Goal: Task Accomplishment & Management: Manage account settings

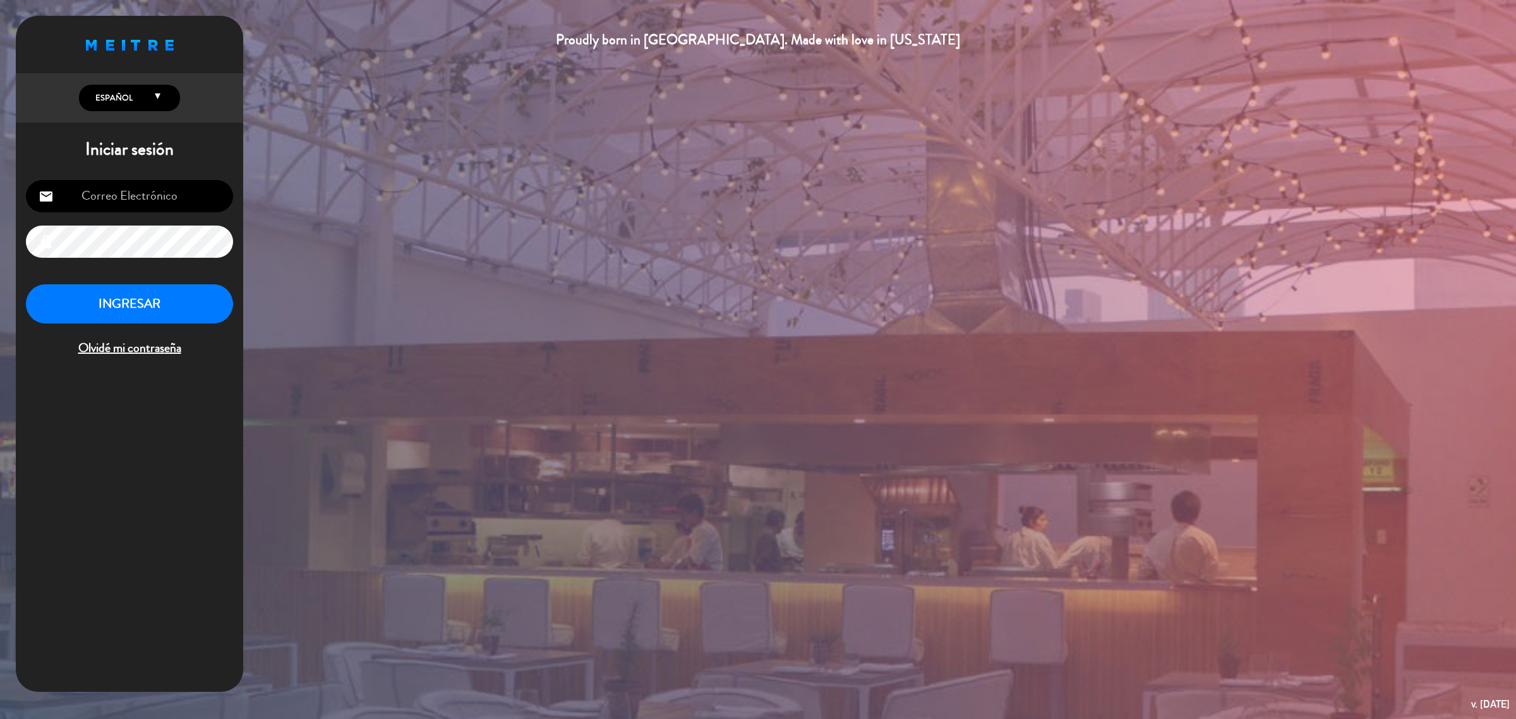
type input "[EMAIL_ADDRESS][DOMAIN_NAME]"
click at [148, 294] on button "INGRESAR" at bounding box center [129, 304] width 207 height 40
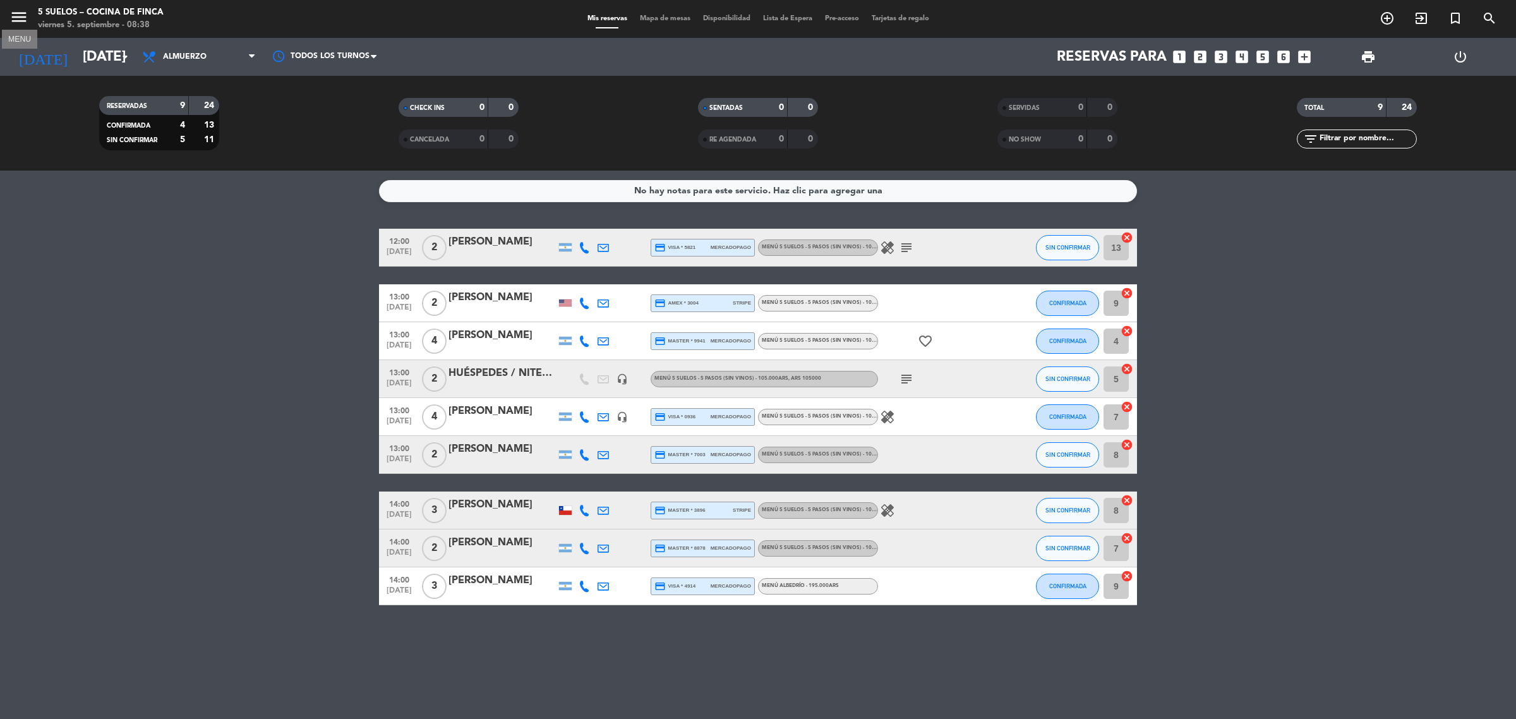
click at [16, 14] on icon "menu" at bounding box center [18, 17] width 19 height 19
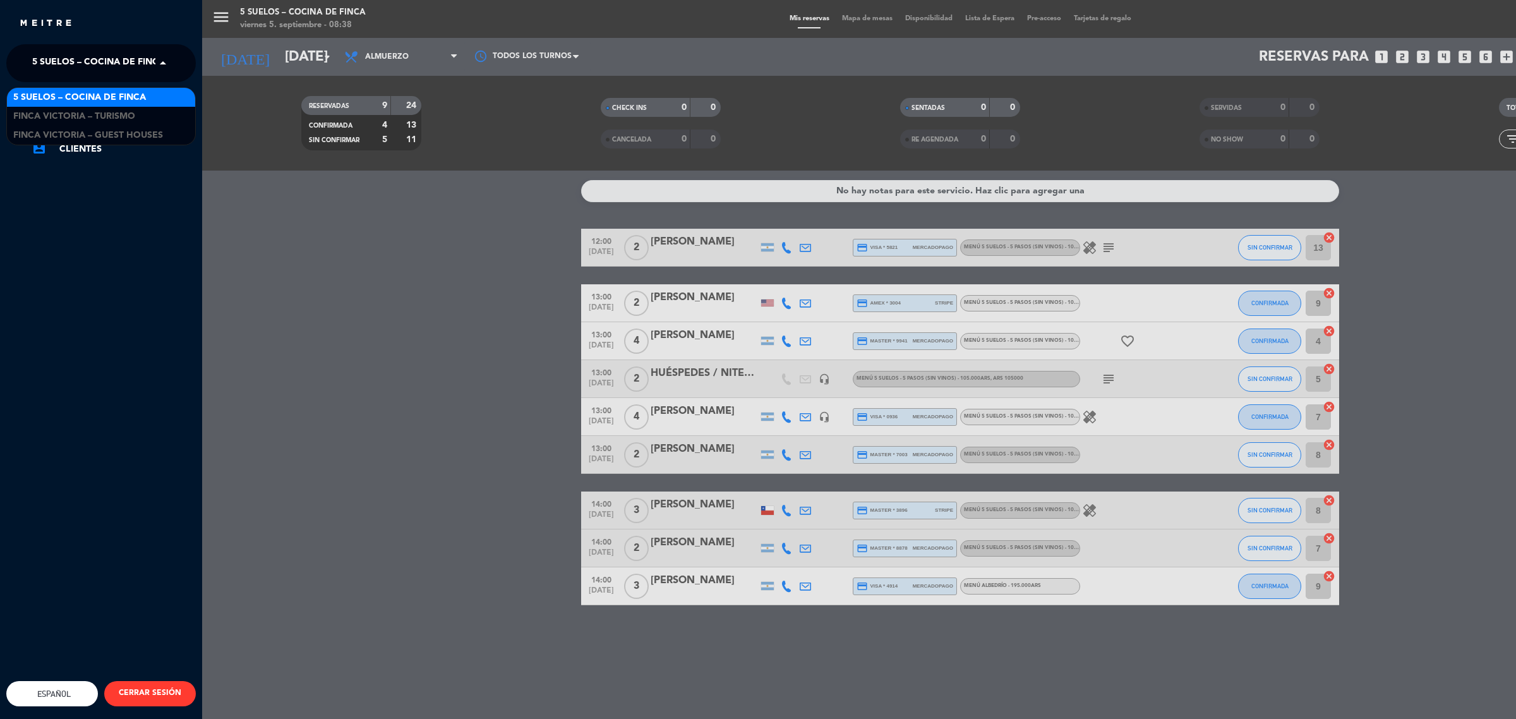
click at [68, 61] on span "5 SUELOS – COCINA DE FINCA" at bounding box center [98, 63] width 133 height 27
click at [107, 120] on span "FINCA VICTORIA – TURISMO" at bounding box center [74, 116] width 122 height 15
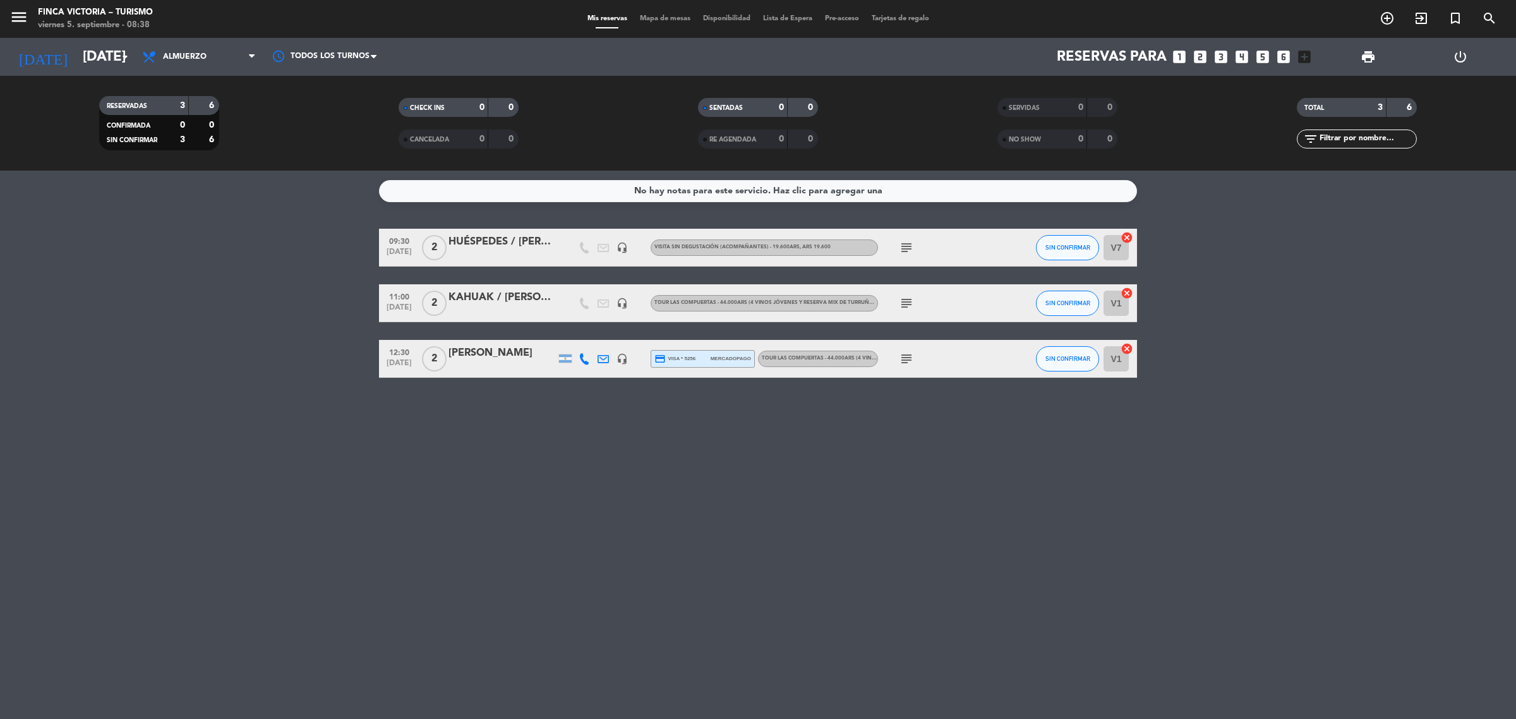
click at [164, 287] on bookings-row "09:30 [DATE] 2 HUÉSPEDES / [PERSON_NAME] headset_mic VISITA SIN DEGUSTACIÓN (AC…" at bounding box center [758, 303] width 1516 height 149
click at [164, 283] on bookings-row "09:30 [DATE] 2 HUÉSPEDES / [PERSON_NAME] headset_mic VISITA SIN DEGUSTACIÓN (AC…" at bounding box center [758, 303] width 1516 height 149
click at [161, 279] on bookings-row "09:30 [DATE] 2 HUÉSPEDES / [PERSON_NAME] headset_mic VISITA SIN DEGUSTACIÓN (AC…" at bounding box center [758, 303] width 1516 height 149
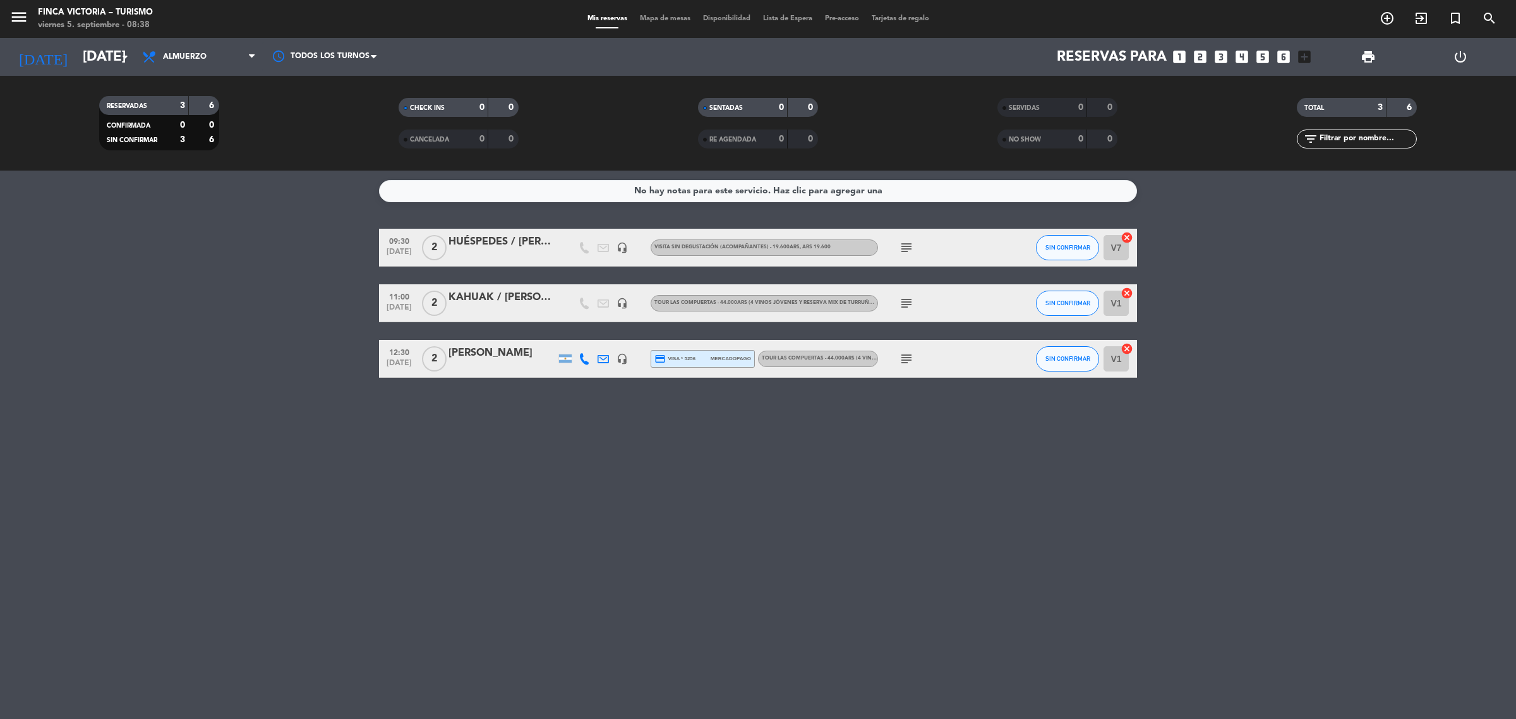
click at [585, 580] on div "No hay notas para este servicio. Haz clic para agregar una 09:30 [DATE] 2 HUÉSP…" at bounding box center [758, 445] width 1516 height 548
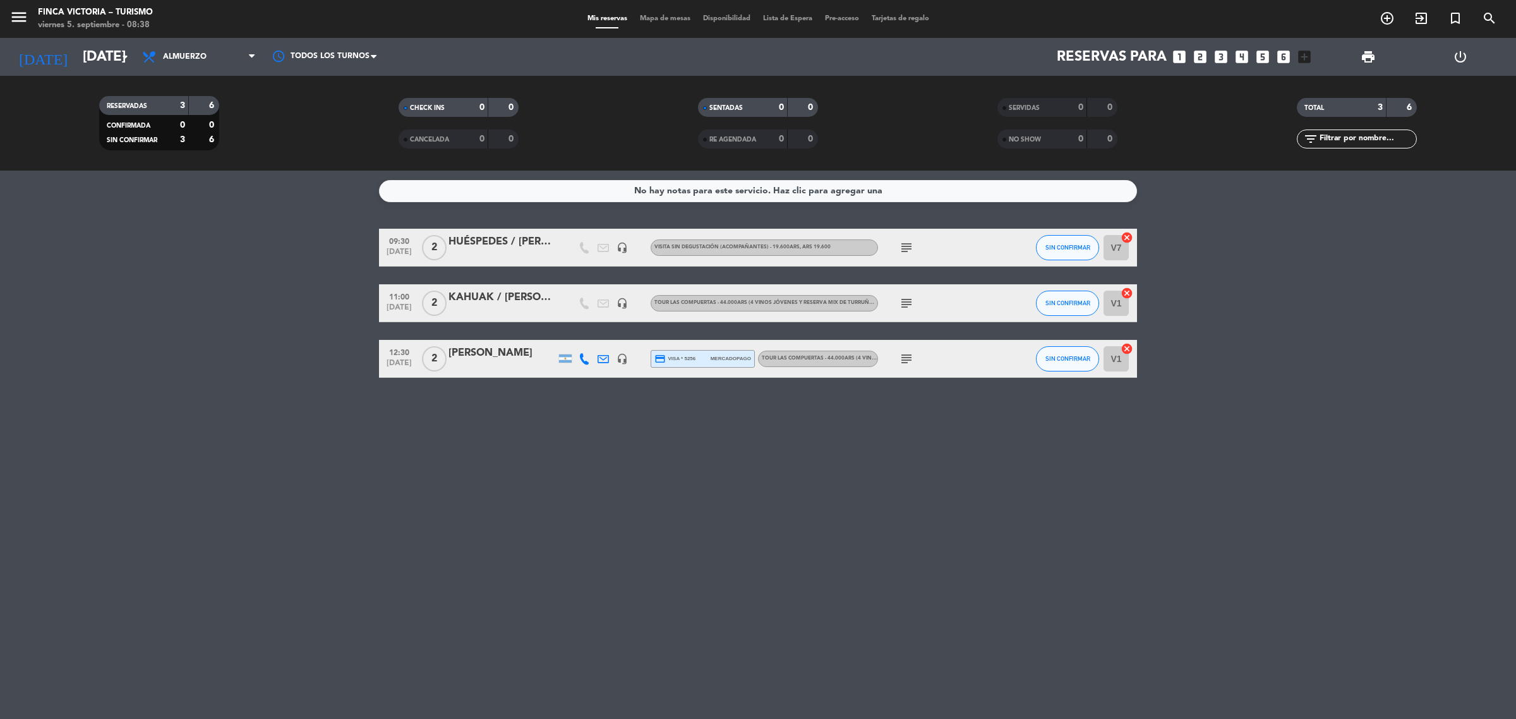
click at [585, 580] on div "No hay notas para este servicio. Haz clic para agregar una 09:30 [DATE] 2 HUÉSP…" at bounding box center [758, 445] width 1516 height 548
click at [778, 470] on div "No hay notas para este servicio. Haz clic para agregar una 09:30 [DATE] 2 HUÉSP…" at bounding box center [758, 445] width 1516 height 548
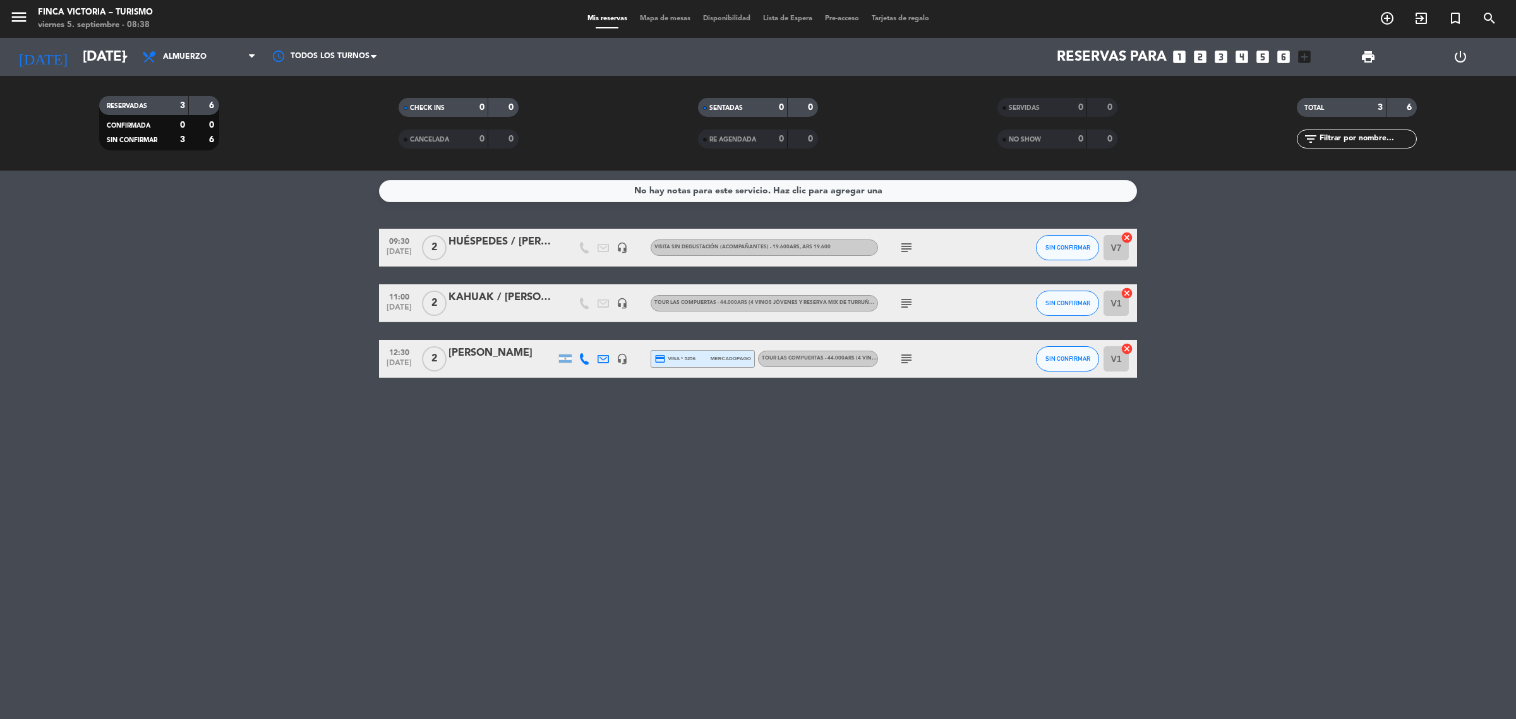
click at [778, 470] on div "No hay notas para este servicio. Haz clic para agregar una 09:30 [DATE] 2 HUÉSP…" at bounding box center [758, 445] width 1516 height 548
click at [105, 51] on input "[DATE]" at bounding box center [164, 57] width 176 height 28
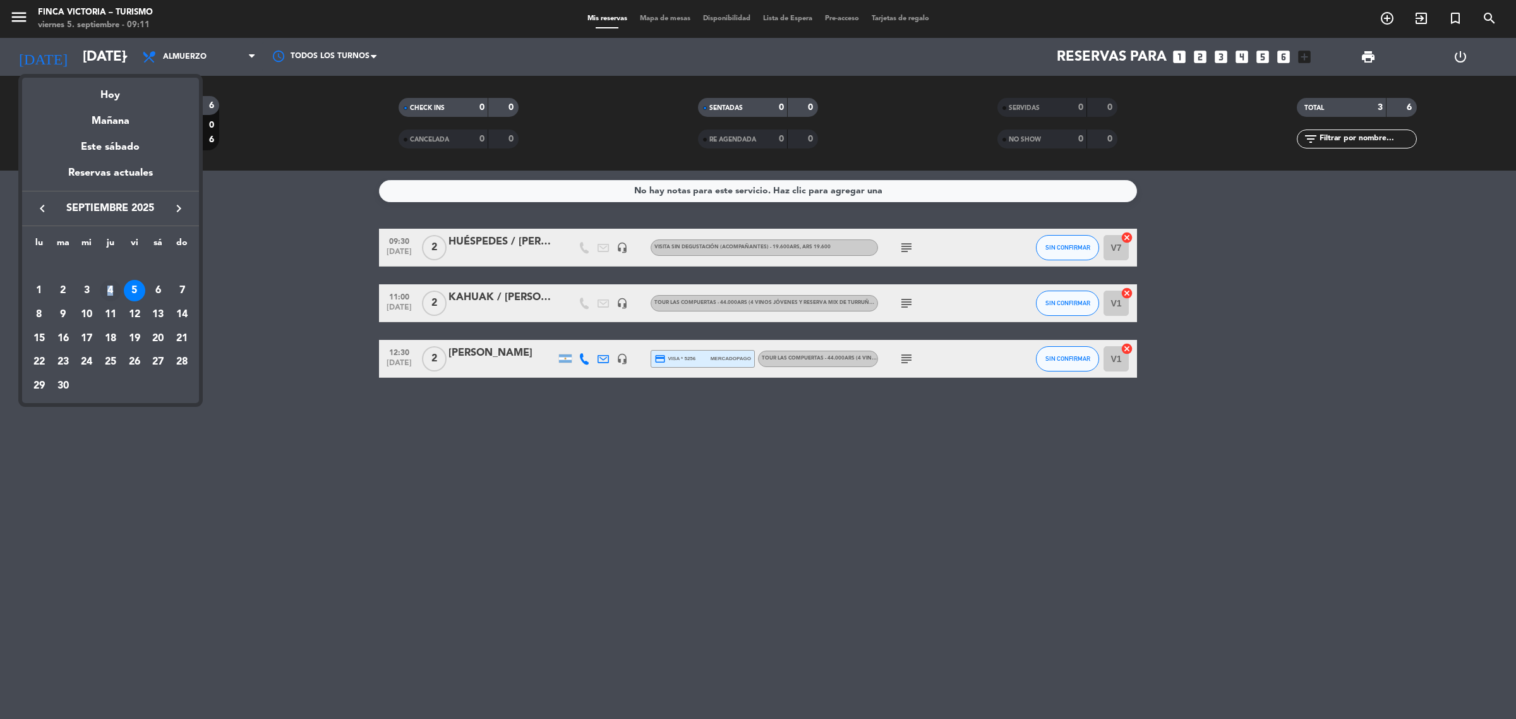
click at [111, 287] on div "4" at bounding box center [110, 290] width 21 height 21
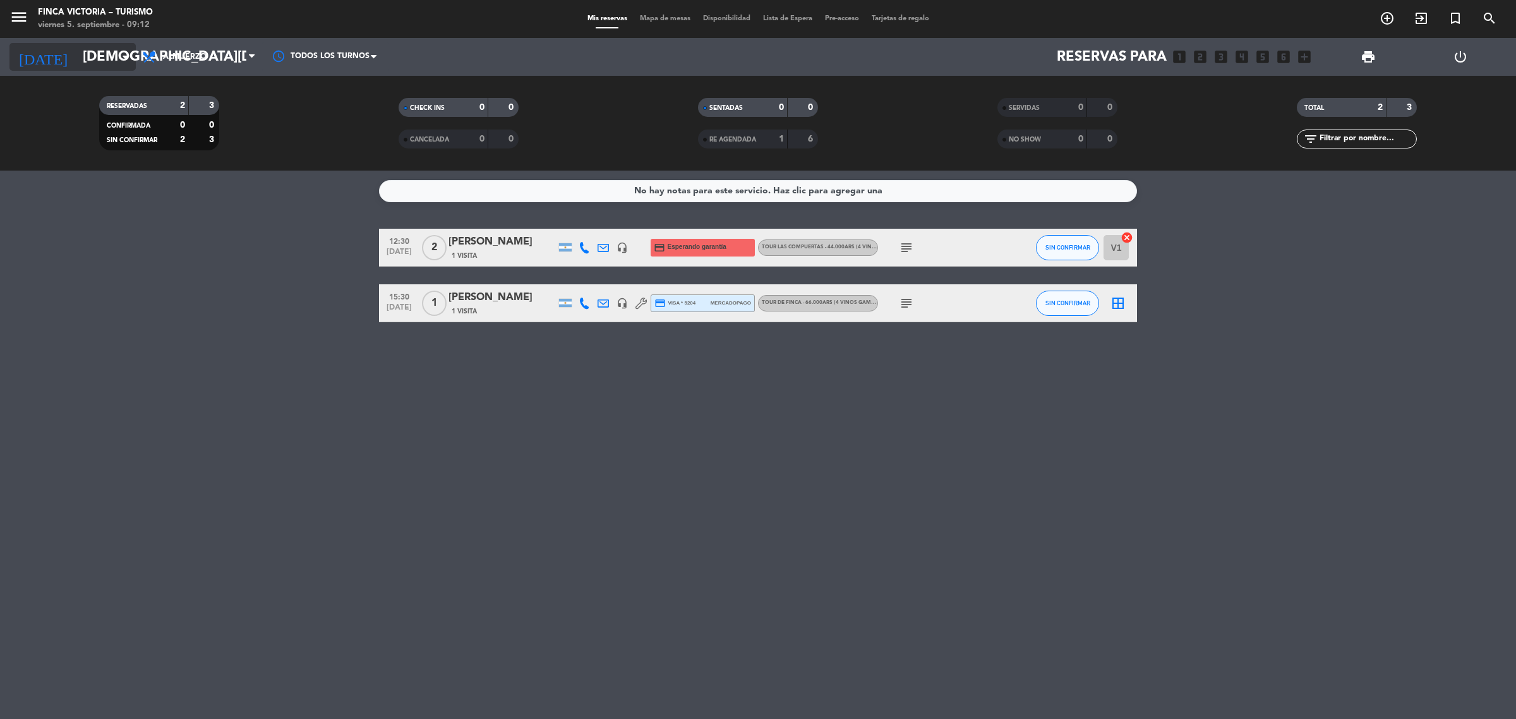
click at [109, 57] on input "[DEMOGRAPHIC_DATA][DATE]" at bounding box center [164, 57] width 176 height 28
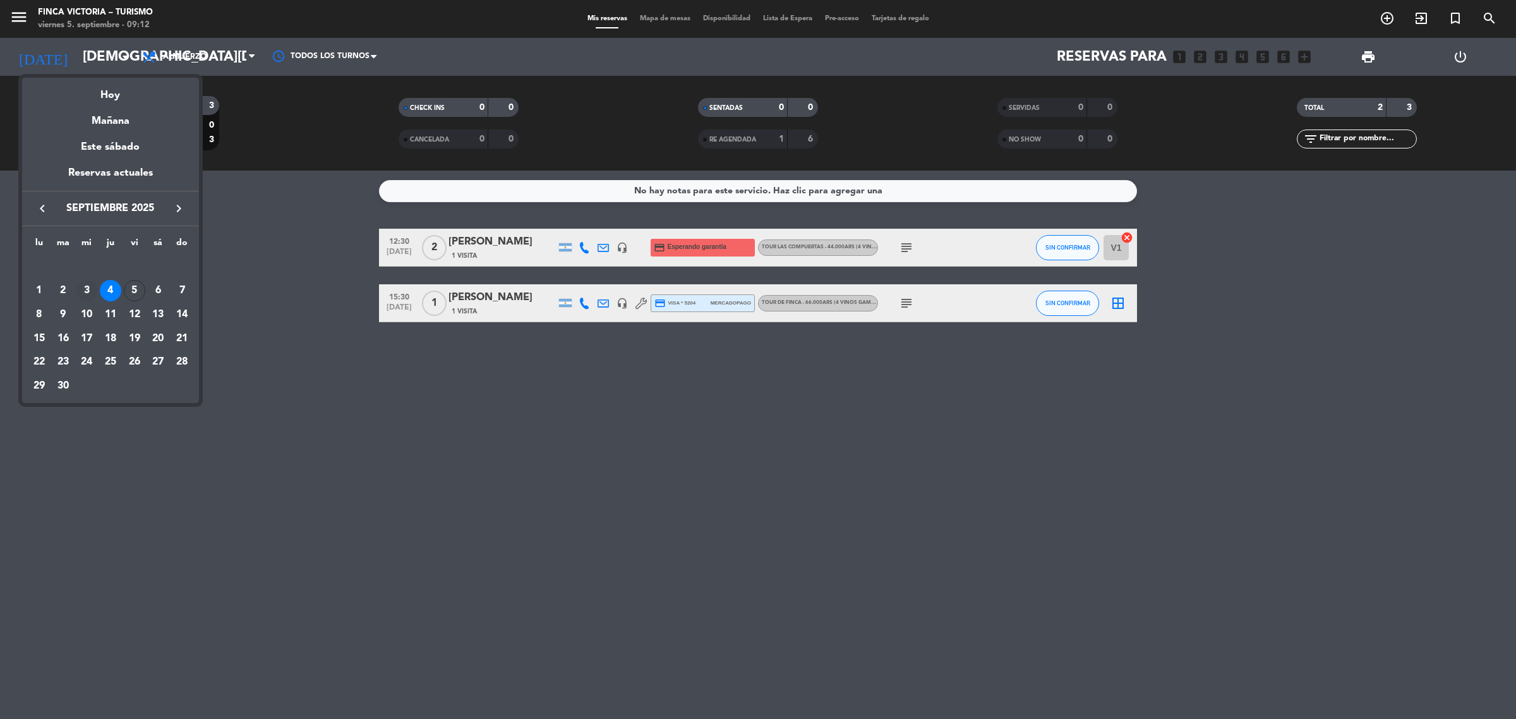
click at [90, 289] on div "3" at bounding box center [86, 290] width 21 height 21
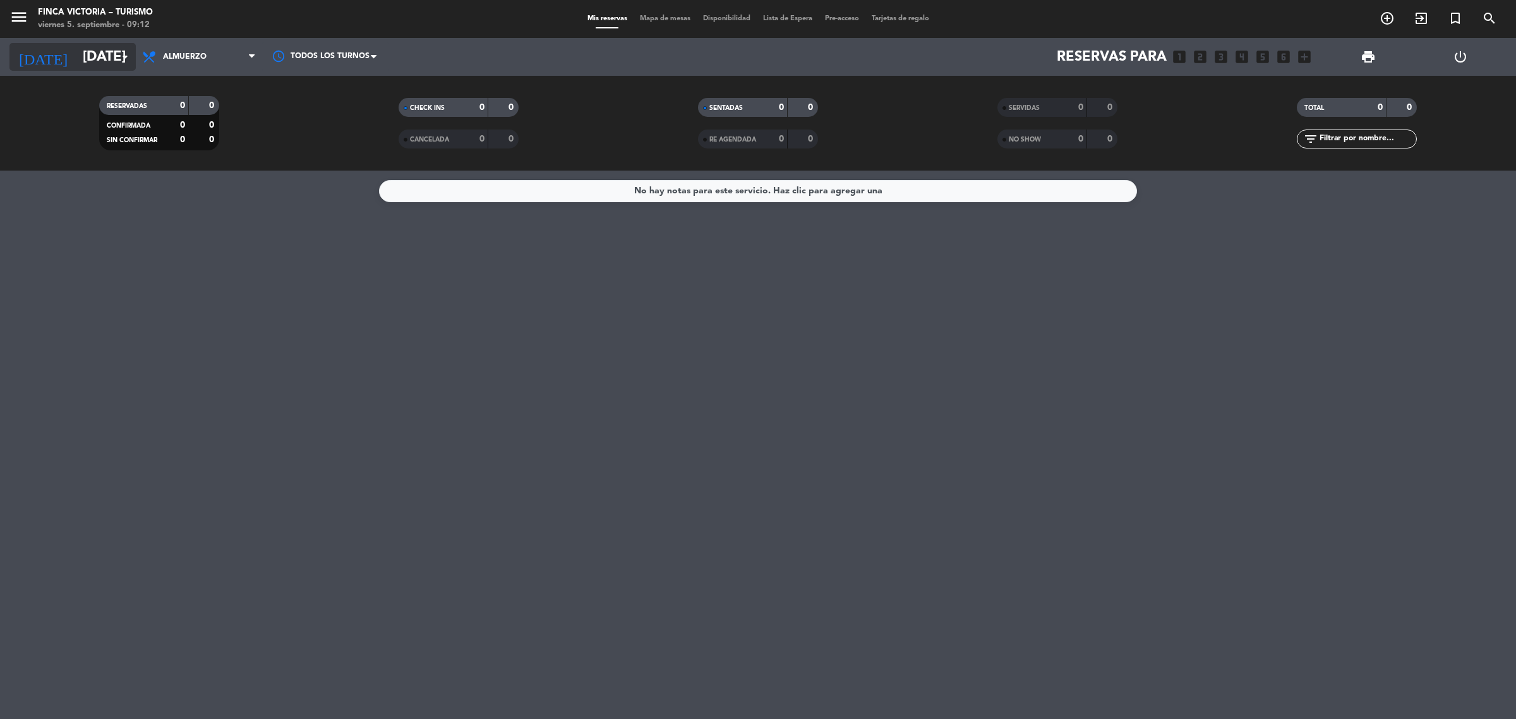
click at [84, 63] on input "[DATE]" at bounding box center [164, 57] width 176 height 28
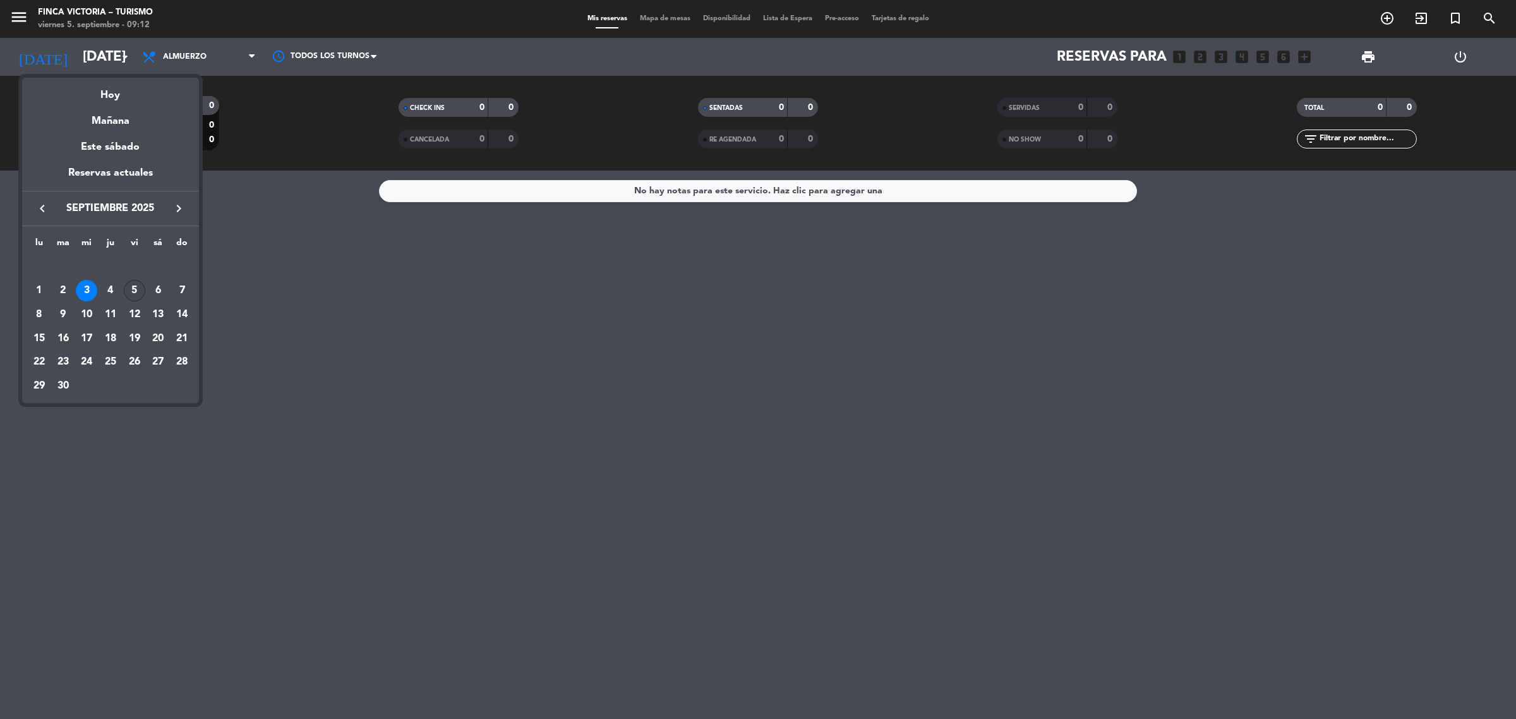
click at [140, 290] on div "5" at bounding box center [134, 290] width 21 height 21
type input "[DATE]"
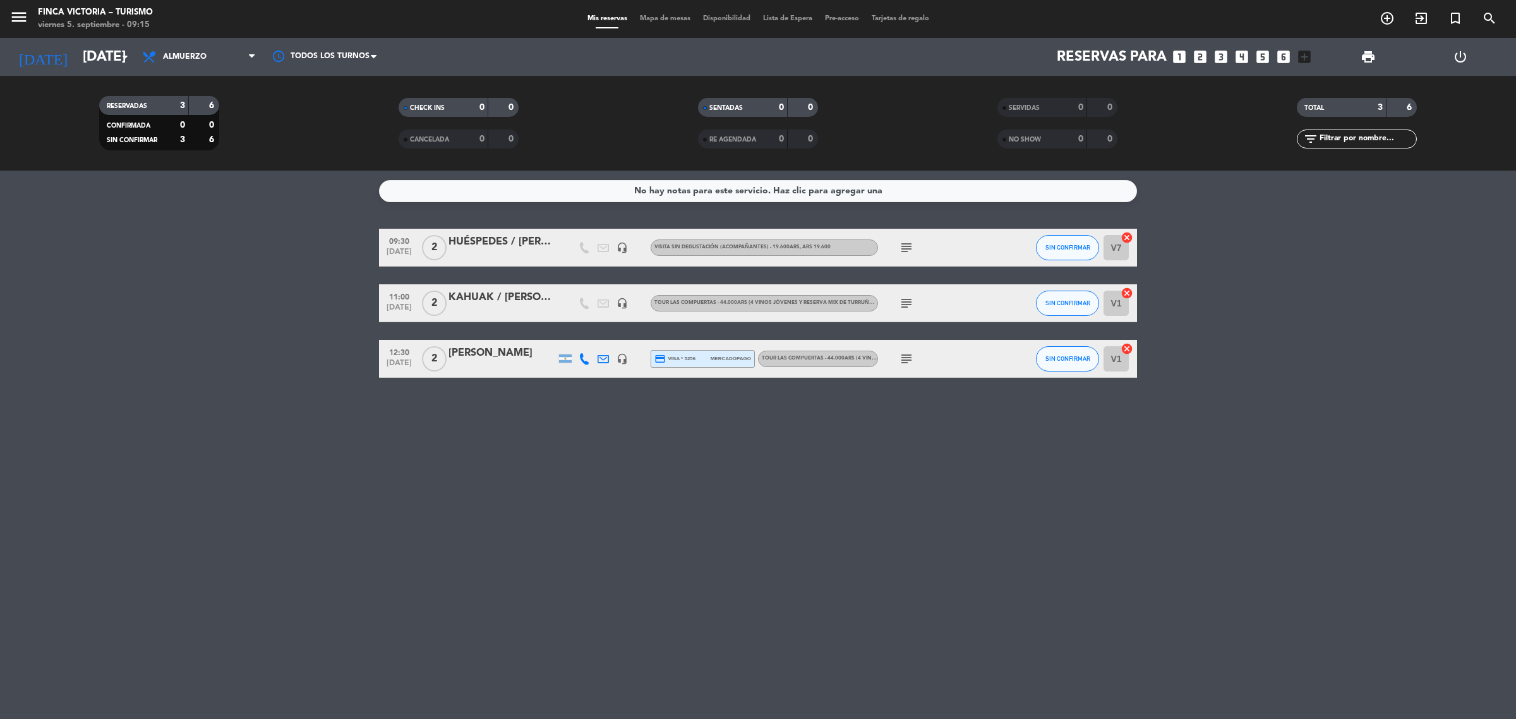
click at [493, 304] on div "KAHUAK / [PERSON_NAME]" at bounding box center [501, 297] width 107 height 16
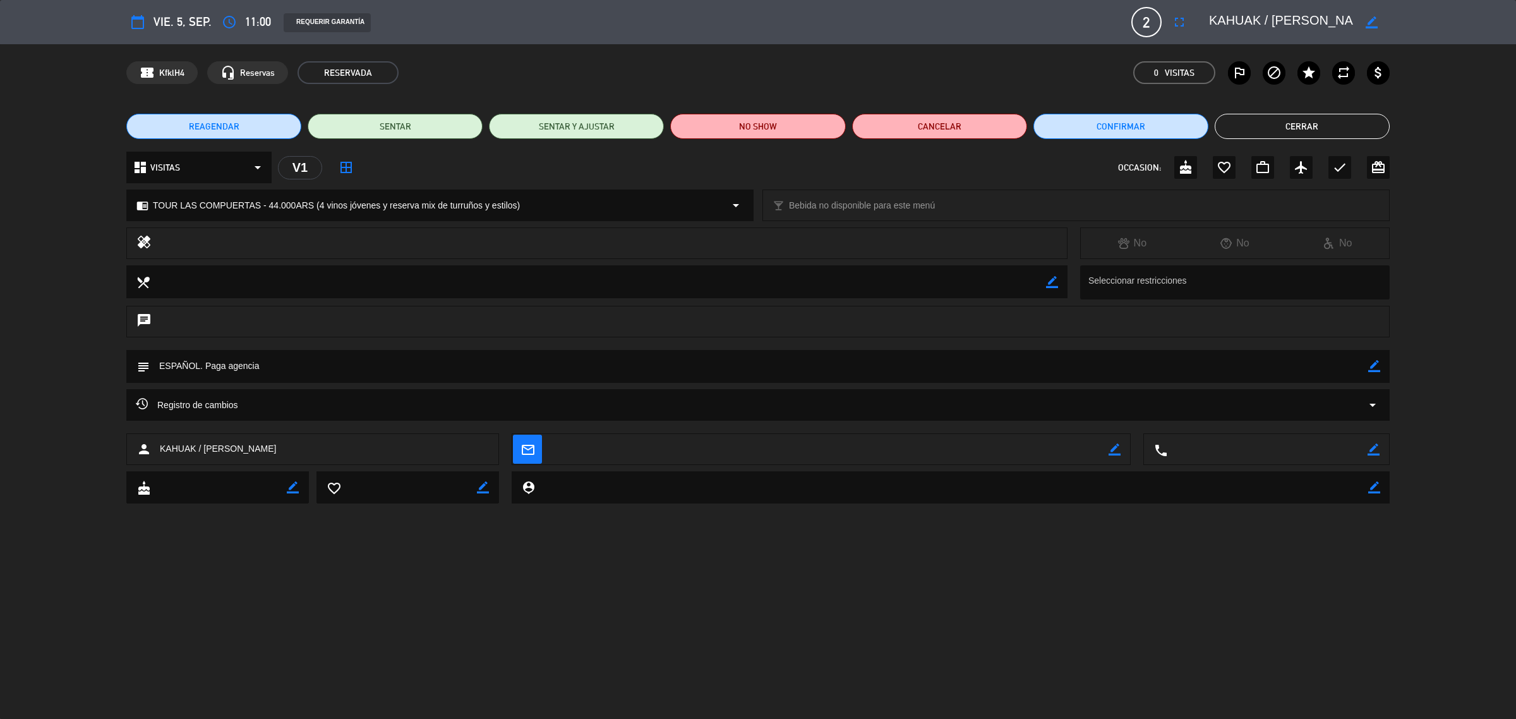
click at [1324, 124] on button "Cerrar" at bounding box center [1301, 126] width 175 height 25
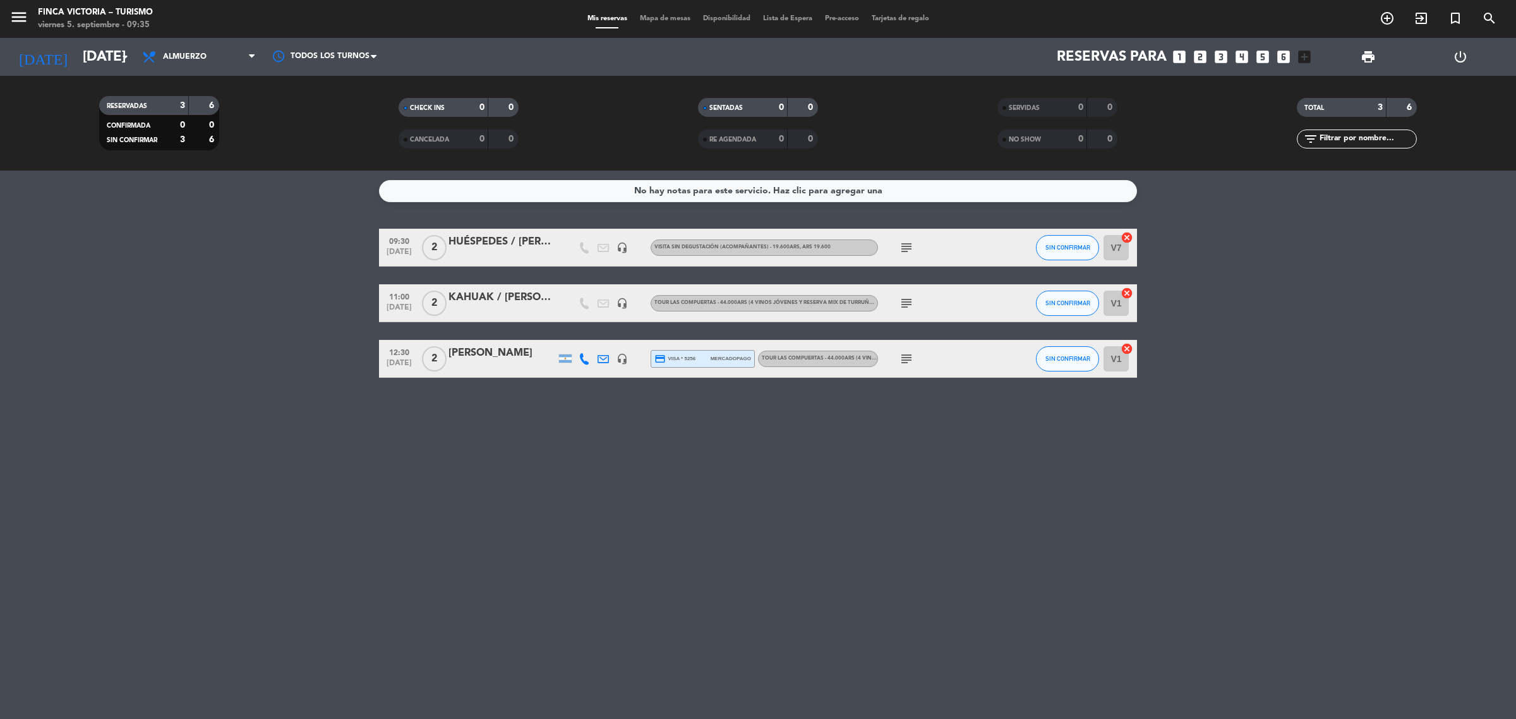
click at [904, 248] on icon "subject" at bounding box center [906, 247] width 15 height 15
click at [904, 243] on icon "subject" at bounding box center [906, 247] width 15 height 15
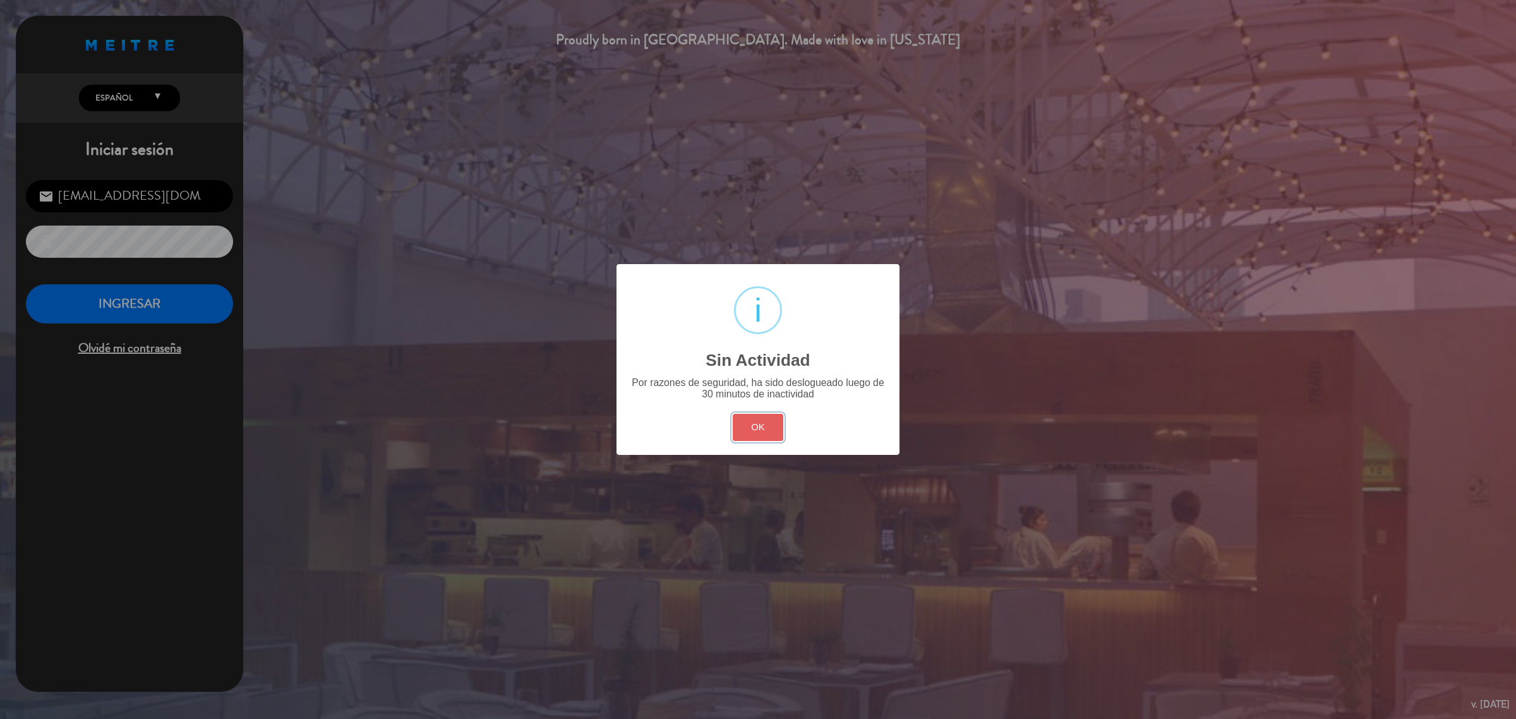
click at [753, 424] on button "OK" at bounding box center [758, 427] width 51 height 27
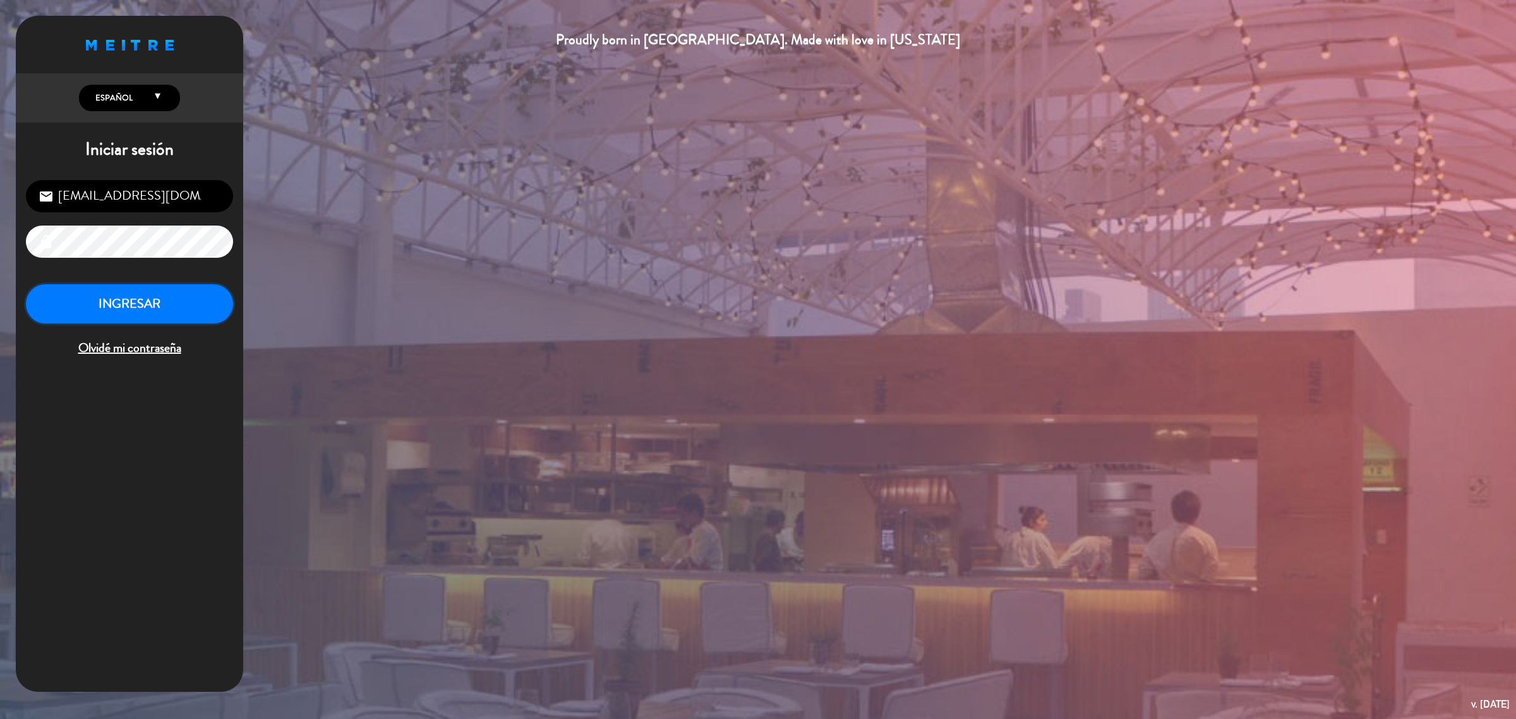
click at [166, 295] on button "INGRESAR" at bounding box center [129, 304] width 207 height 40
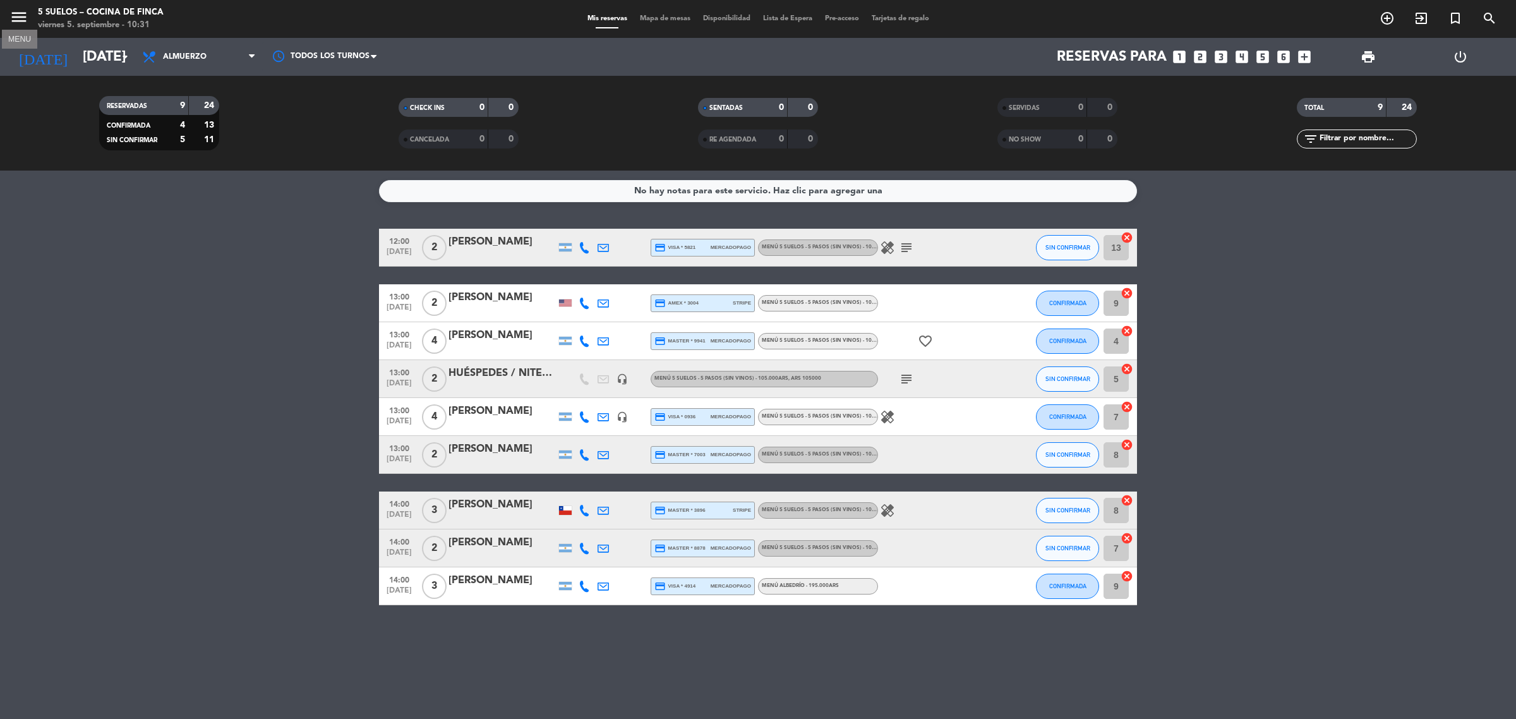
click at [18, 18] on icon "menu" at bounding box center [18, 17] width 19 height 19
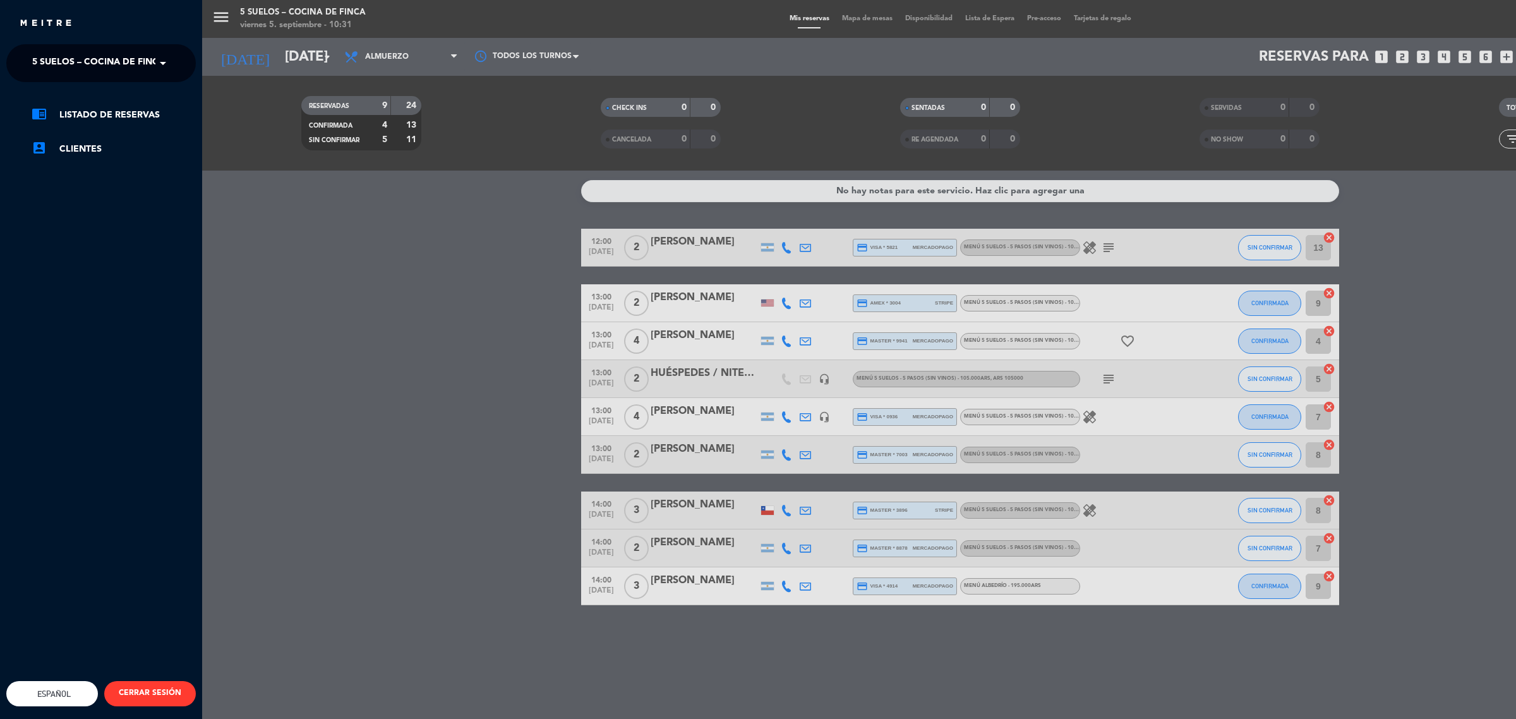
click at [47, 45] on ng-select "× 5 SUELOS – COCINA DE FINCA ×" at bounding box center [100, 63] width 189 height 38
click at [55, 54] on span "5 SUELOS – COCINA DE FINCA" at bounding box center [98, 63] width 133 height 27
click at [84, 114] on span "FINCA VICTORIA – TURISMO" at bounding box center [74, 116] width 122 height 15
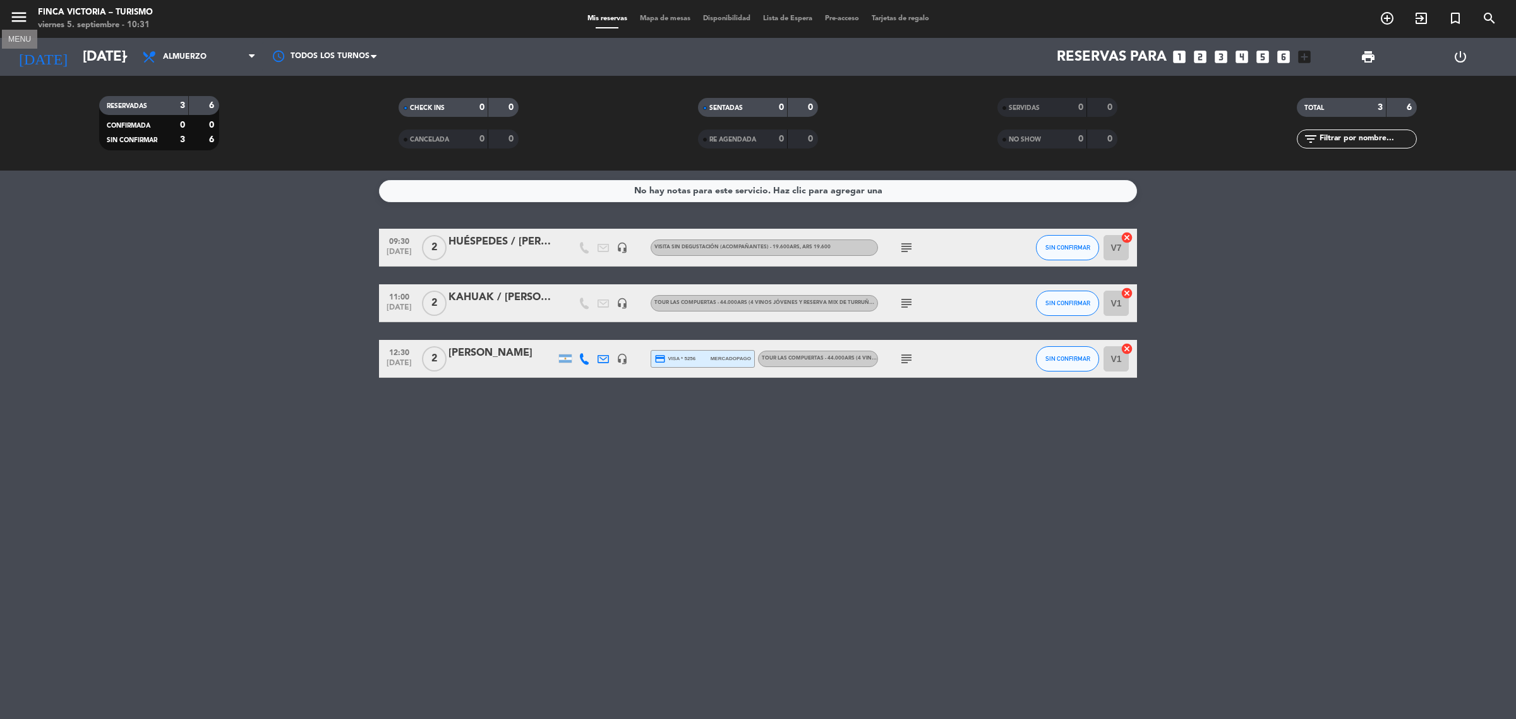
click at [18, 8] on icon "menu" at bounding box center [18, 17] width 19 height 19
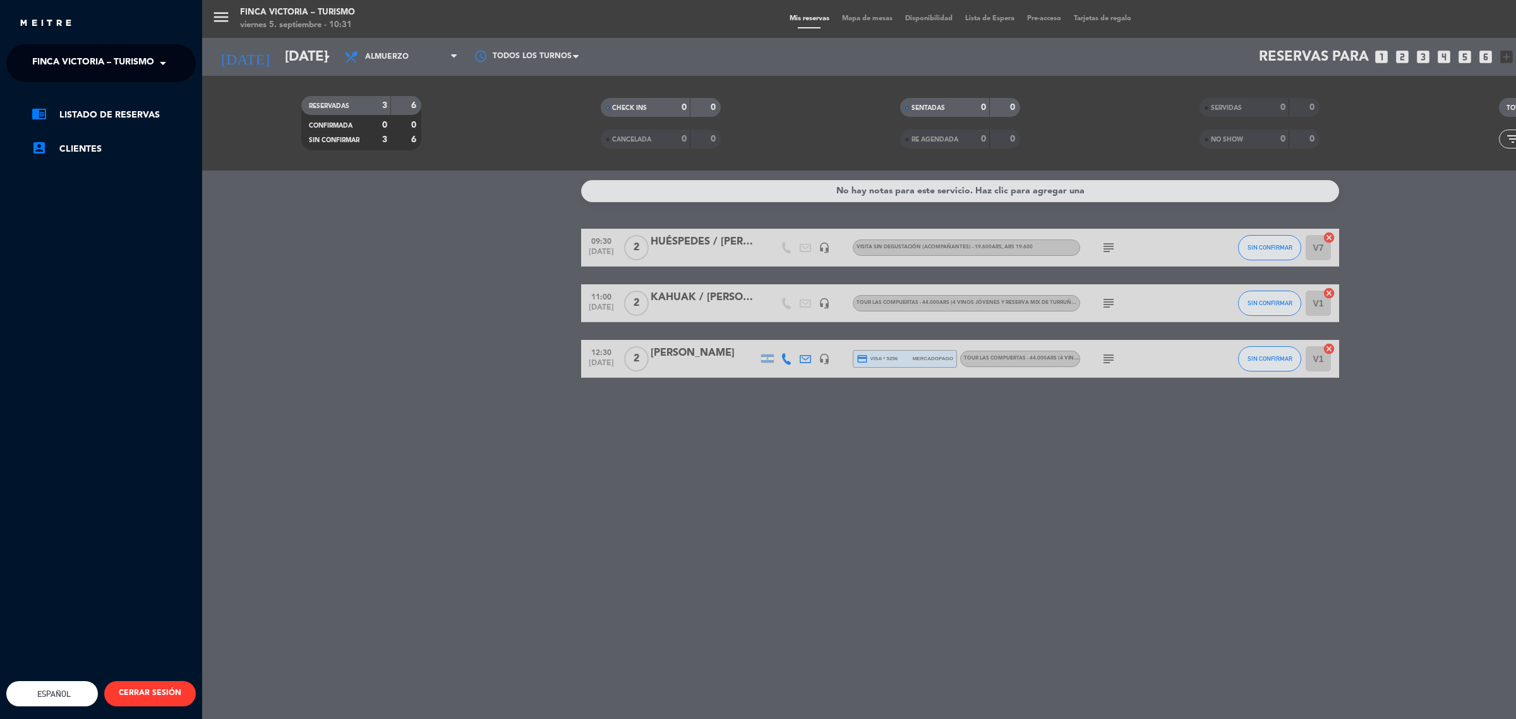
click at [78, 55] on span "FINCA VICTORIA – TURISMO" at bounding box center [93, 63] width 122 height 27
click at [102, 90] on span "5 SUELOS – COCINA DE FINCA" at bounding box center [79, 97] width 133 height 15
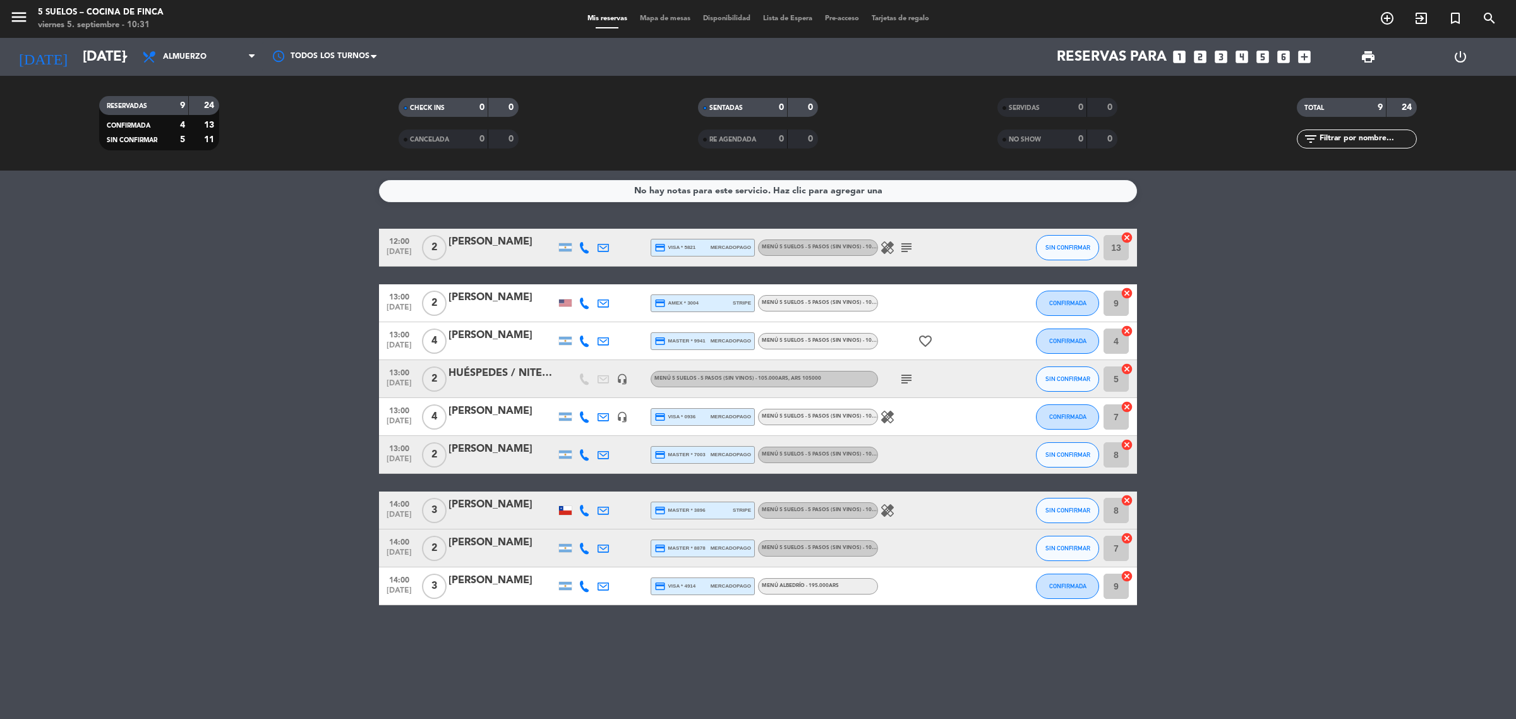
click at [886, 247] on icon "healing" at bounding box center [887, 247] width 15 height 15
click at [904, 248] on icon "subject" at bounding box center [906, 247] width 15 height 15
click at [23, 52] on icon "[DATE]" at bounding box center [42, 57] width 67 height 28
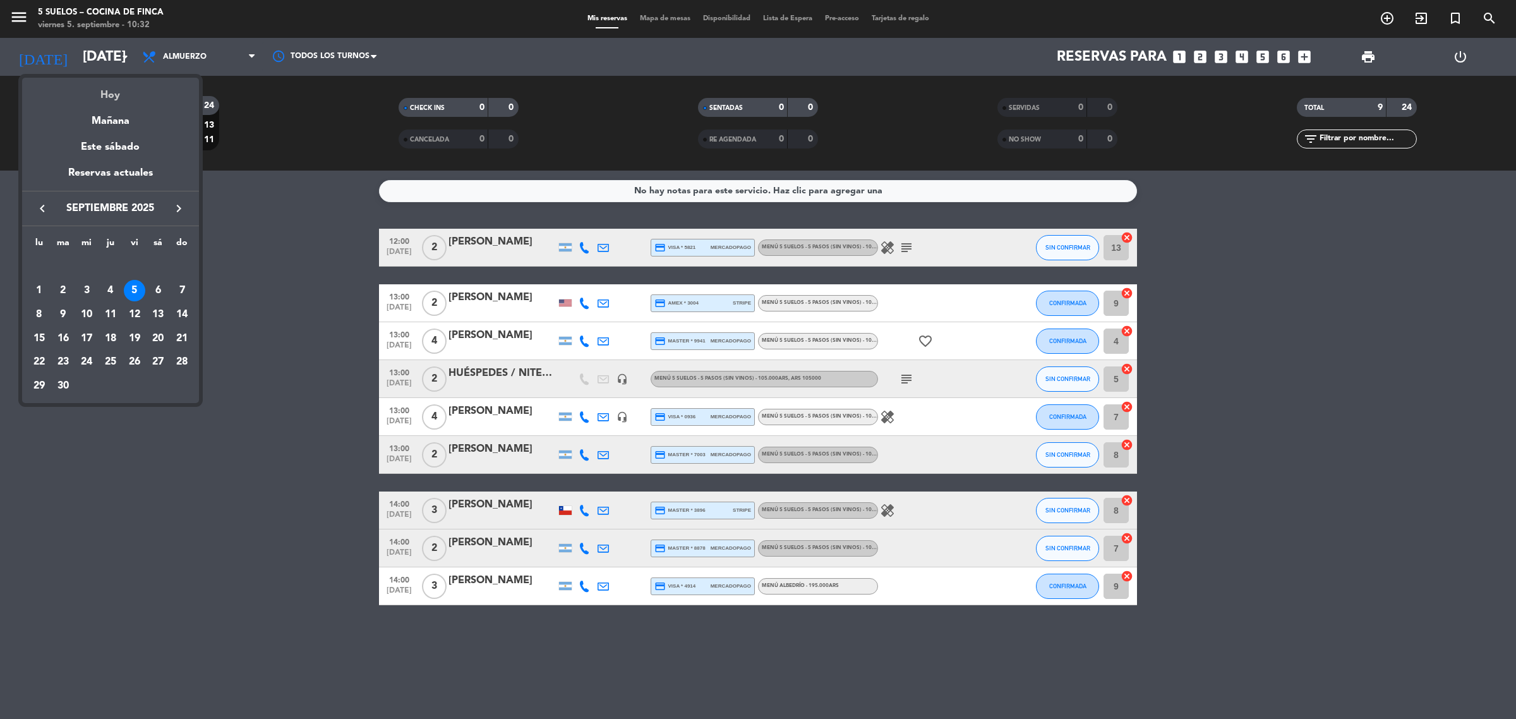
click at [83, 95] on div "Hoy" at bounding box center [110, 91] width 177 height 26
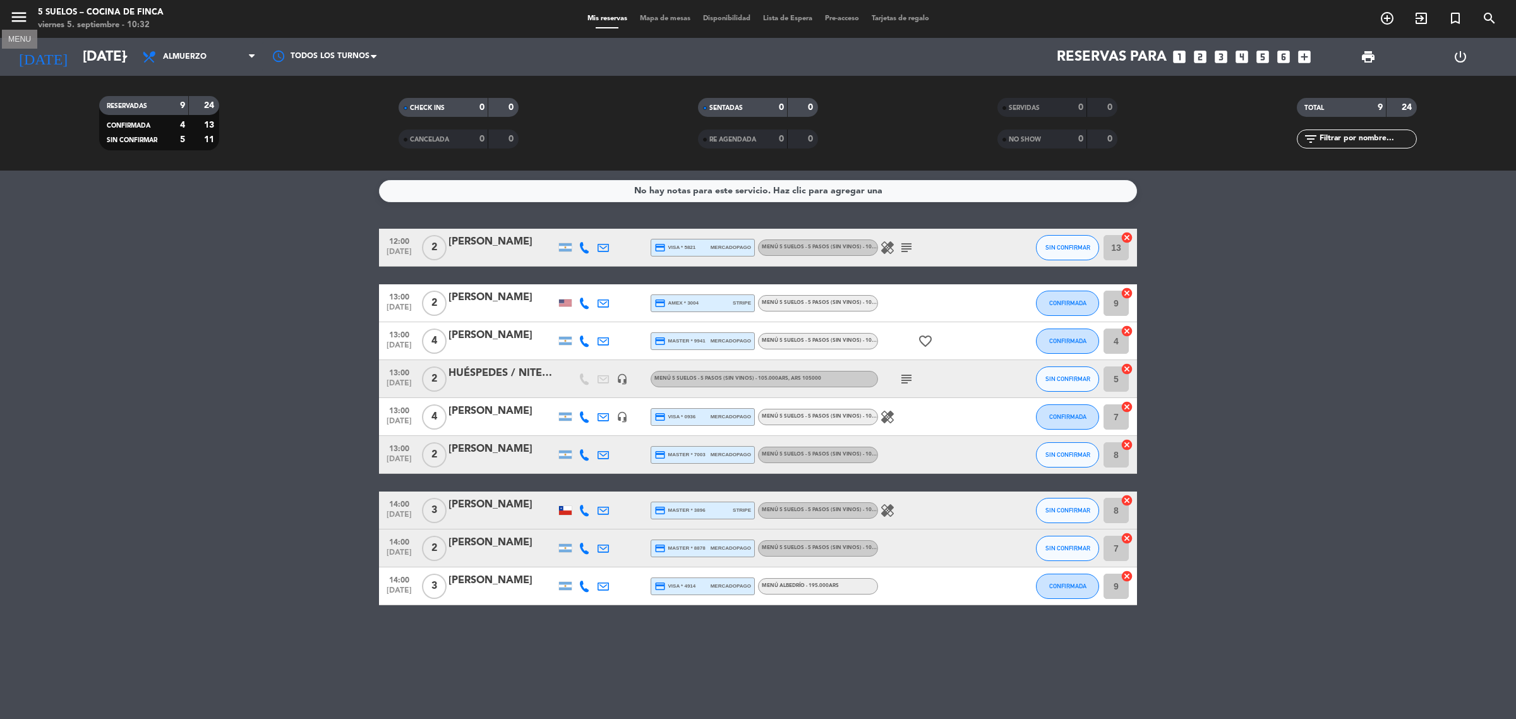
click at [25, 8] on icon "menu" at bounding box center [18, 17] width 19 height 19
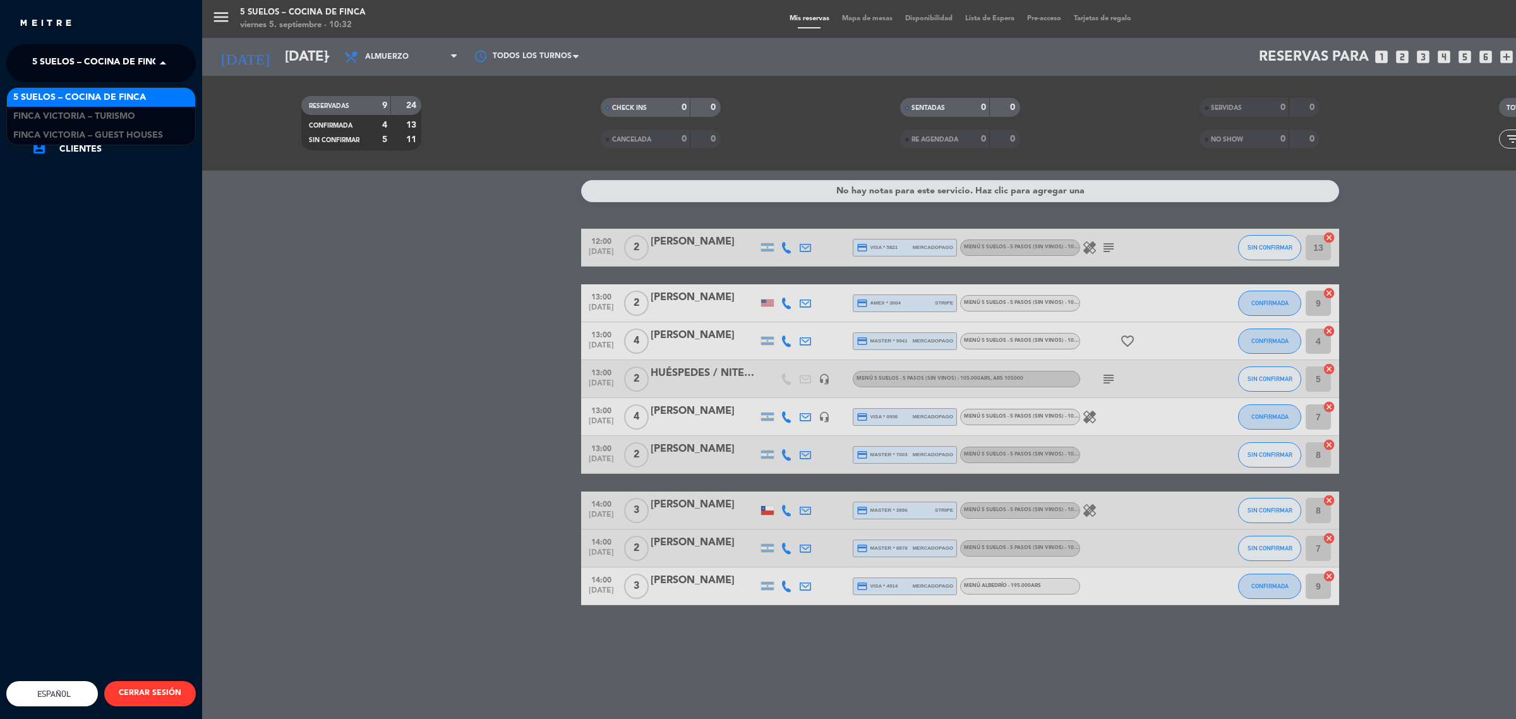
click at [82, 55] on span "5 SUELOS – COCINA DE FINCA" at bounding box center [98, 63] width 133 height 27
click at [105, 115] on span "FINCA VICTORIA – TURISMO" at bounding box center [74, 116] width 122 height 15
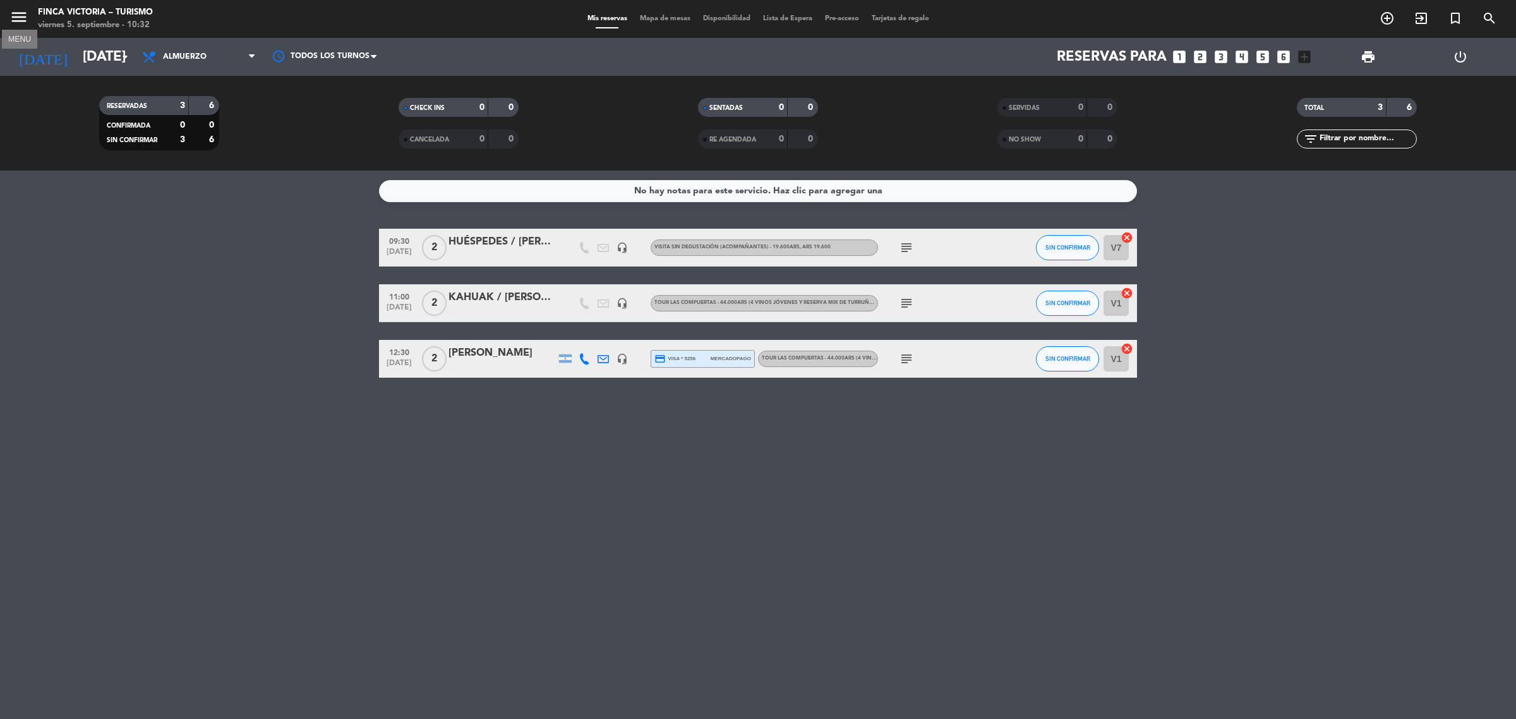
click at [14, 23] on icon "menu" at bounding box center [18, 17] width 19 height 19
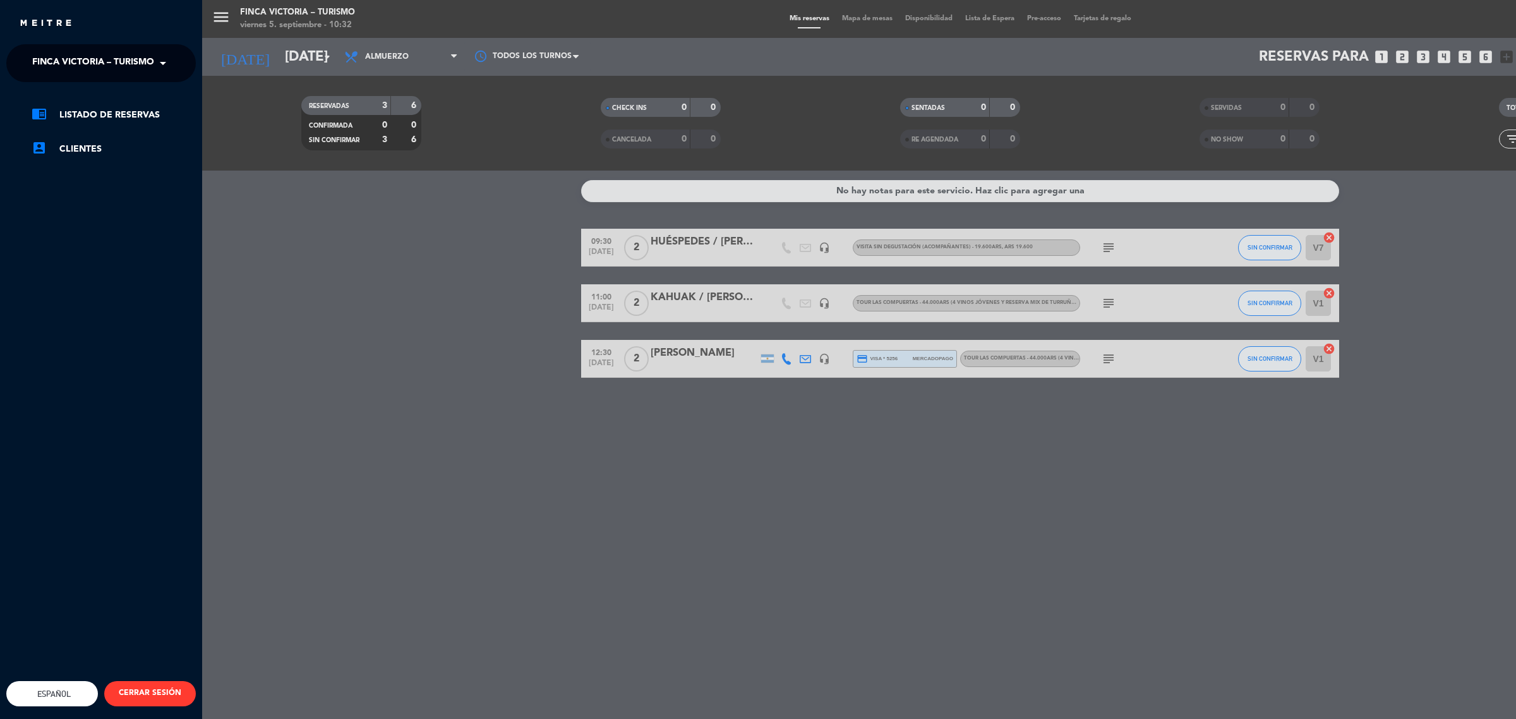
click at [70, 71] on span "FINCA VICTORIA – TURISMO" at bounding box center [93, 63] width 122 height 27
click at [101, 92] on span "5 SUELOS – COCINA DE FINCA" at bounding box center [79, 97] width 133 height 15
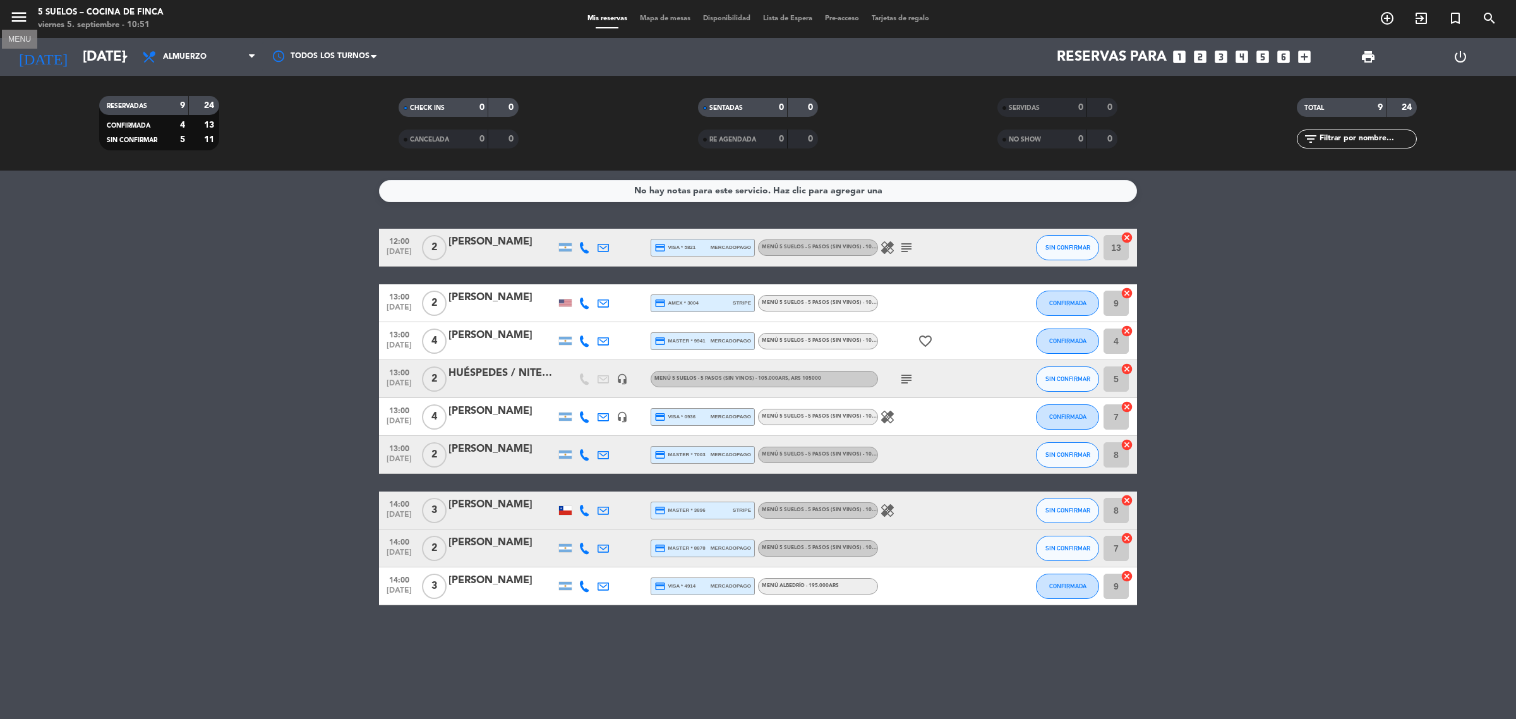
click at [15, 16] on icon "menu" at bounding box center [18, 17] width 19 height 19
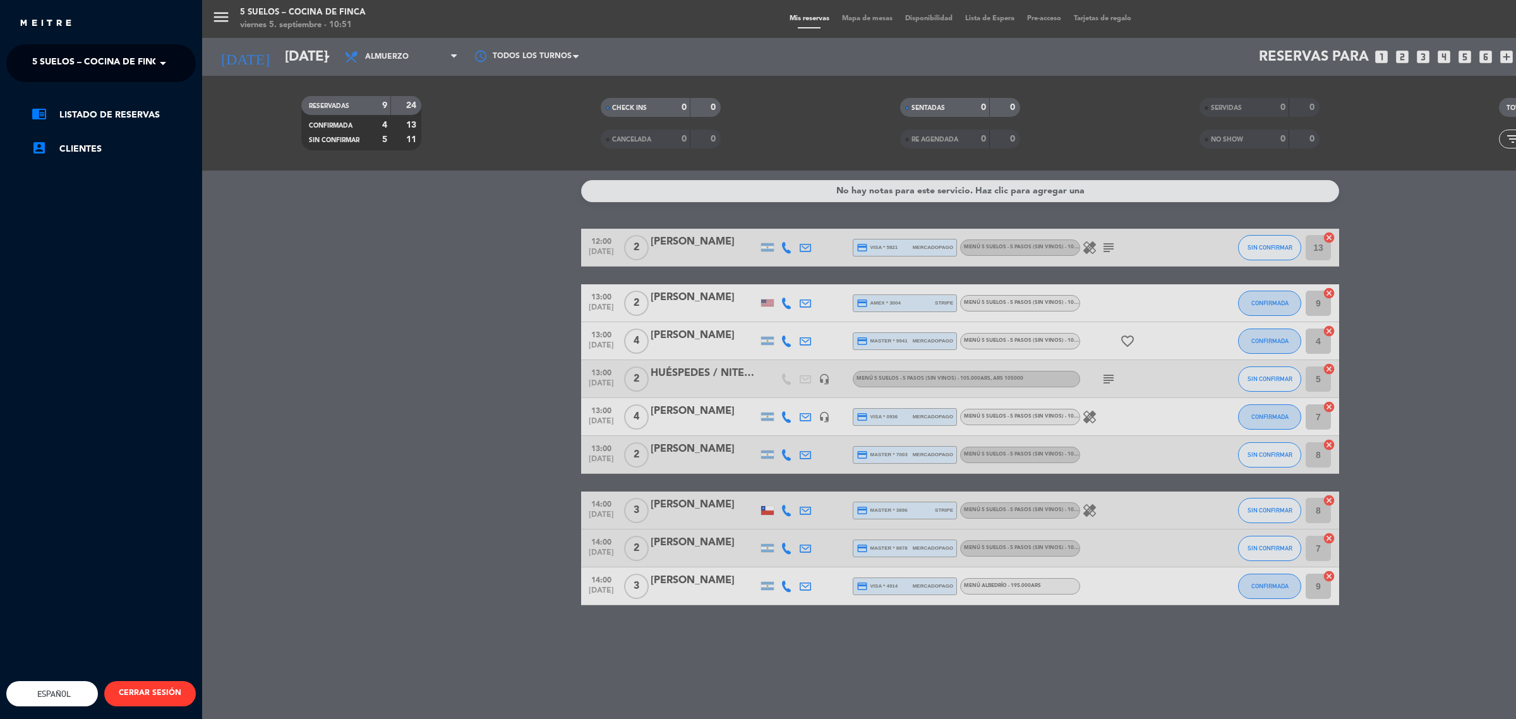
click at [120, 61] on span "5 SUELOS – COCINA DE FINCA" at bounding box center [98, 63] width 133 height 27
click at [137, 111] on div "FINCA VICTORIA – TURISMO" at bounding box center [101, 116] width 188 height 19
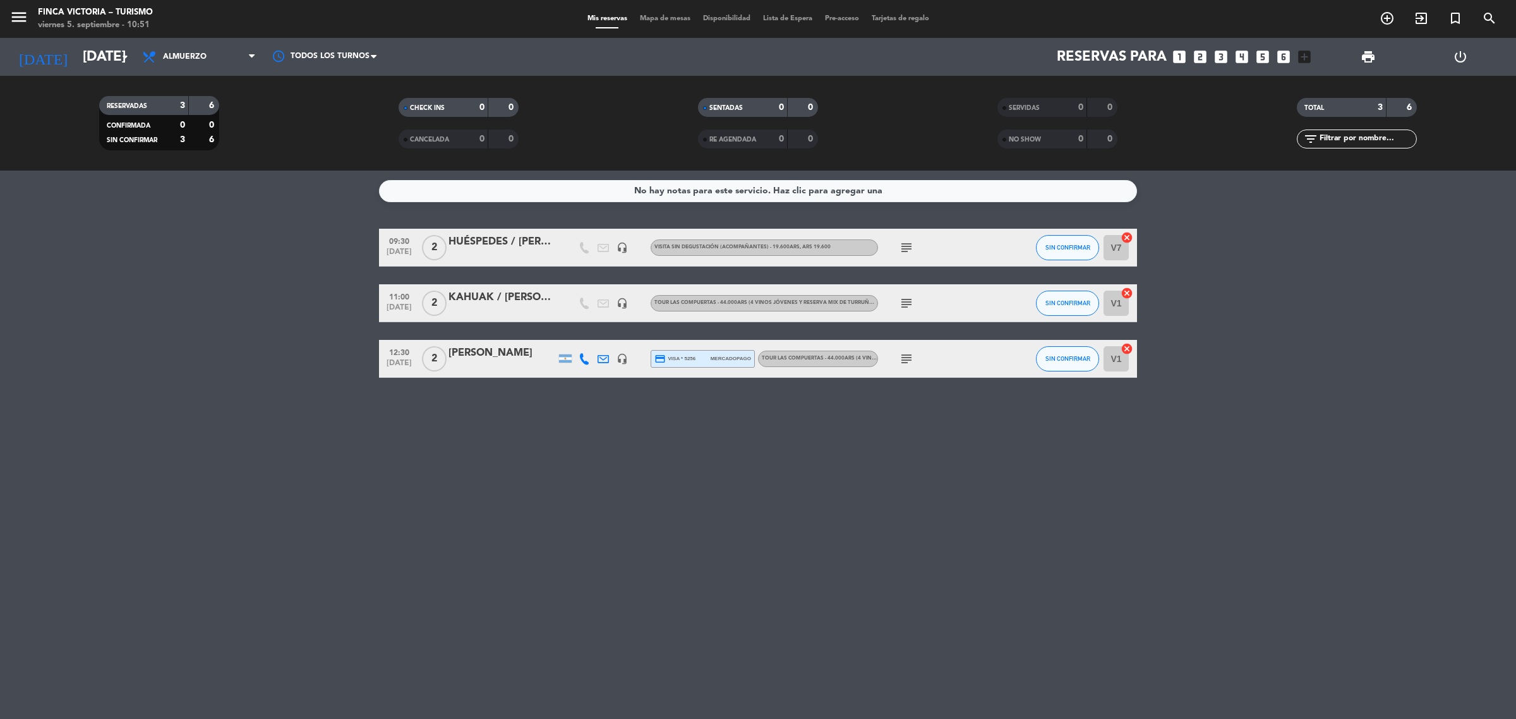
click at [910, 352] on icon "subject" at bounding box center [906, 358] width 15 height 15
click at [909, 352] on icon "subject" at bounding box center [906, 358] width 15 height 15
click at [95, 71] on div "[DATE] [DATE] arrow_drop_down" at bounding box center [72, 57] width 126 height 38
click at [23, 11] on icon "menu" at bounding box center [18, 17] width 19 height 19
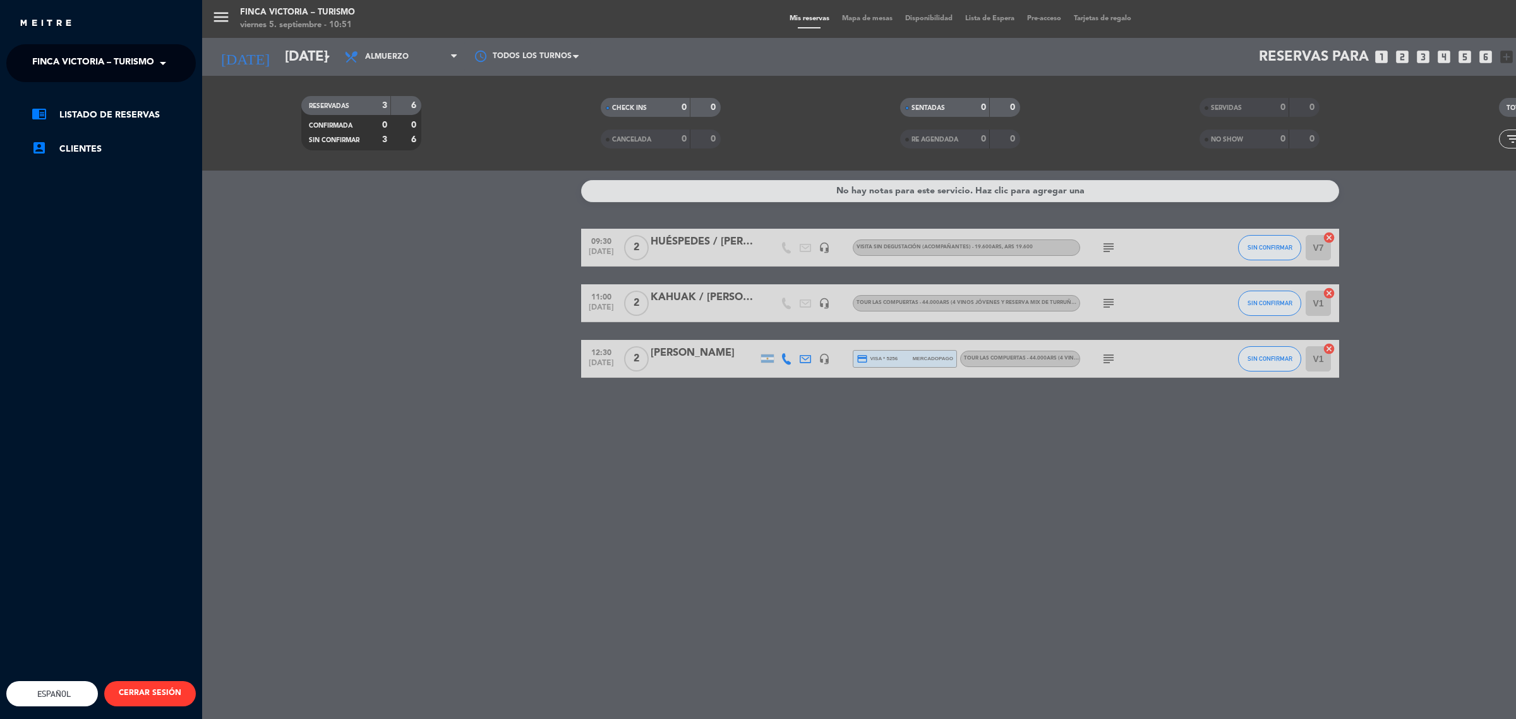
click at [102, 79] on ng-select "× FINCA VICTORIA – TURISMO ×" at bounding box center [100, 63] width 189 height 38
click at [100, 66] on span "FINCA VICTORIA – TURISMO" at bounding box center [93, 63] width 122 height 27
click at [127, 93] on span "5 SUELOS – COCINA DE FINCA" at bounding box center [79, 97] width 133 height 15
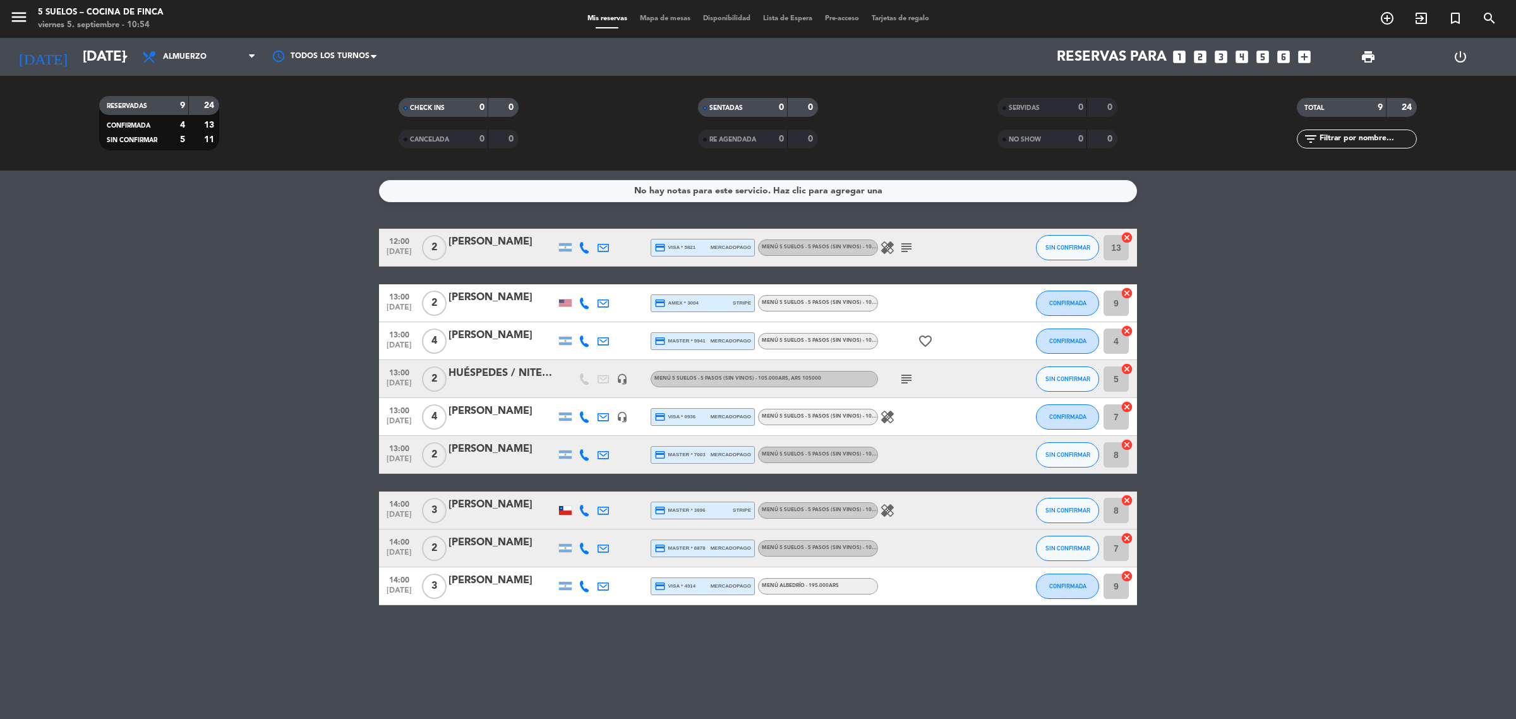
click at [32, 16] on span "menu" at bounding box center [23, 19] width 28 height 30
click at [20, 16] on icon "menu" at bounding box center [18, 17] width 19 height 19
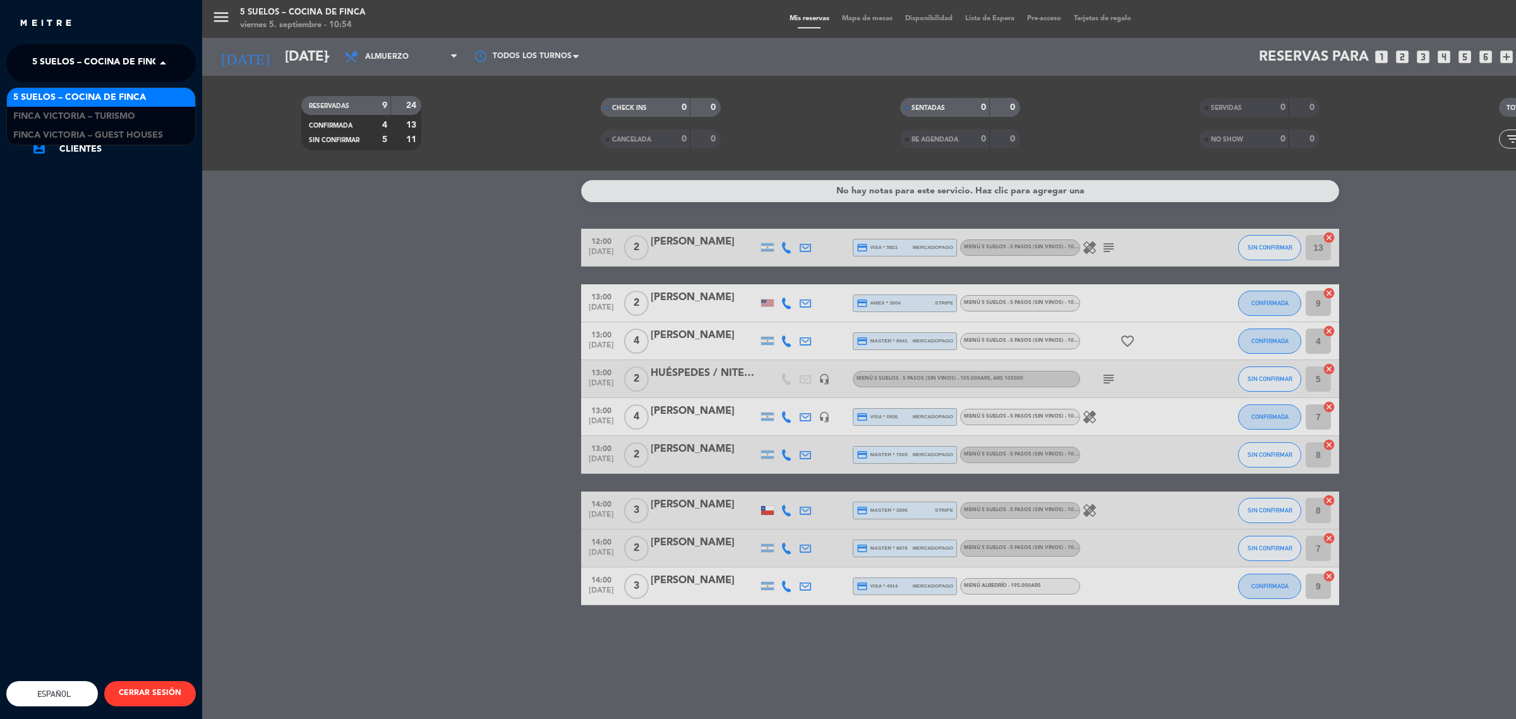
click at [107, 59] on span "5 SUELOS – COCINA DE FINCA" at bounding box center [98, 63] width 133 height 27
click at [127, 109] on span "FINCA VICTORIA – TURISMO" at bounding box center [74, 116] width 122 height 15
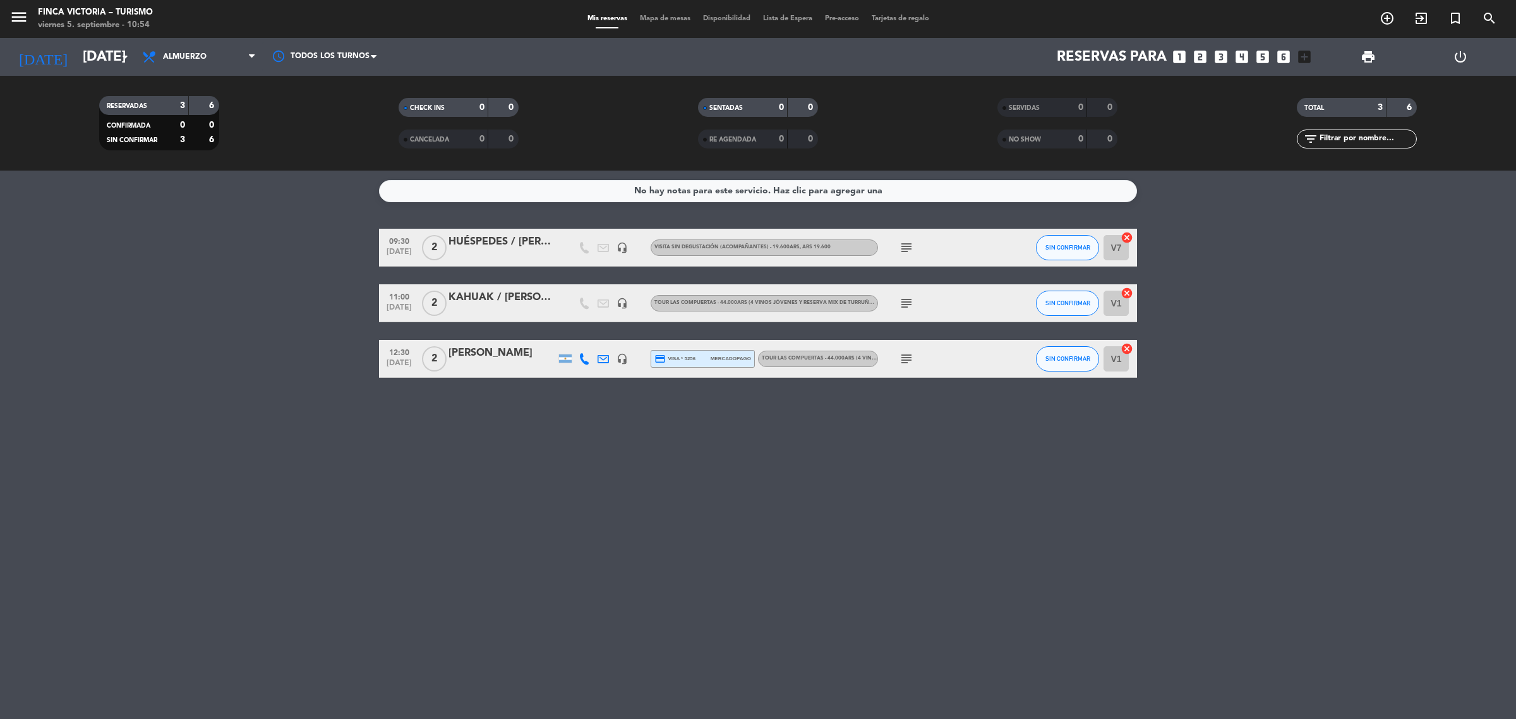
click at [1036, 253] on div "SIN CONFIRMAR" at bounding box center [1067, 247] width 63 height 37
click at [1055, 256] on button "SIN CONFIRMAR" at bounding box center [1067, 247] width 63 height 25
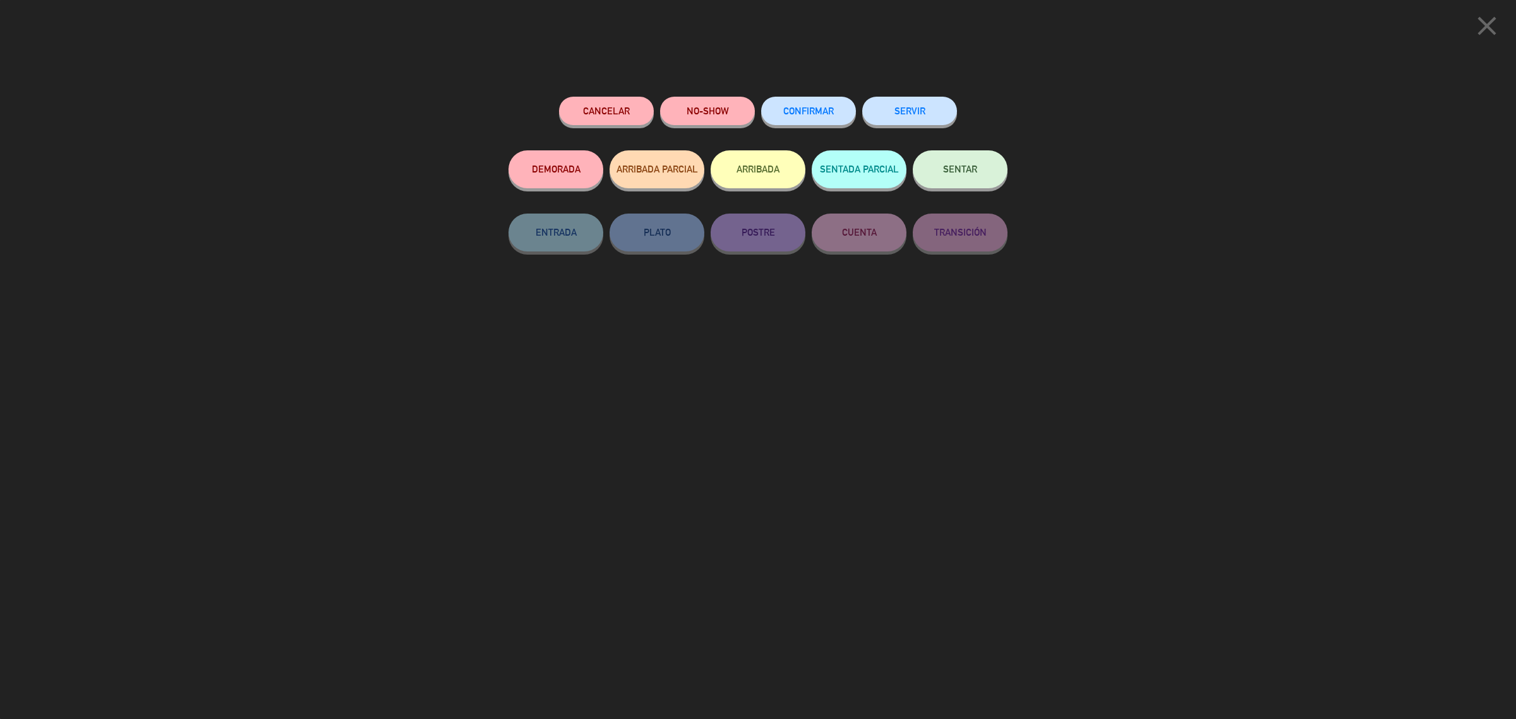
click at [758, 174] on button "ARRIBADA" at bounding box center [757, 169] width 95 height 38
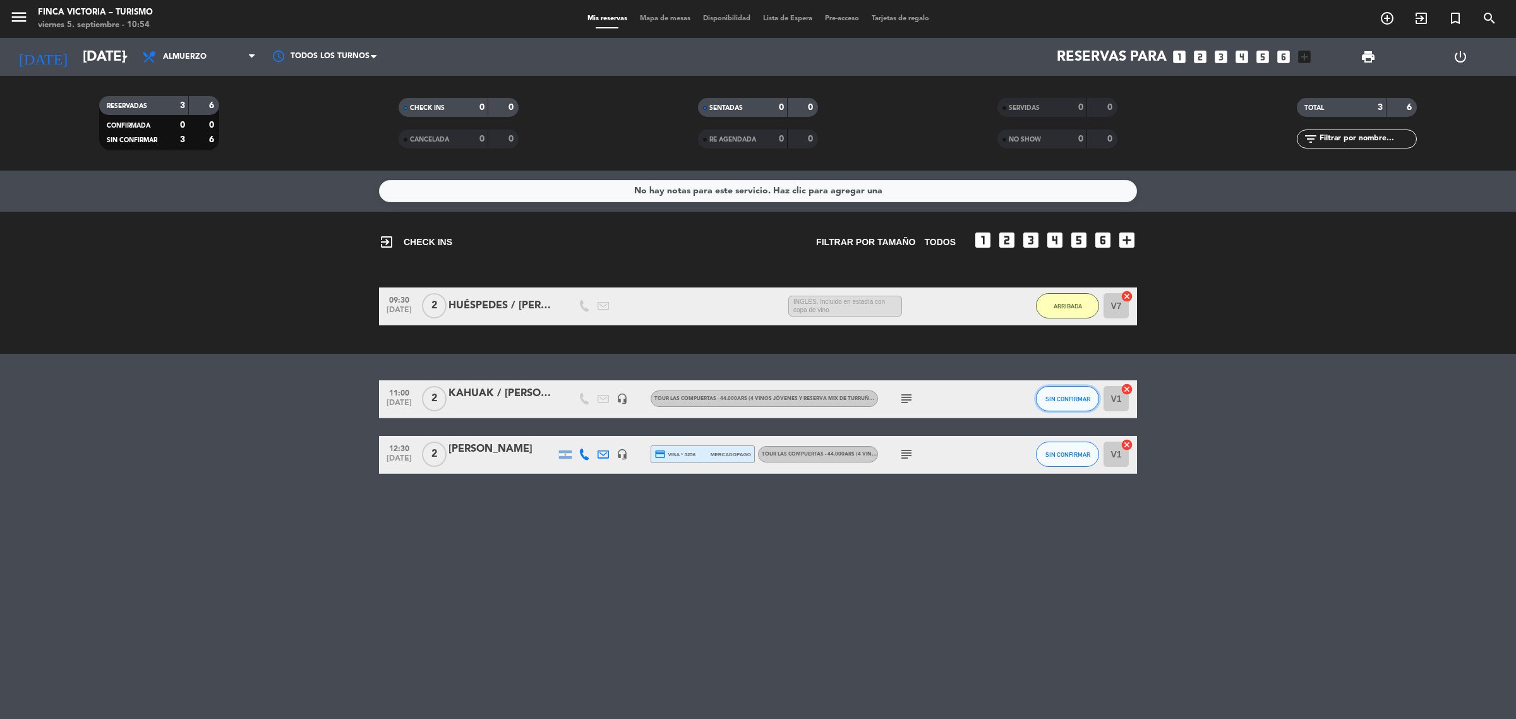
click at [1053, 397] on span "SIN CONFIRMAR" at bounding box center [1067, 398] width 45 height 7
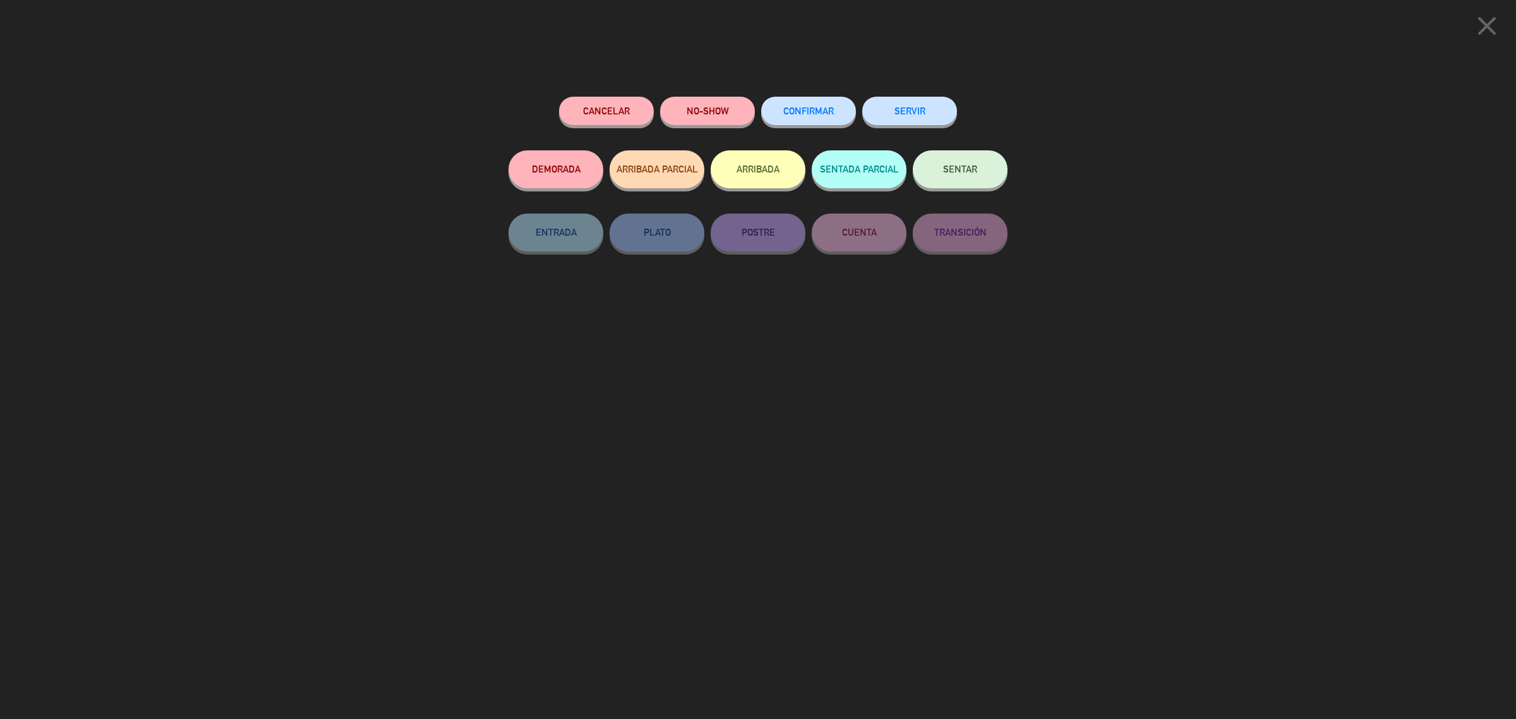
click at [772, 171] on button "ARRIBADA" at bounding box center [757, 169] width 95 height 38
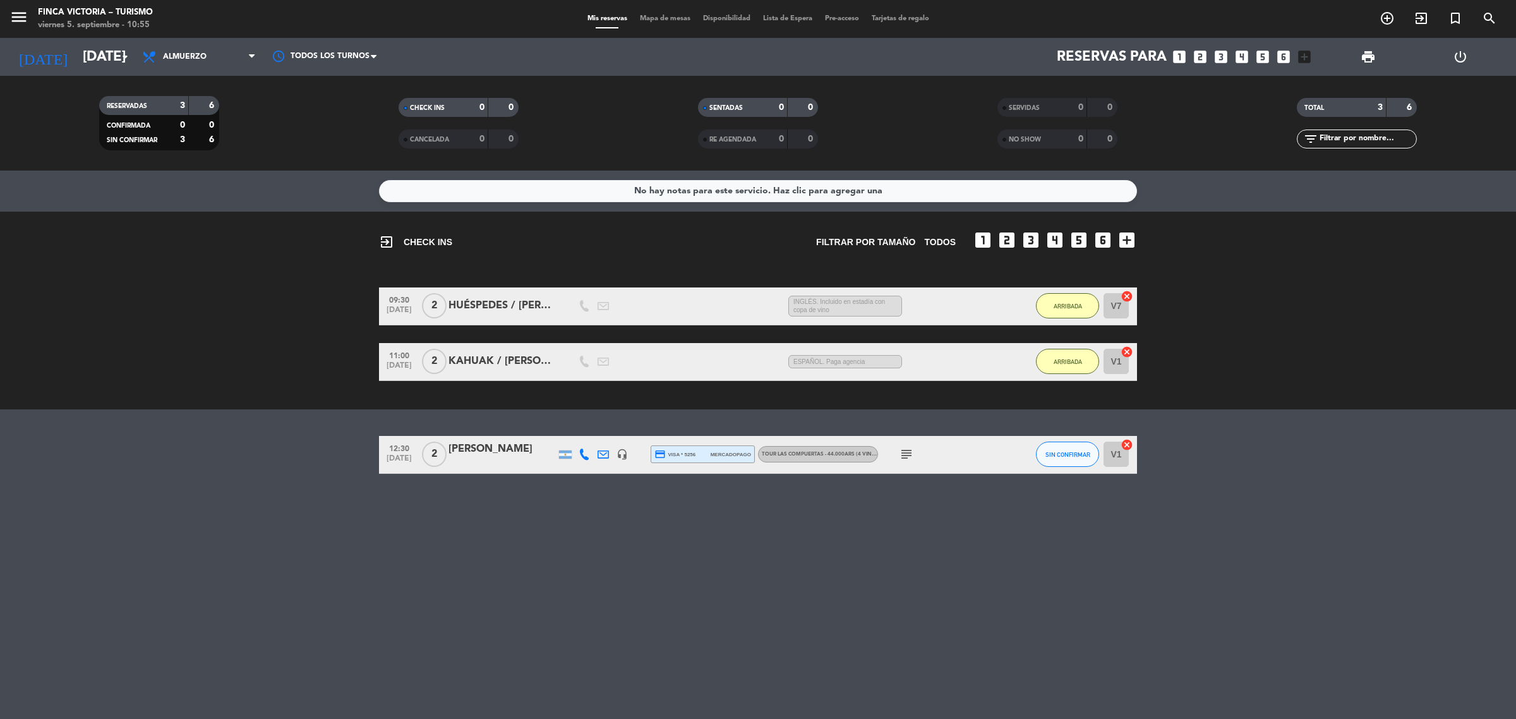
click at [477, 452] on div "[PERSON_NAME]" at bounding box center [501, 449] width 107 height 16
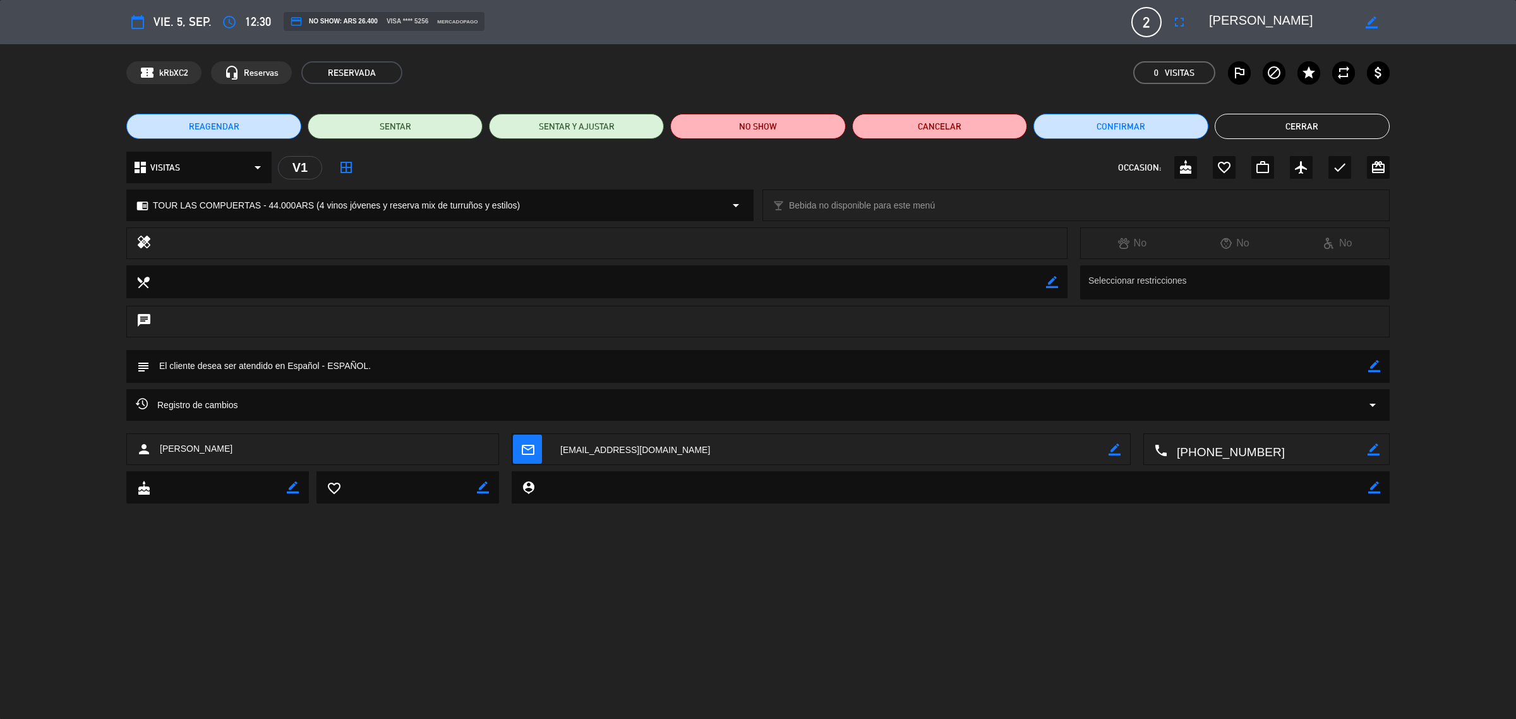
click at [1290, 131] on button "Cerrar" at bounding box center [1301, 126] width 175 height 25
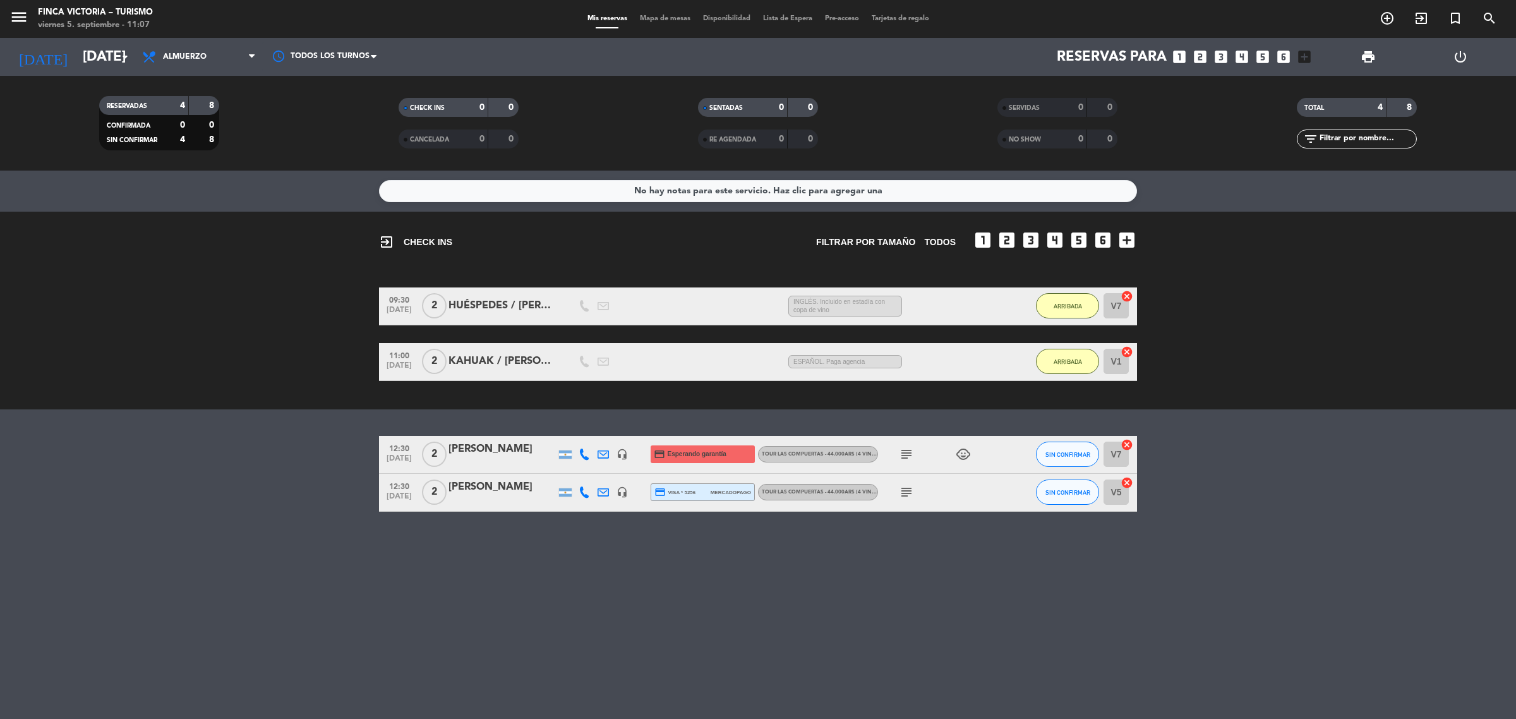
click at [618, 577] on div "No hay notas para este servicio. Haz clic para agregar una exit_to_app CHECK IN…" at bounding box center [758, 445] width 1516 height 548
click at [907, 450] on icon "subject" at bounding box center [906, 453] width 15 height 15
click at [962, 449] on icon "child_care" at bounding box center [962, 453] width 15 height 15
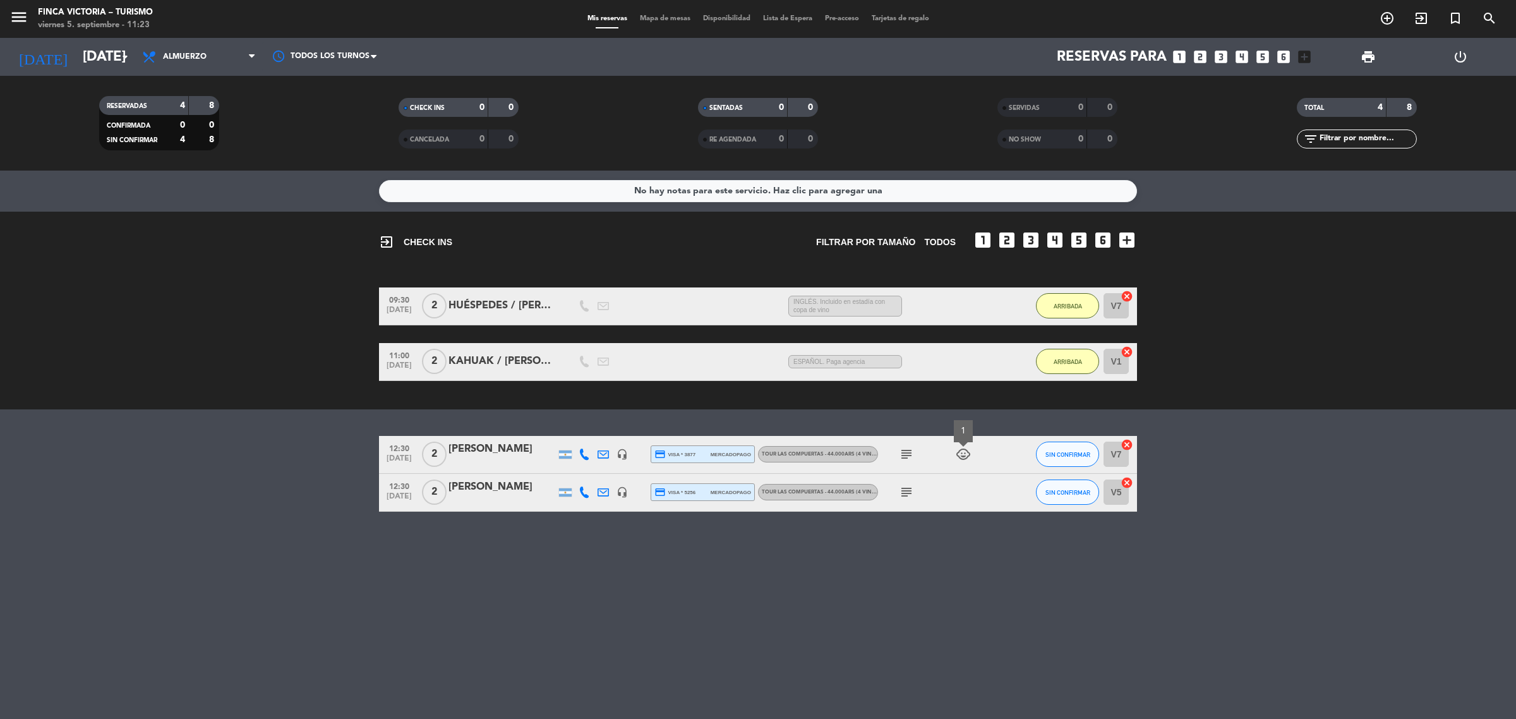
click at [904, 491] on icon "subject" at bounding box center [906, 491] width 15 height 15
click at [935, 556] on div "No hay notas para este servicio. Haz clic para agregar una exit_to_app CHECK IN…" at bounding box center [758, 445] width 1516 height 548
click at [678, 361] on div "11:00 [DATE] 2 KAHUAK / [PERSON_NAME] 46 MIN / 4:55 H sms ESPAÑOL. Paga agencia…" at bounding box center [758, 362] width 758 height 38
click at [541, 364] on div "KAHUAK / [PERSON_NAME]" at bounding box center [501, 361] width 107 height 16
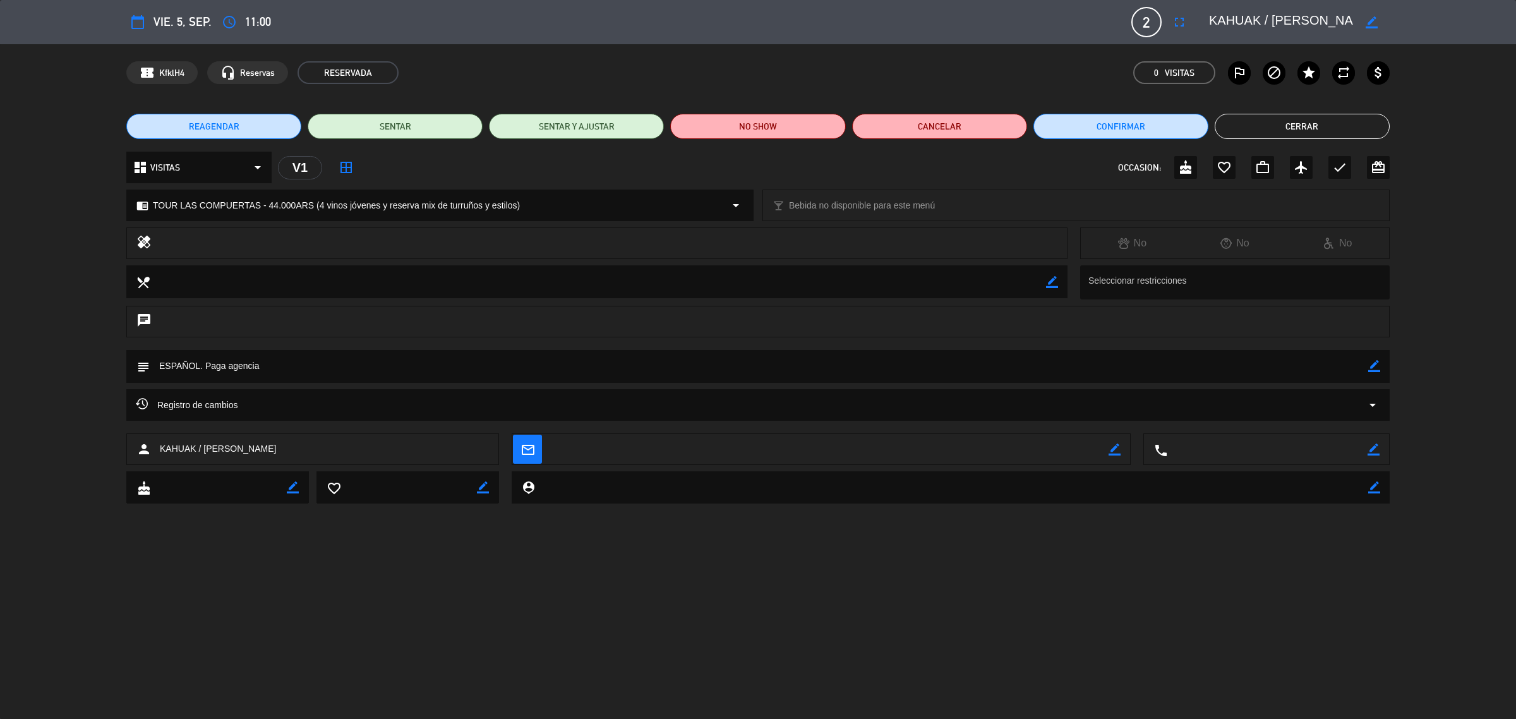
click at [1302, 131] on button "Cerrar" at bounding box center [1301, 126] width 175 height 25
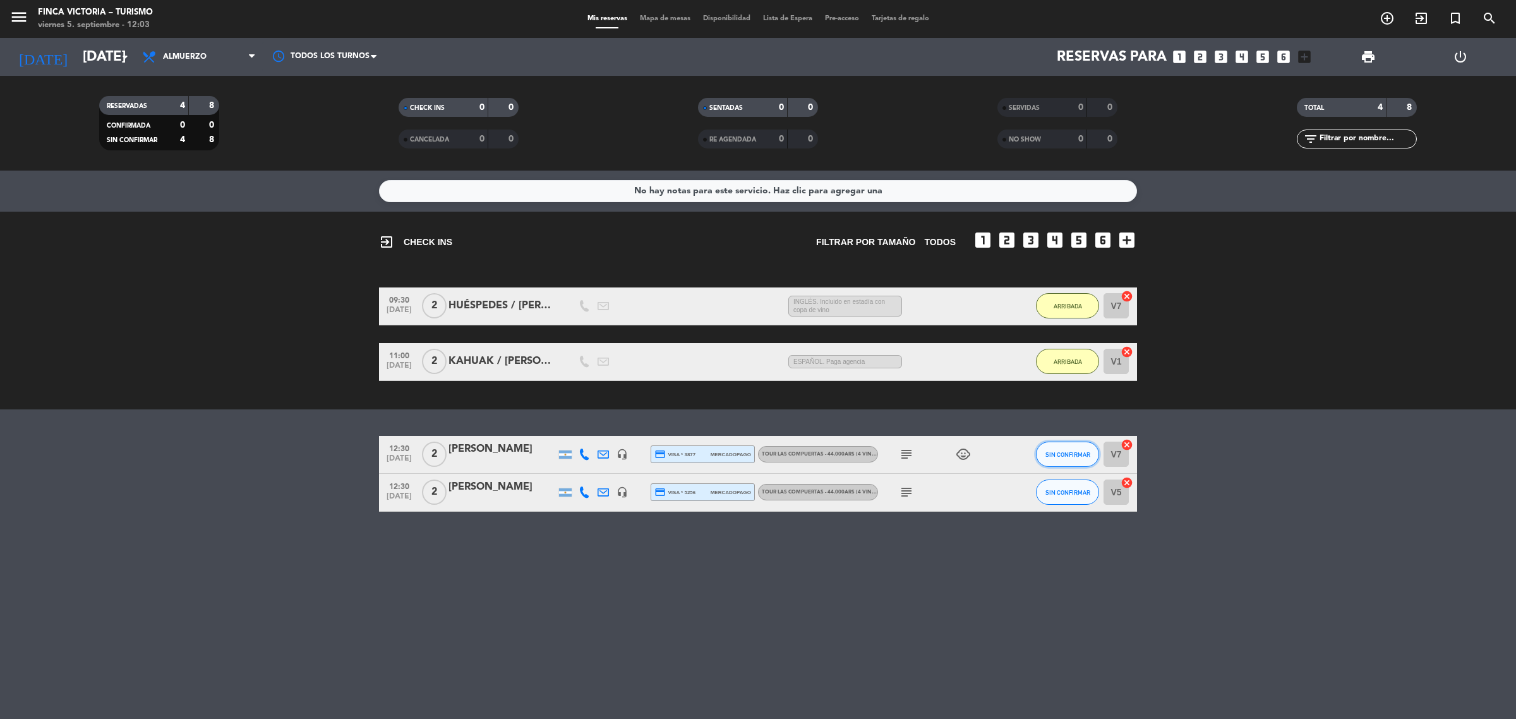
click at [1060, 455] on span "SIN CONFIRMAR" at bounding box center [1067, 454] width 45 height 7
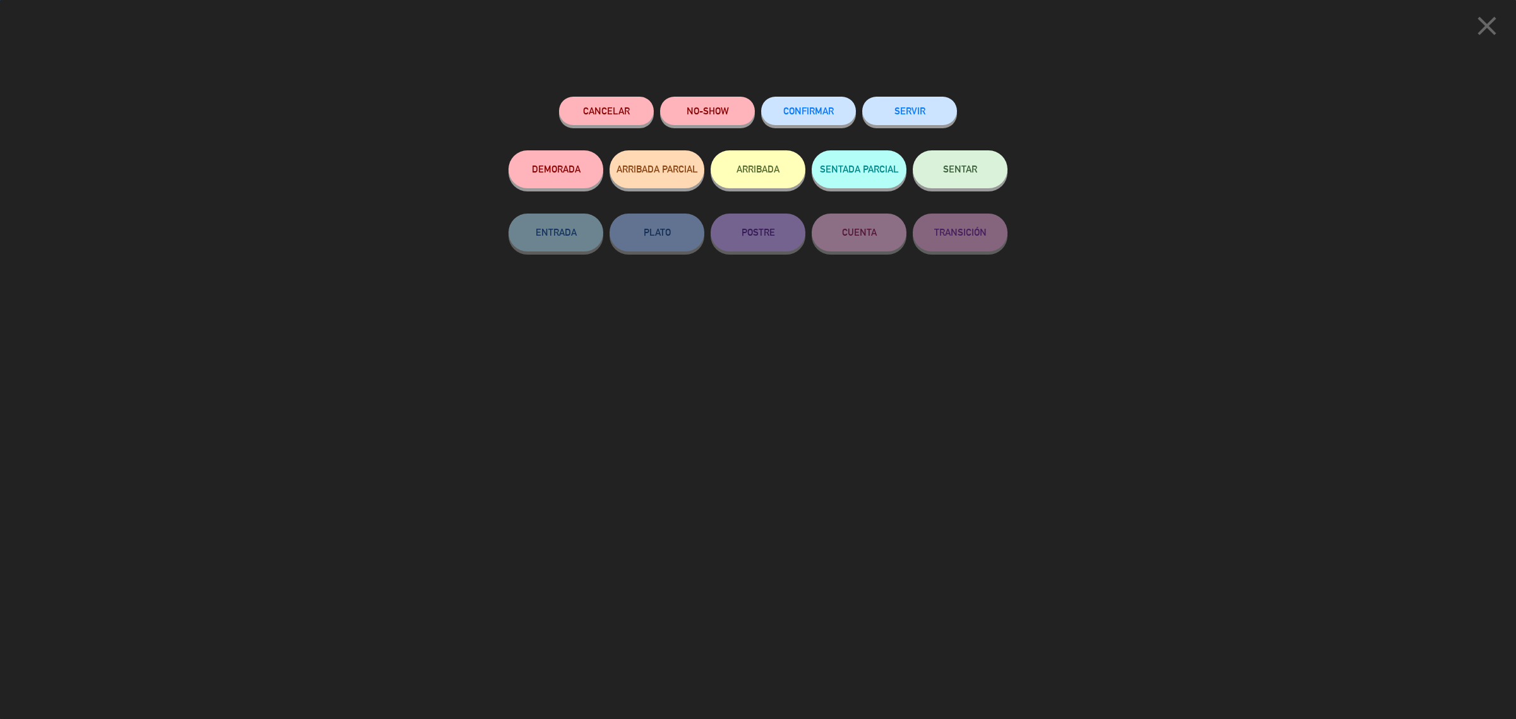
click at [765, 168] on button "ARRIBADA" at bounding box center [757, 169] width 95 height 38
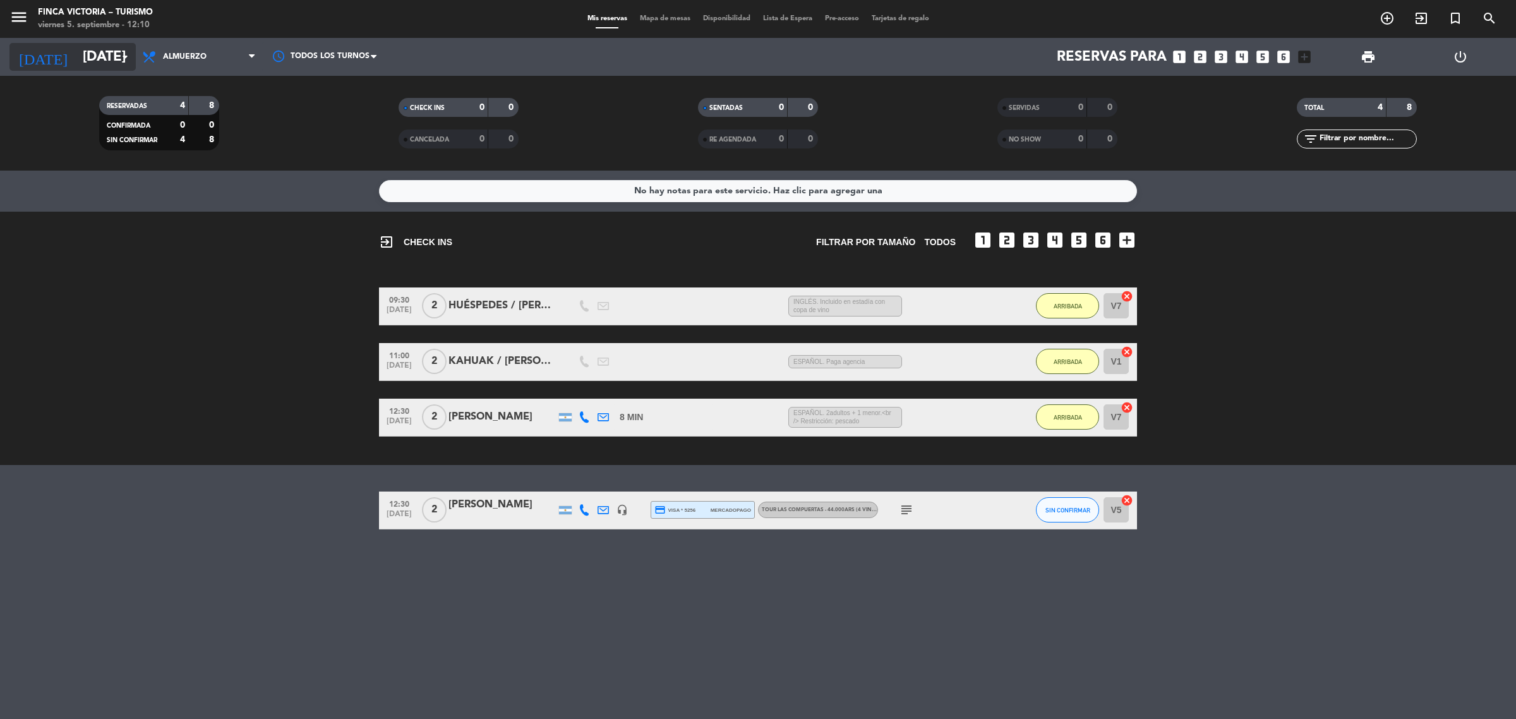
click at [88, 57] on input "[DATE]" at bounding box center [164, 57] width 176 height 28
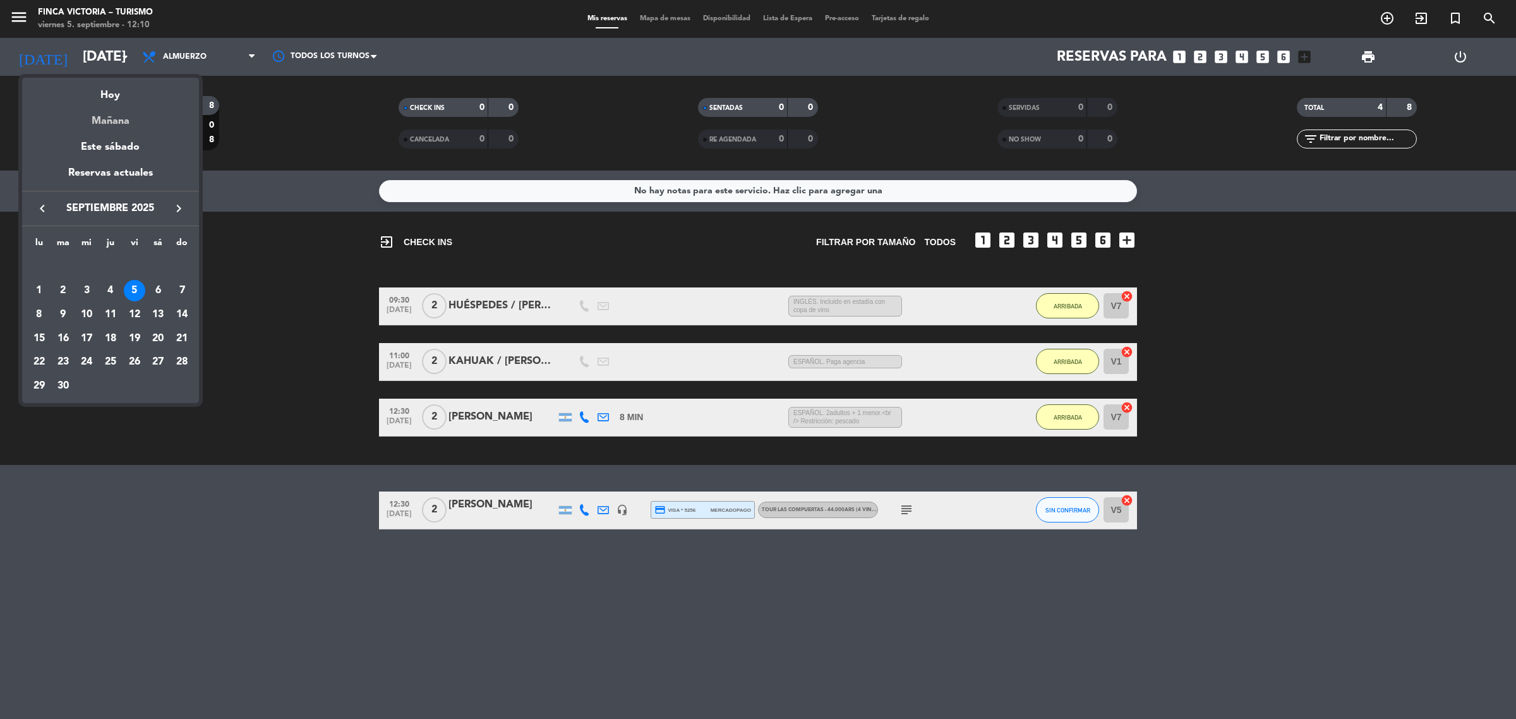
click at [119, 128] on div "Mañana" at bounding box center [110, 117] width 177 height 26
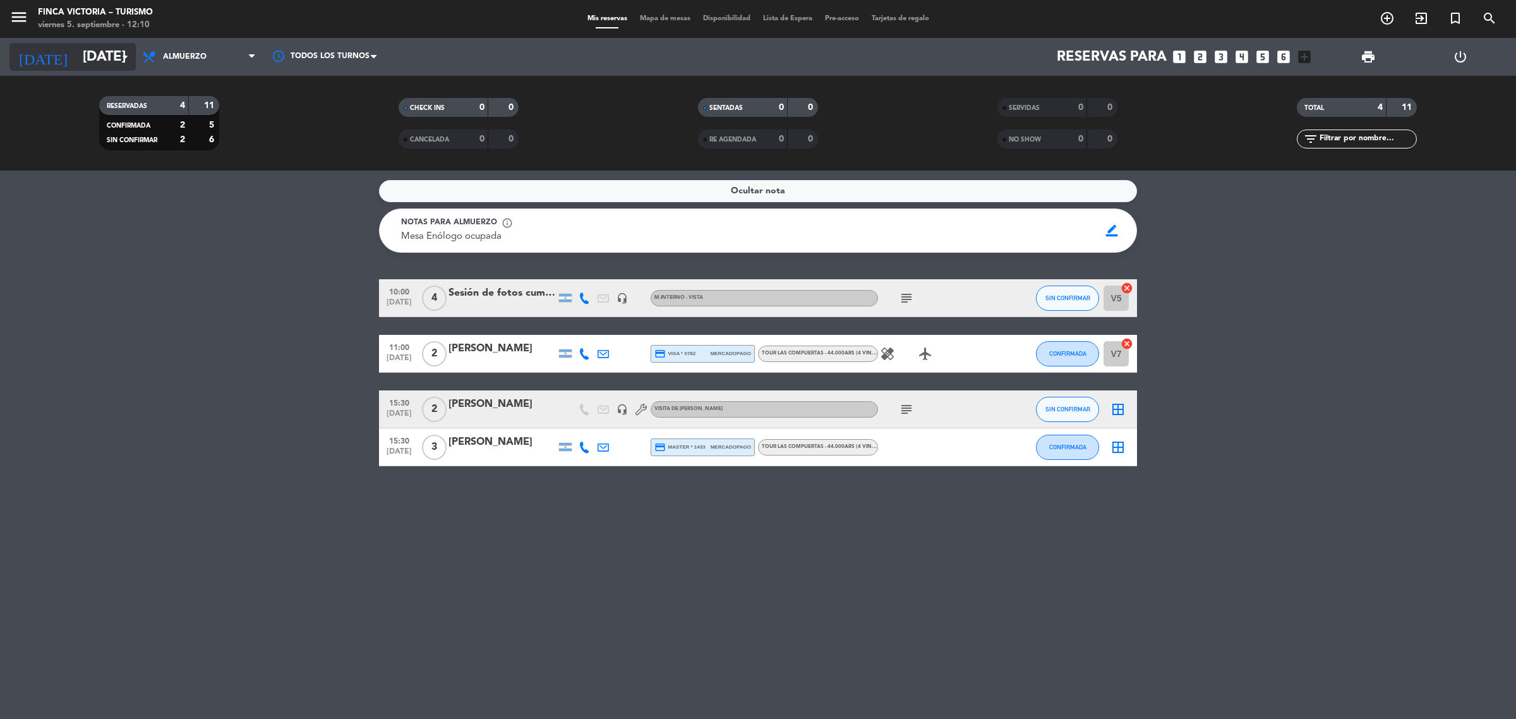
click at [114, 64] on input "[DATE]" at bounding box center [164, 57] width 176 height 28
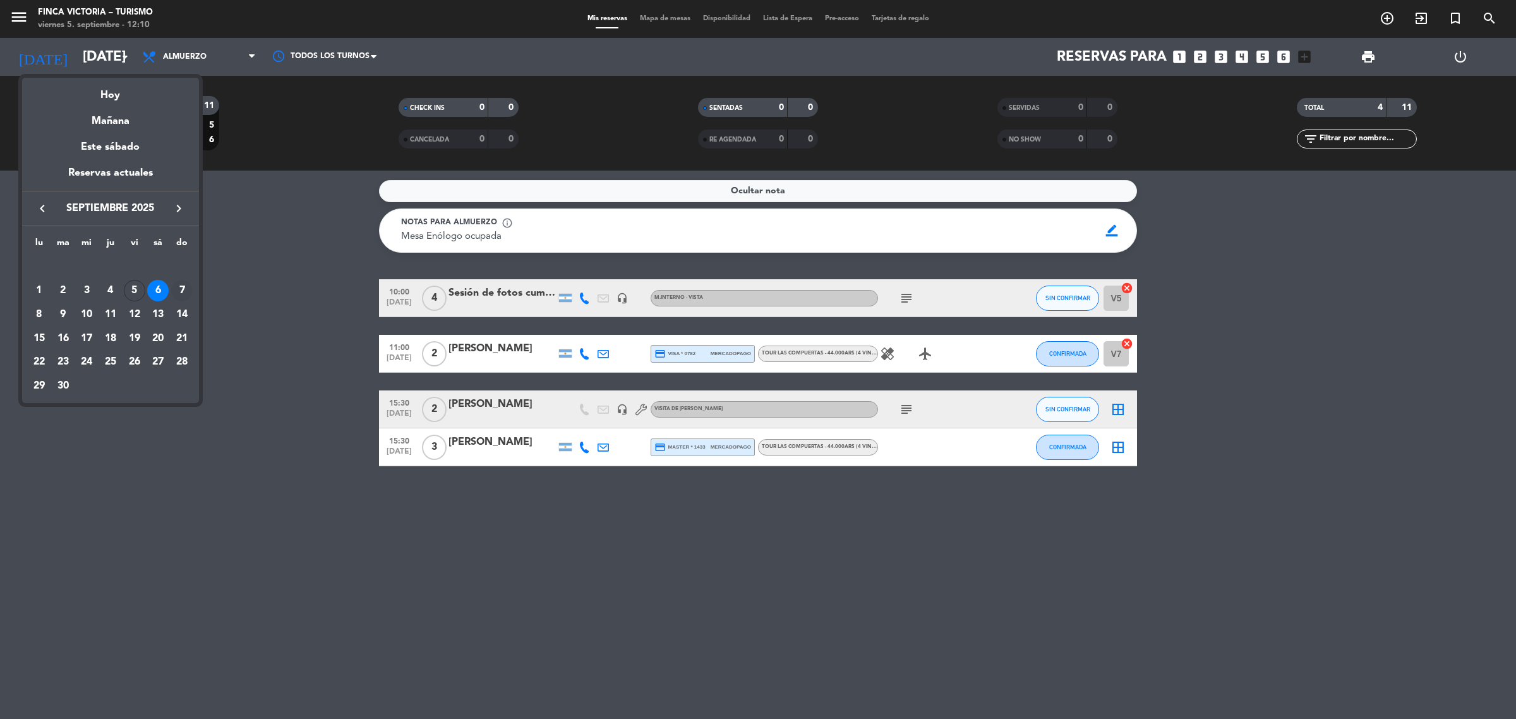
click at [176, 289] on div "7" at bounding box center [181, 290] width 21 height 21
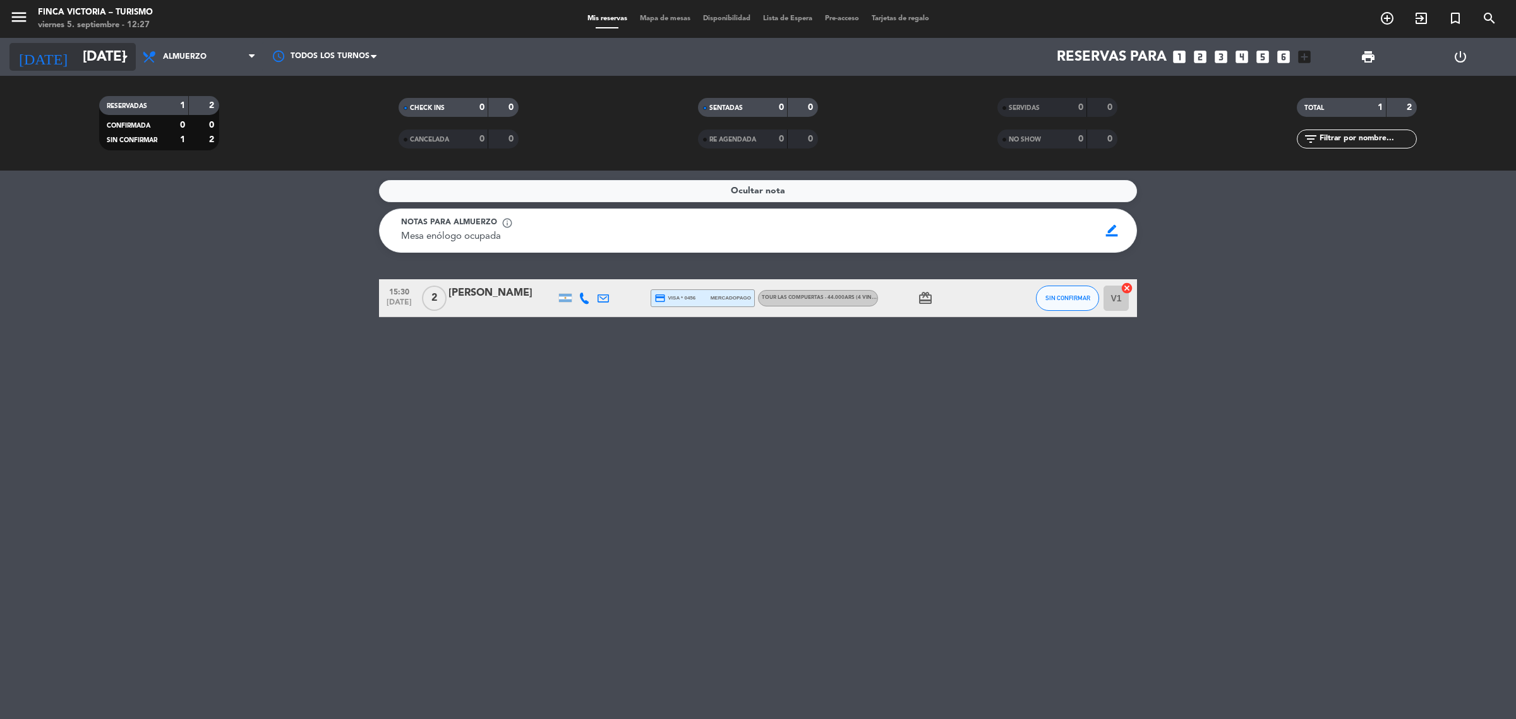
click at [76, 62] on input "[DATE]" at bounding box center [164, 57] width 176 height 28
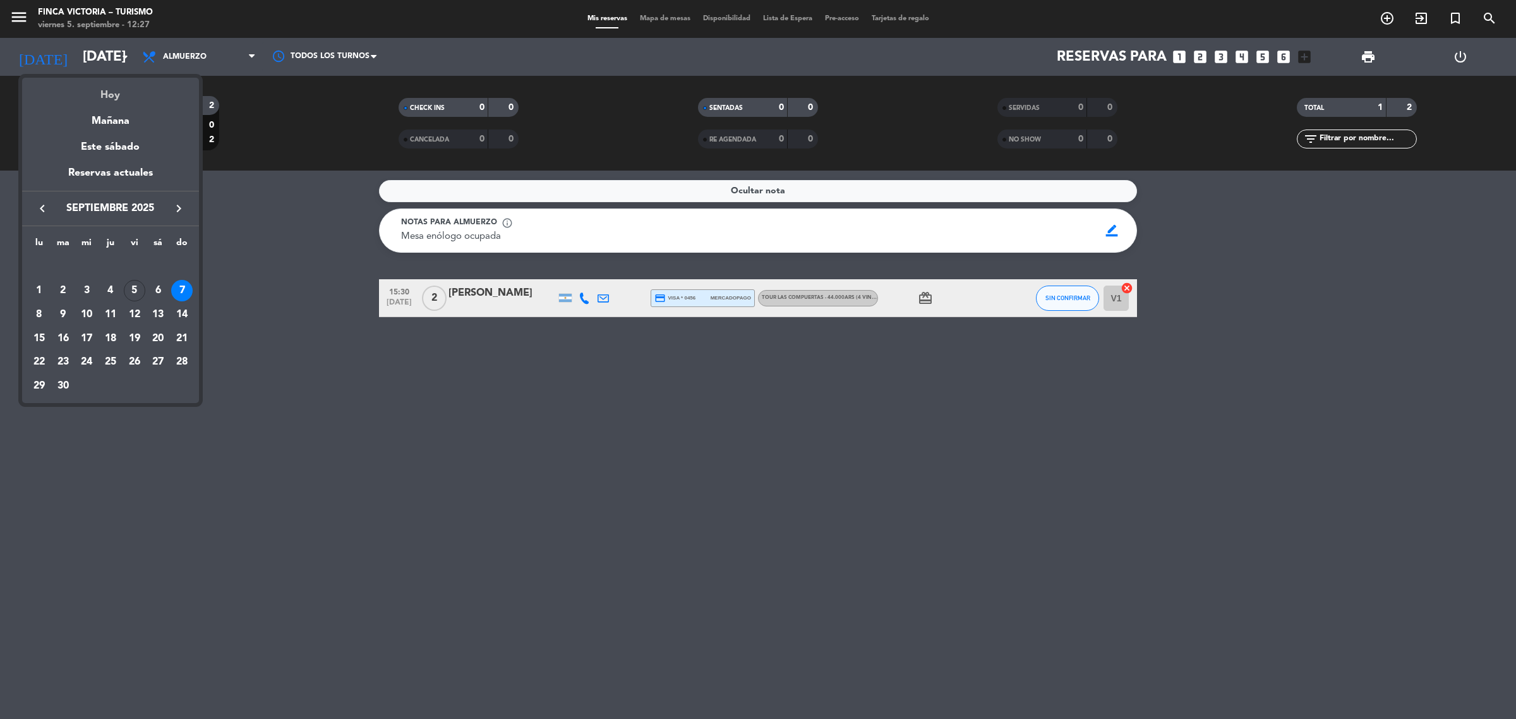
click at [136, 93] on div "Hoy" at bounding box center [110, 91] width 177 height 26
type input "[DATE]"
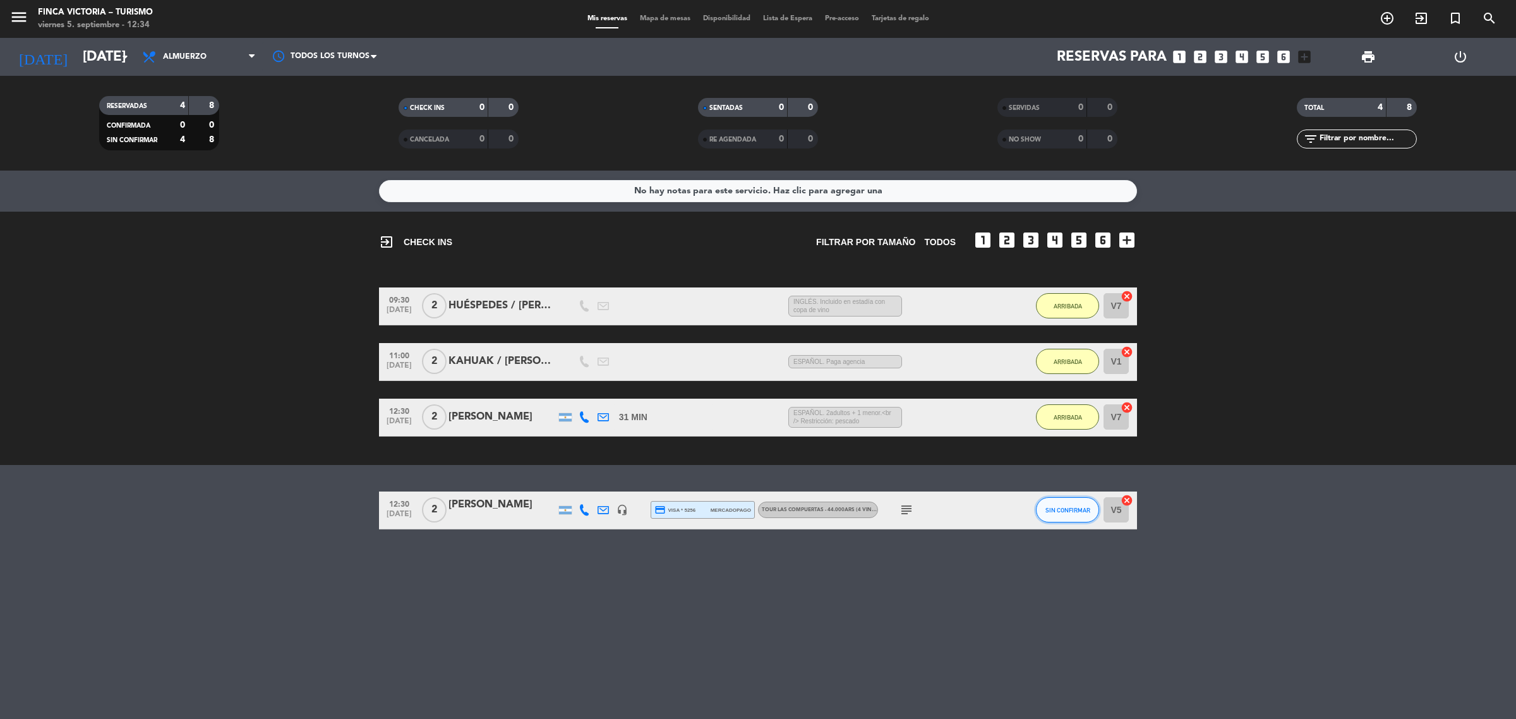
click at [1046, 513] on button "SIN CONFIRMAR" at bounding box center [1067, 509] width 63 height 25
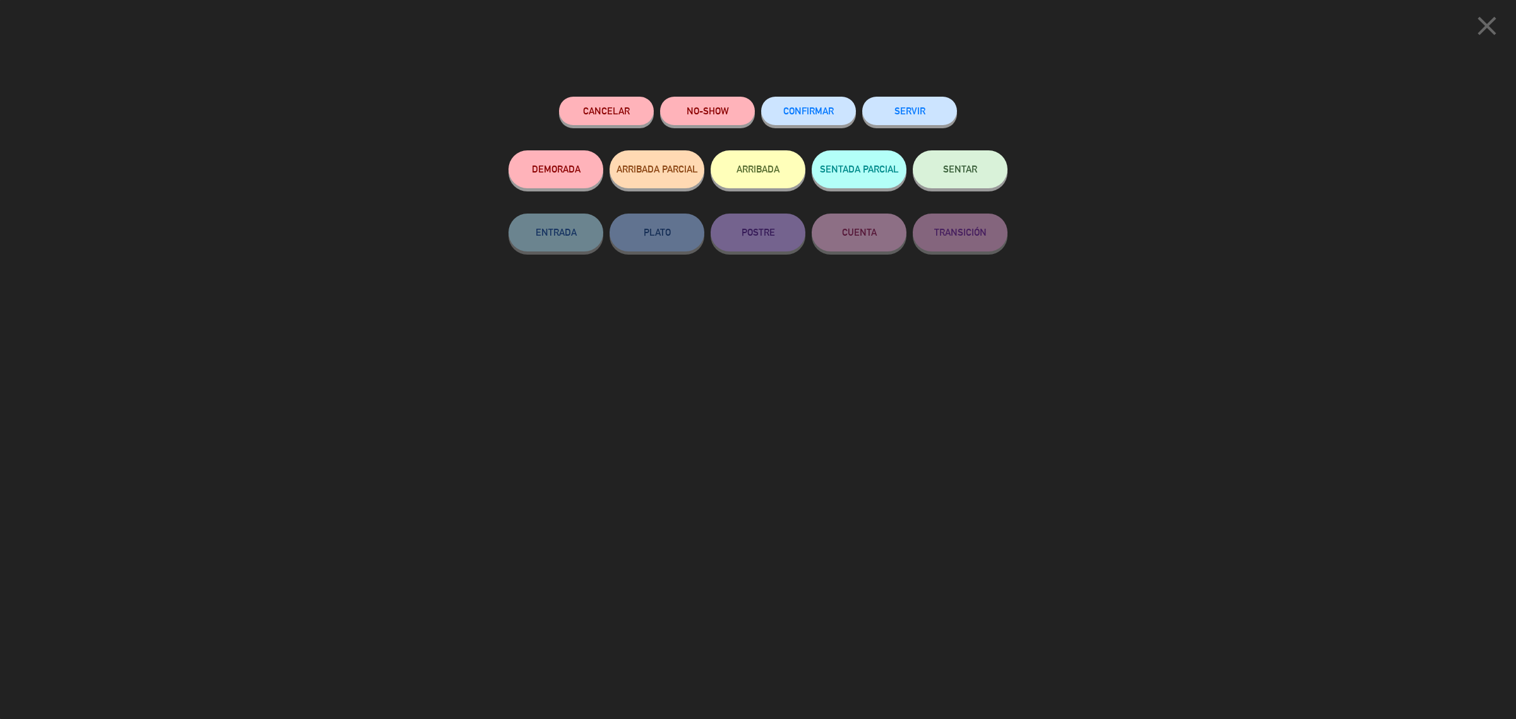
click at [762, 181] on button "ARRIBADA" at bounding box center [757, 169] width 95 height 38
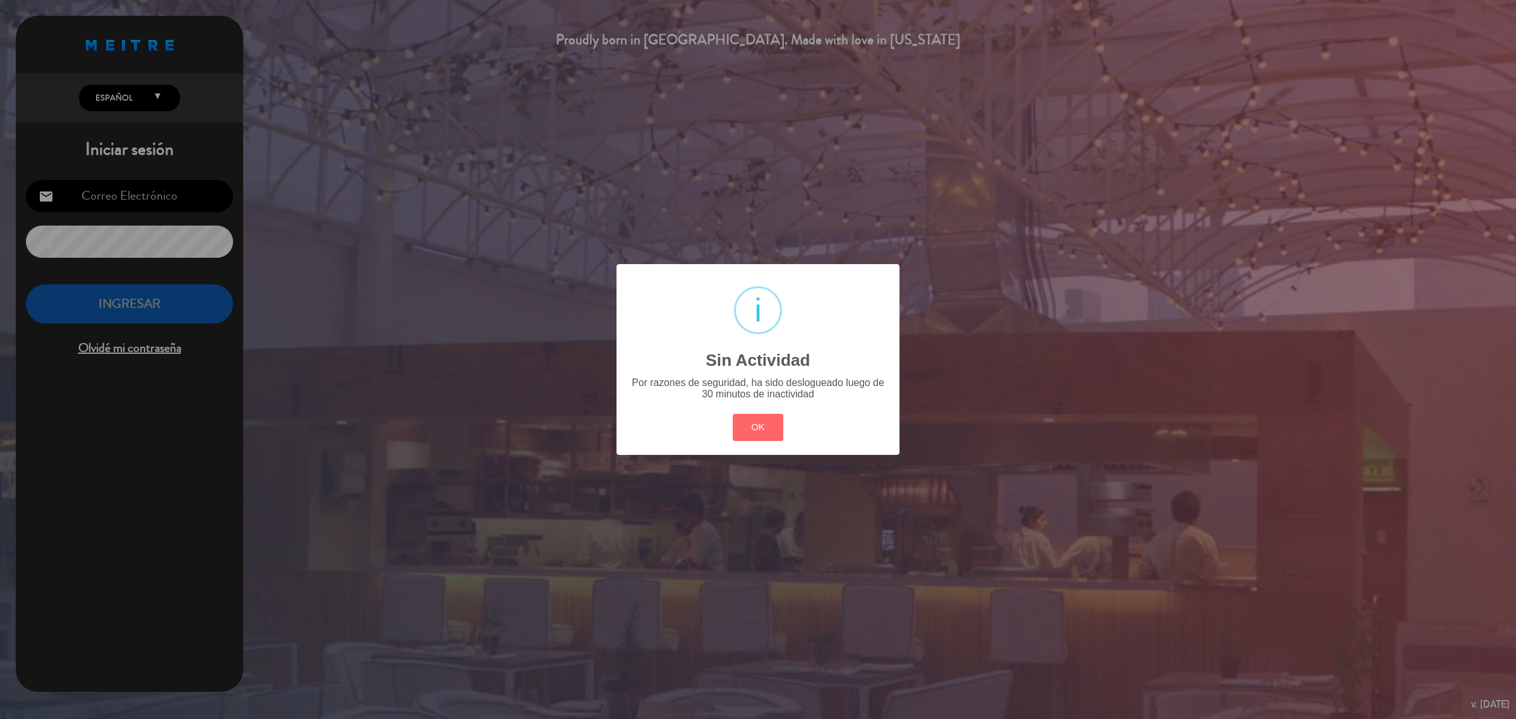
type input "[EMAIL_ADDRESS][DOMAIN_NAME]"
click at [743, 429] on button "OK" at bounding box center [758, 427] width 51 height 27
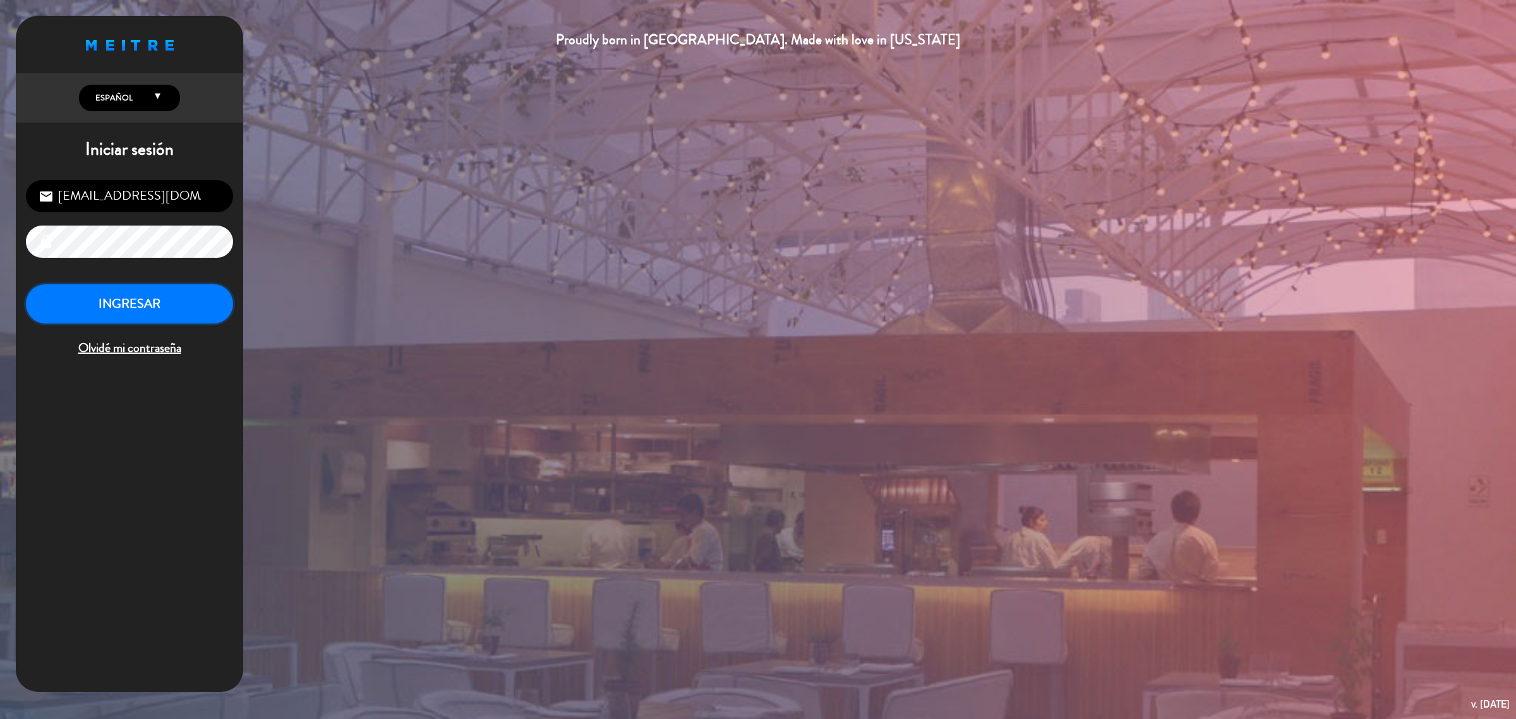
click at [184, 292] on button "INGRESAR" at bounding box center [129, 304] width 207 height 40
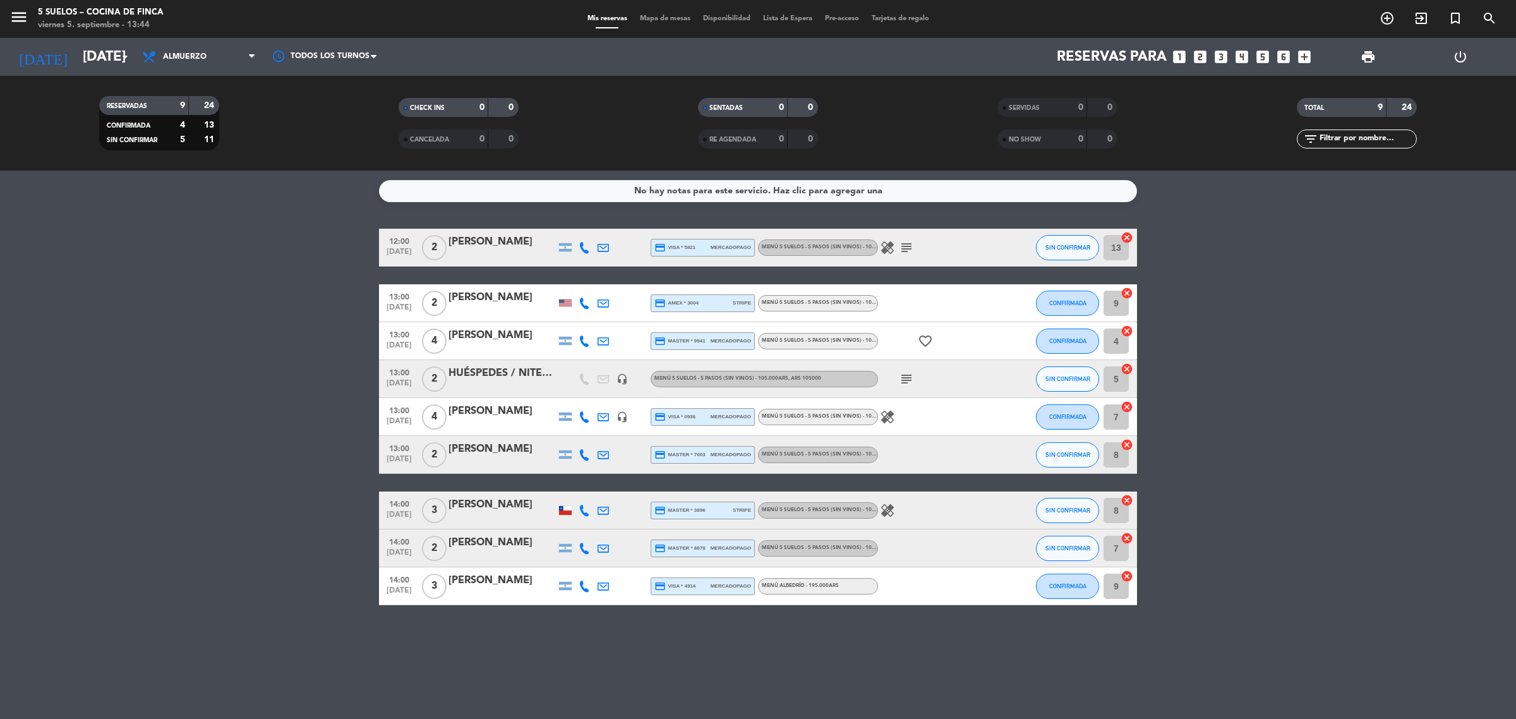
click at [8, 13] on div "menu 5 SUELOS – COCINA DE FINCA [DATE] 5. septiembre - 13:44" at bounding box center [189, 19] width 379 height 30
click at [21, 14] on icon "menu" at bounding box center [18, 17] width 19 height 19
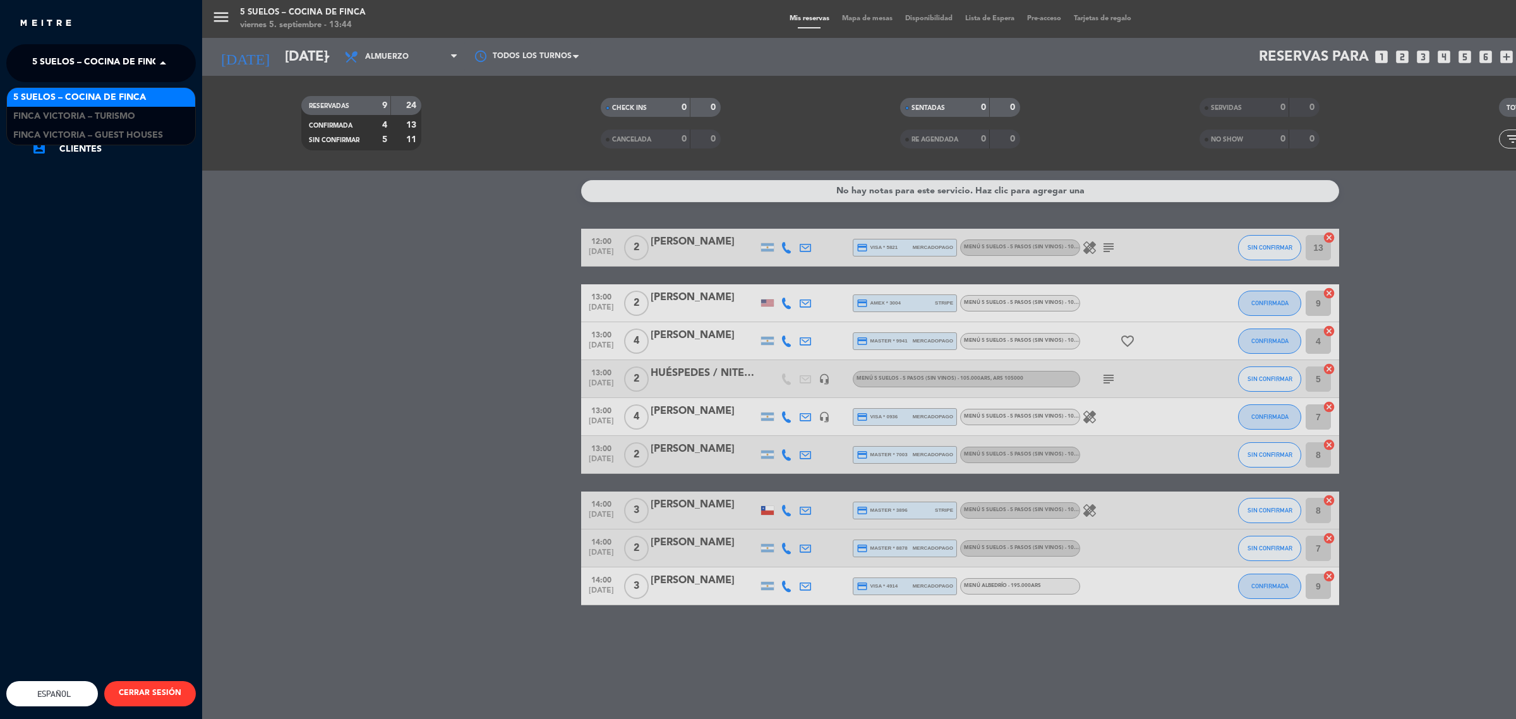
click at [71, 62] on span "5 SUELOS – COCINA DE FINCA" at bounding box center [98, 63] width 133 height 27
click at [105, 112] on span "FINCA VICTORIA – TURISMO" at bounding box center [74, 116] width 122 height 15
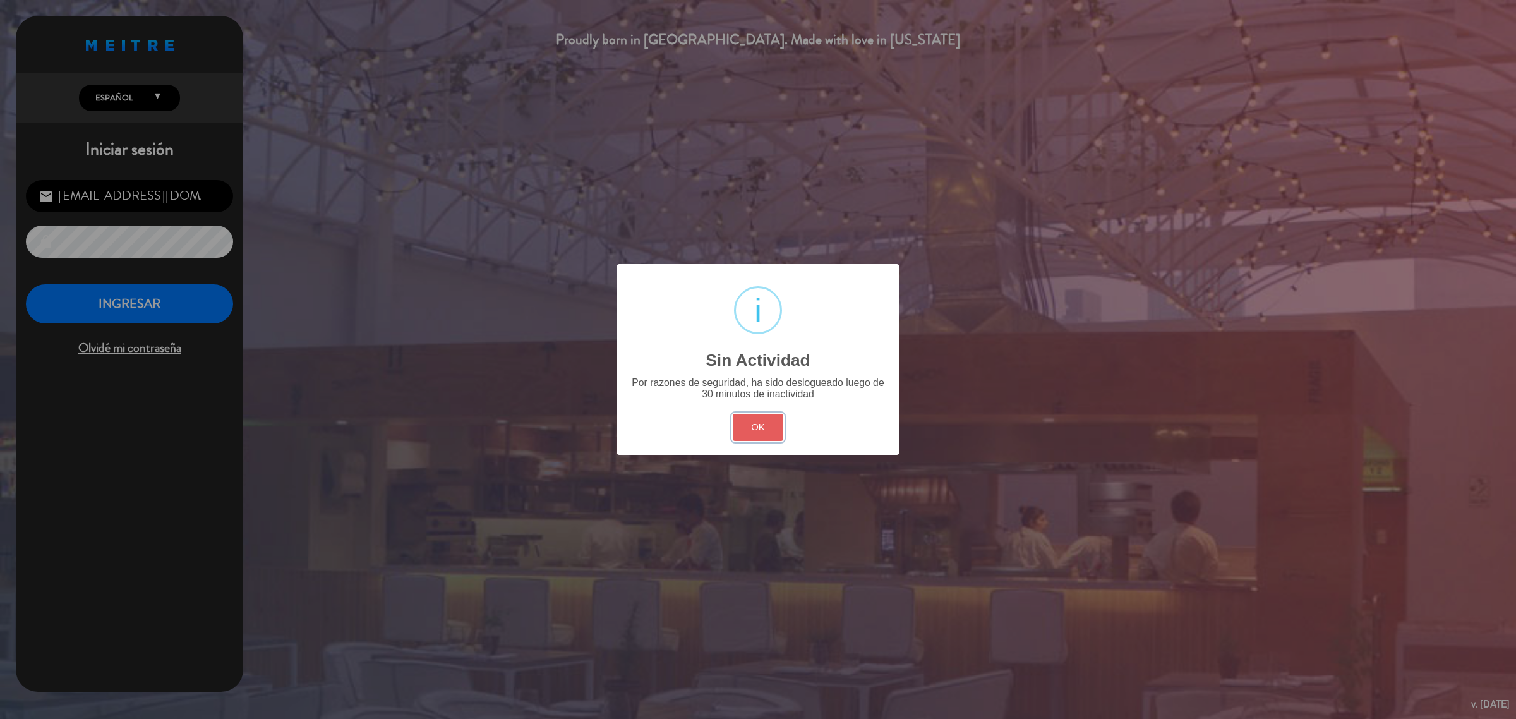
click at [760, 425] on button "OK" at bounding box center [758, 427] width 51 height 27
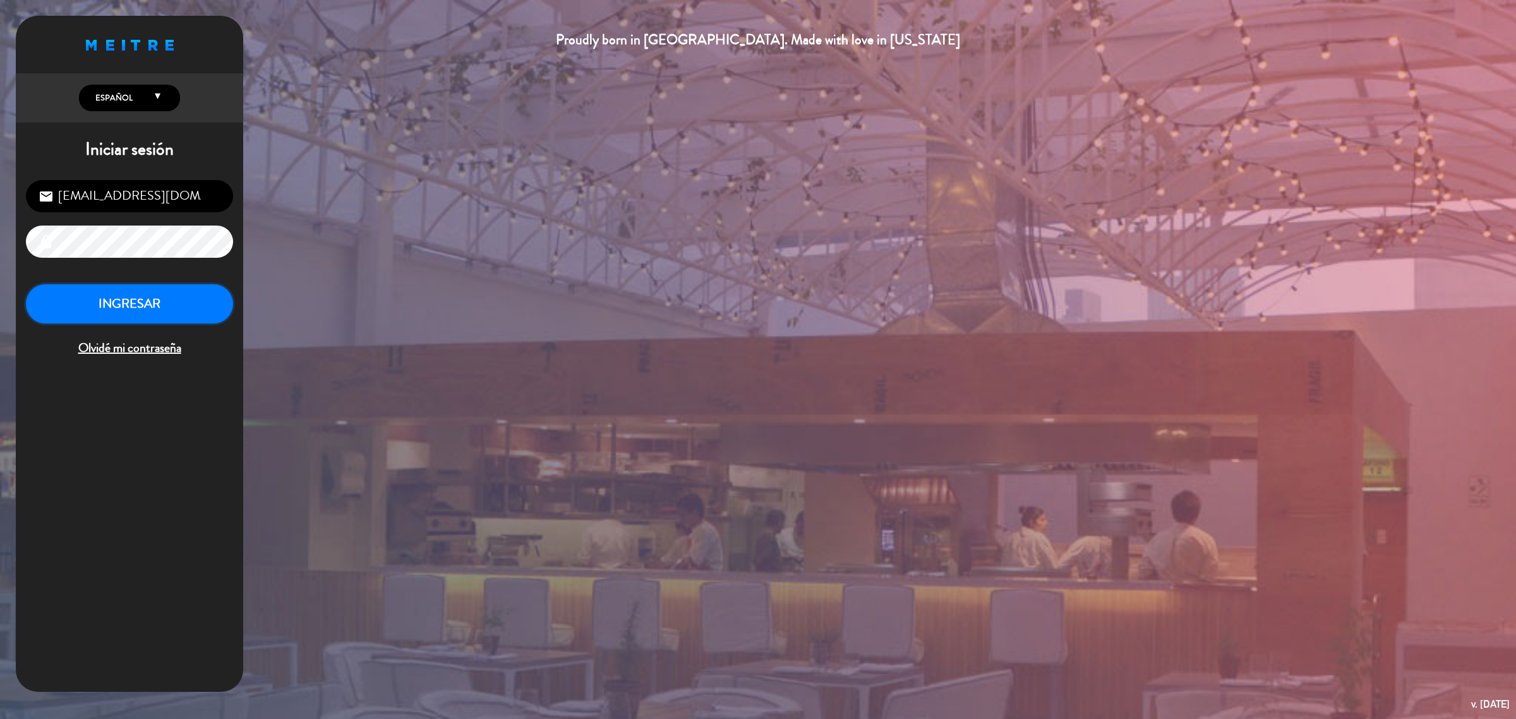
click at [140, 308] on button "INGRESAR" at bounding box center [129, 304] width 207 height 40
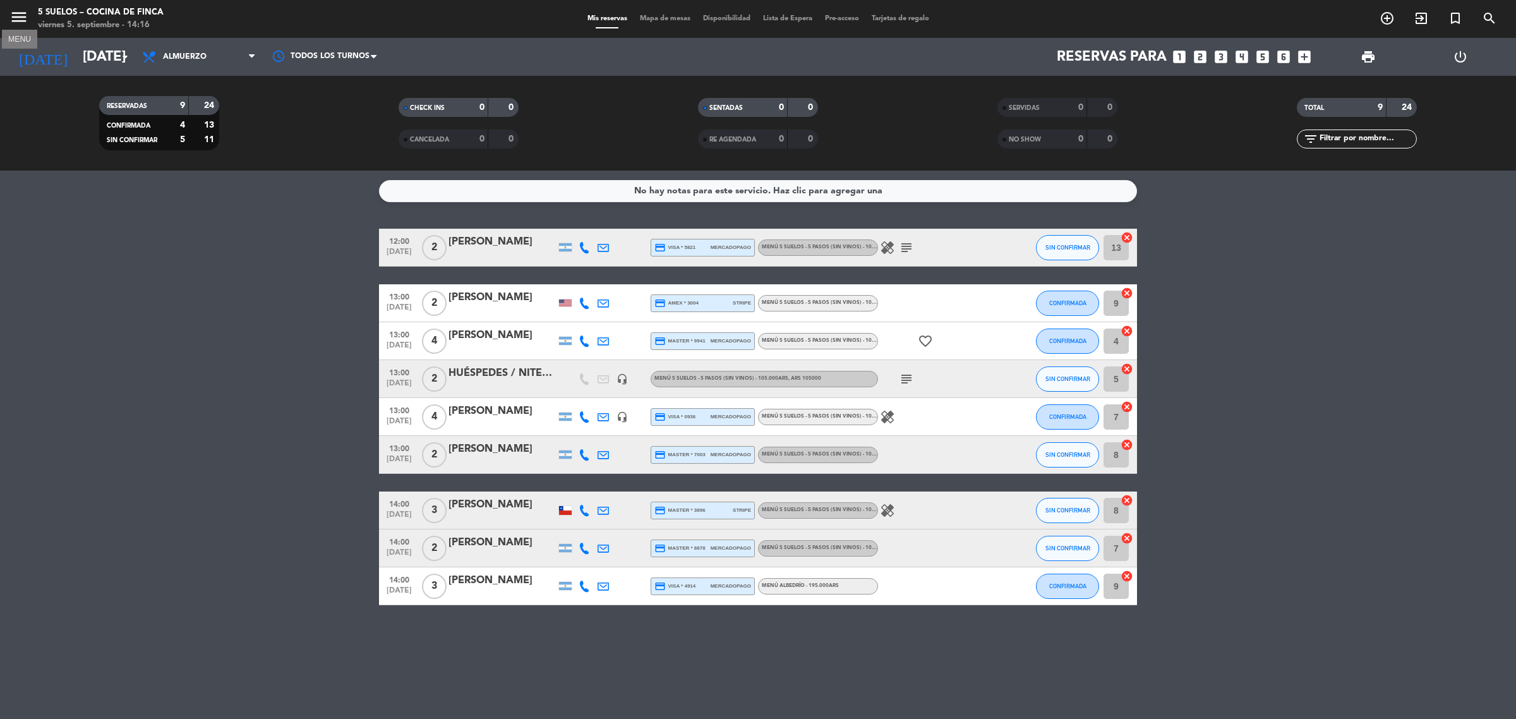
click at [27, 13] on icon "menu" at bounding box center [18, 17] width 19 height 19
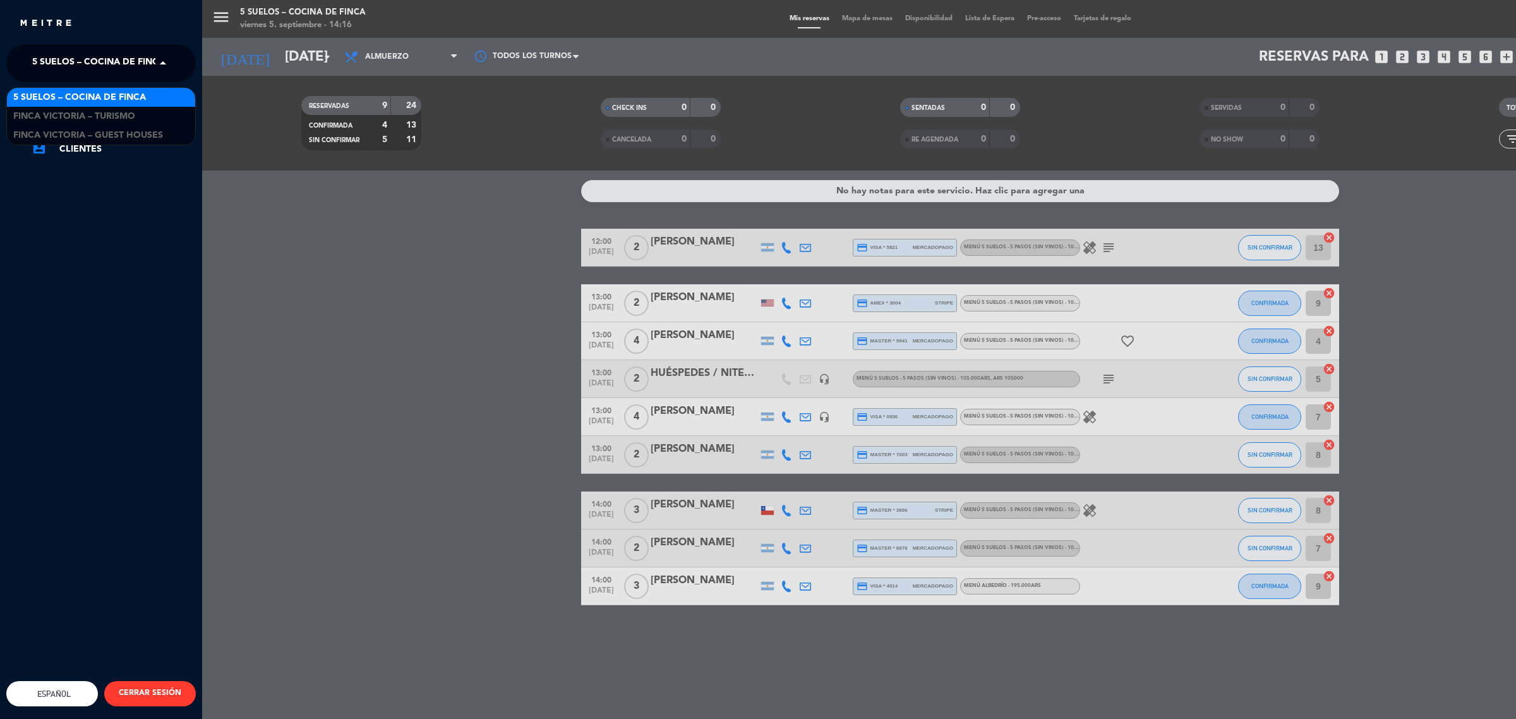
click at [146, 69] on span "5 SUELOS – COCINA DE FINCA" at bounding box center [98, 63] width 133 height 27
click at [145, 111] on div "FINCA VICTORIA – TURISMO" at bounding box center [101, 116] width 188 height 19
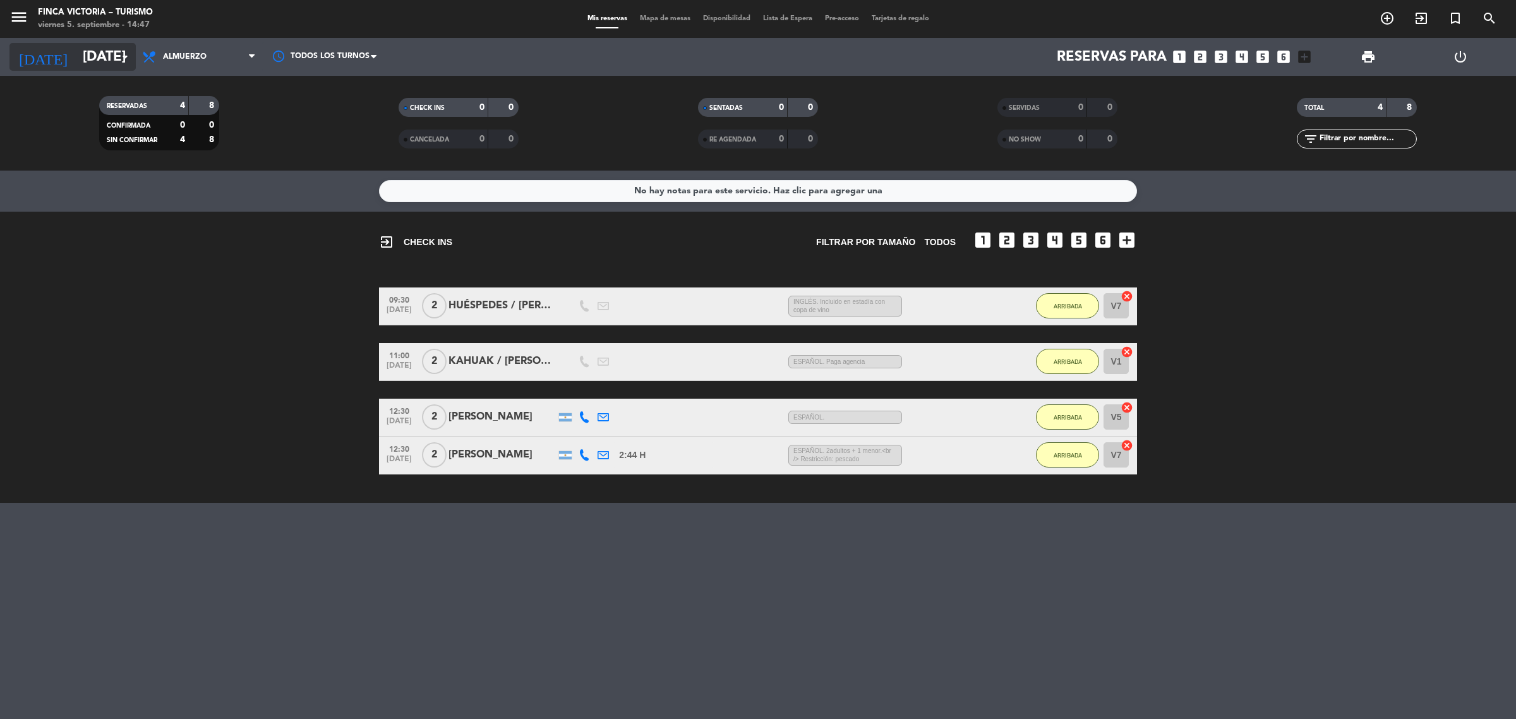
click at [88, 68] on input "[DATE]" at bounding box center [164, 57] width 176 height 28
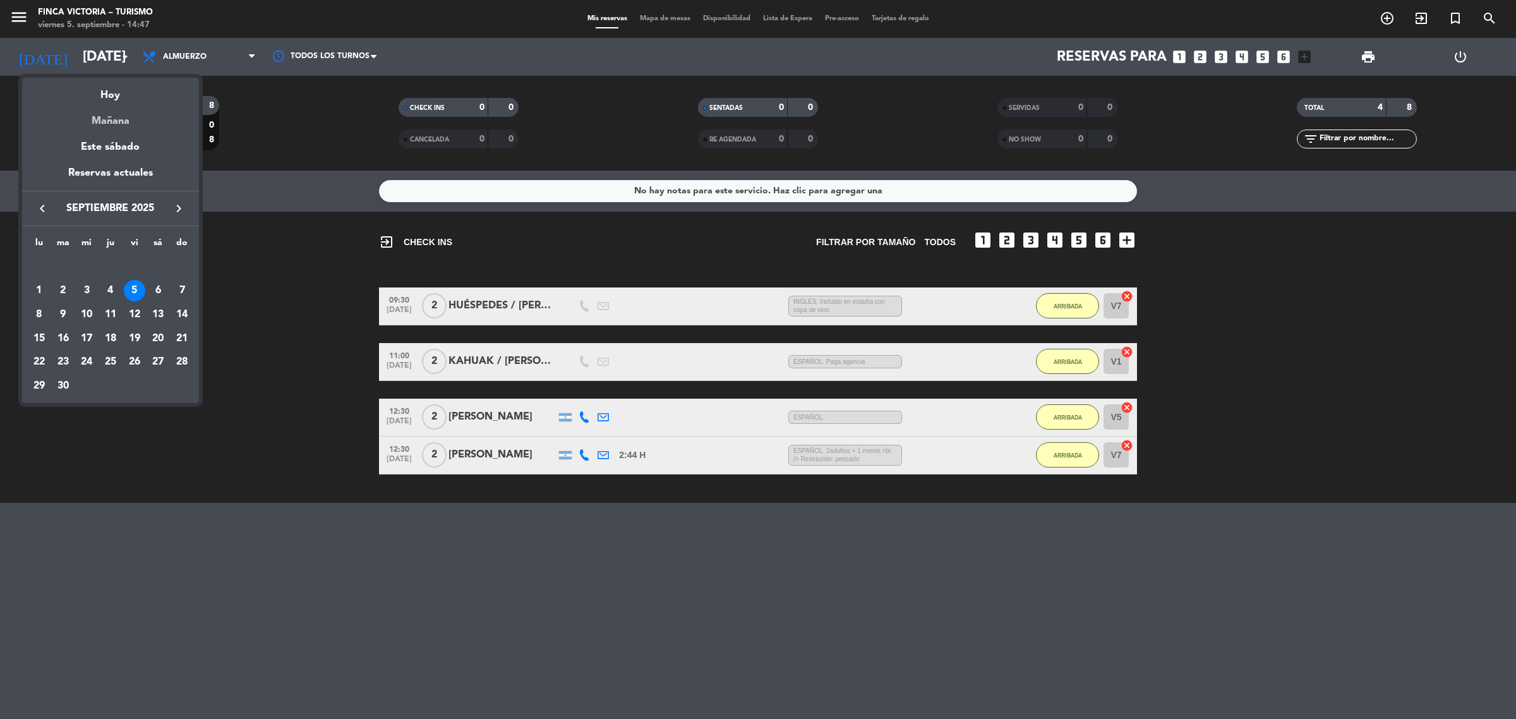
click at [109, 126] on div "Mañana" at bounding box center [110, 117] width 177 height 26
type input "[DATE]"
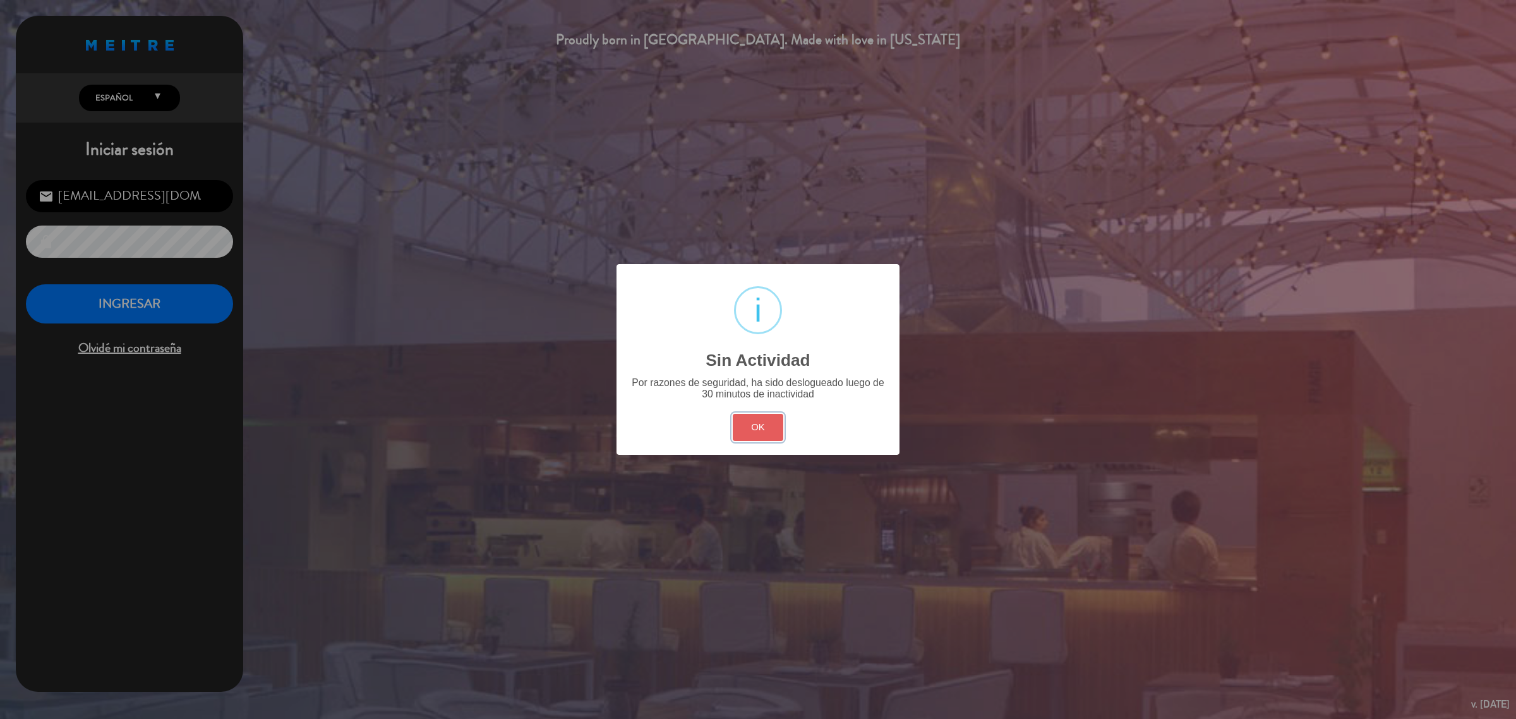
click at [770, 428] on button "OK" at bounding box center [758, 427] width 51 height 27
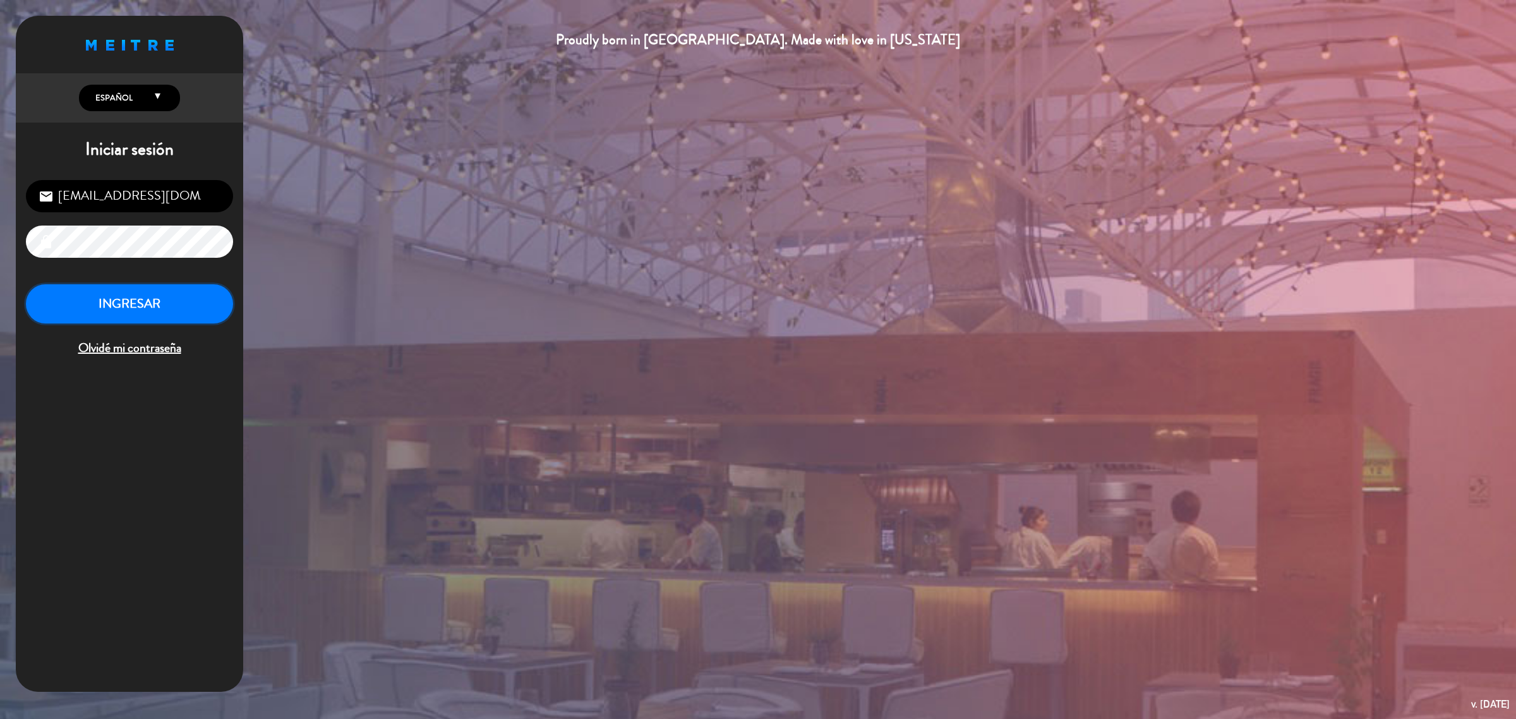
click at [178, 305] on button "INGRESAR" at bounding box center [129, 304] width 207 height 40
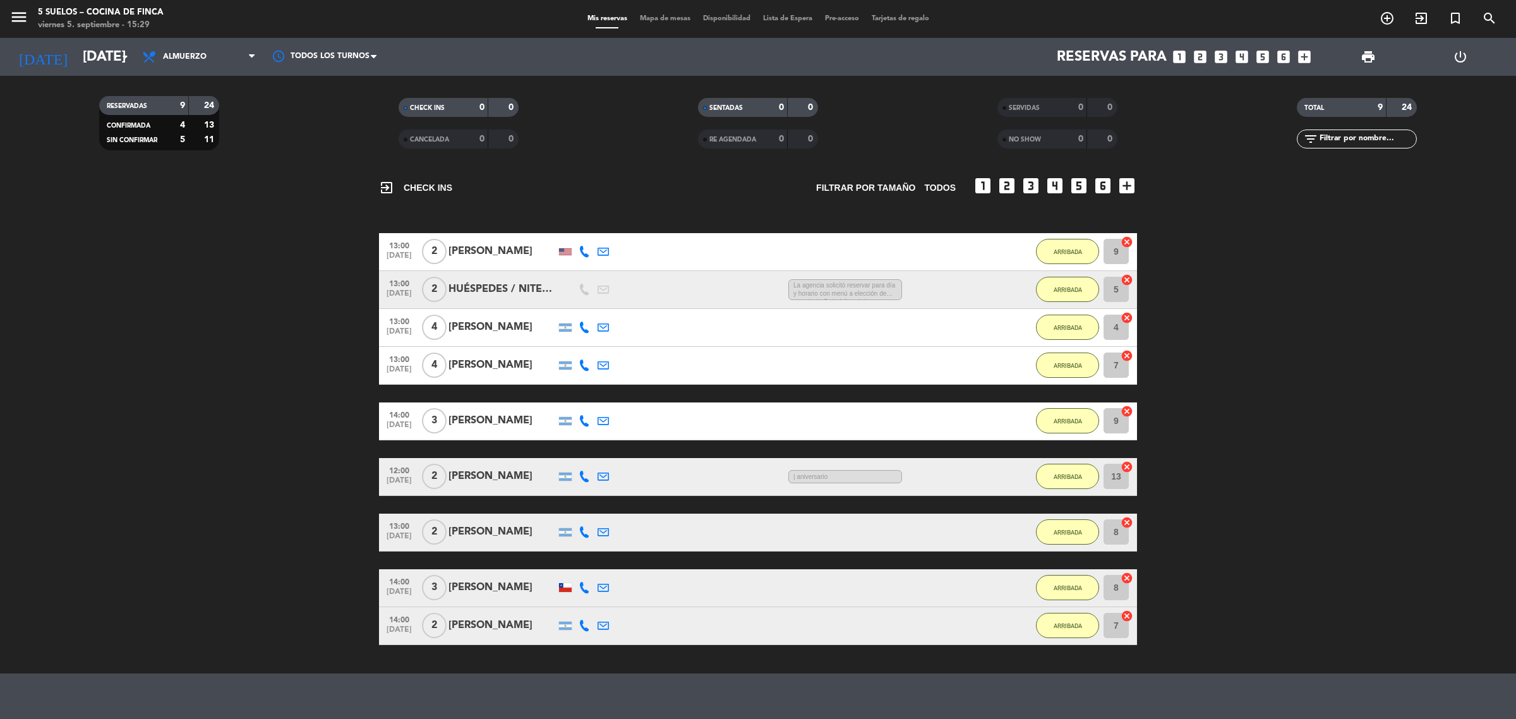
scroll to position [79, 0]
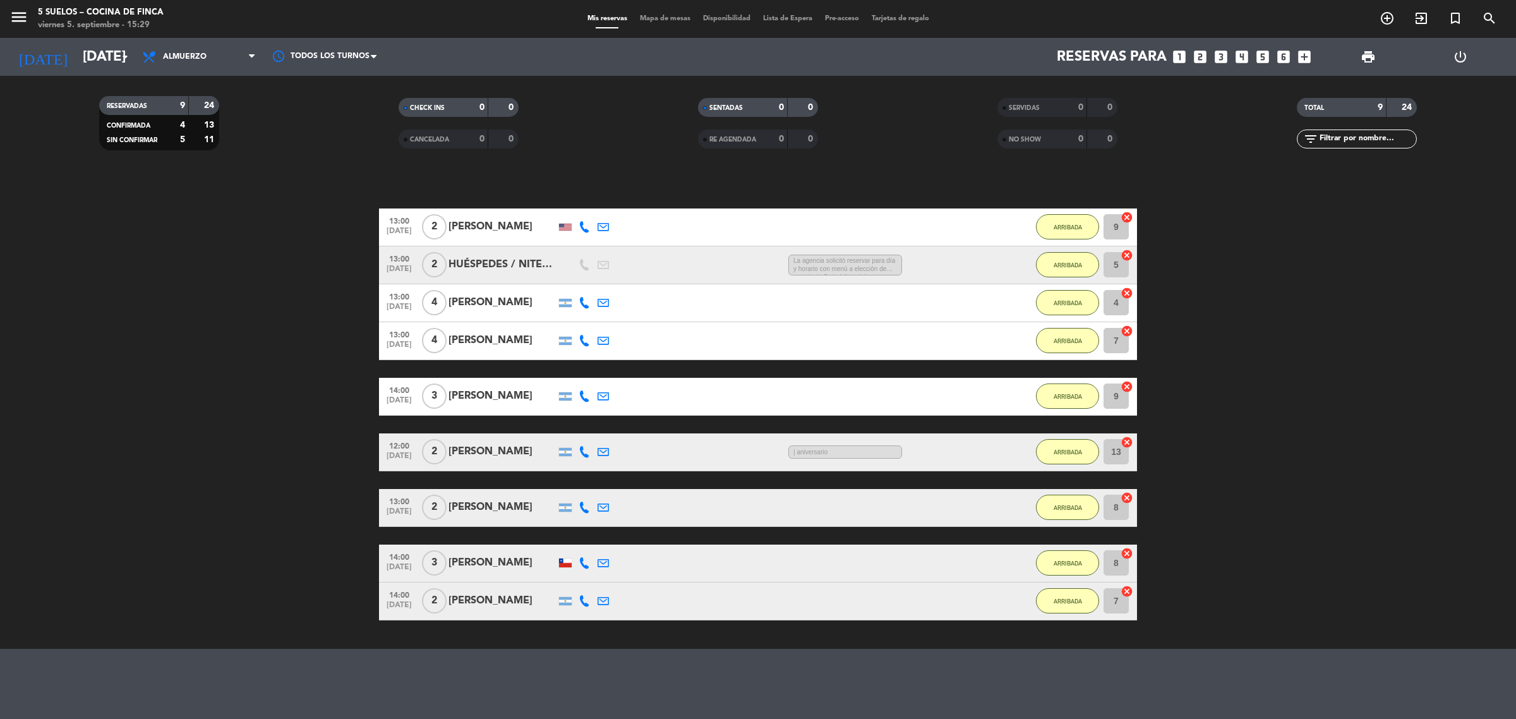
click at [8, 15] on div "menu 5 SUELOS – COCINA DE FINCA [DATE] 5. septiembre - 15:29" at bounding box center [189, 19] width 379 height 30
click at [13, 15] on icon "menu" at bounding box center [18, 17] width 19 height 19
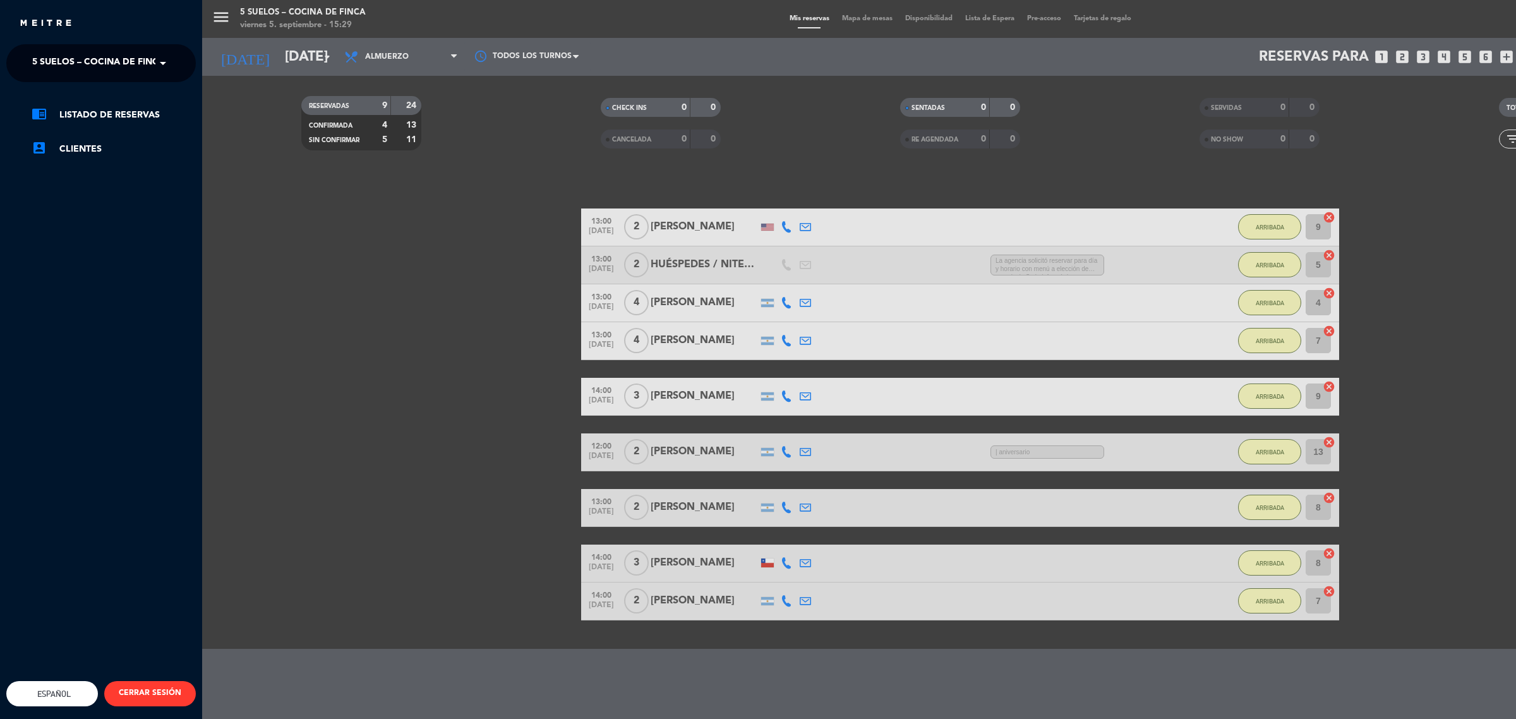
click at [137, 62] on span "5 SUELOS – COCINA DE FINCA" at bounding box center [98, 63] width 133 height 27
click at [141, 108] on div "FINCA VICTORIA – TURISMO" at bounding box center [101, 116] width 188 height 19
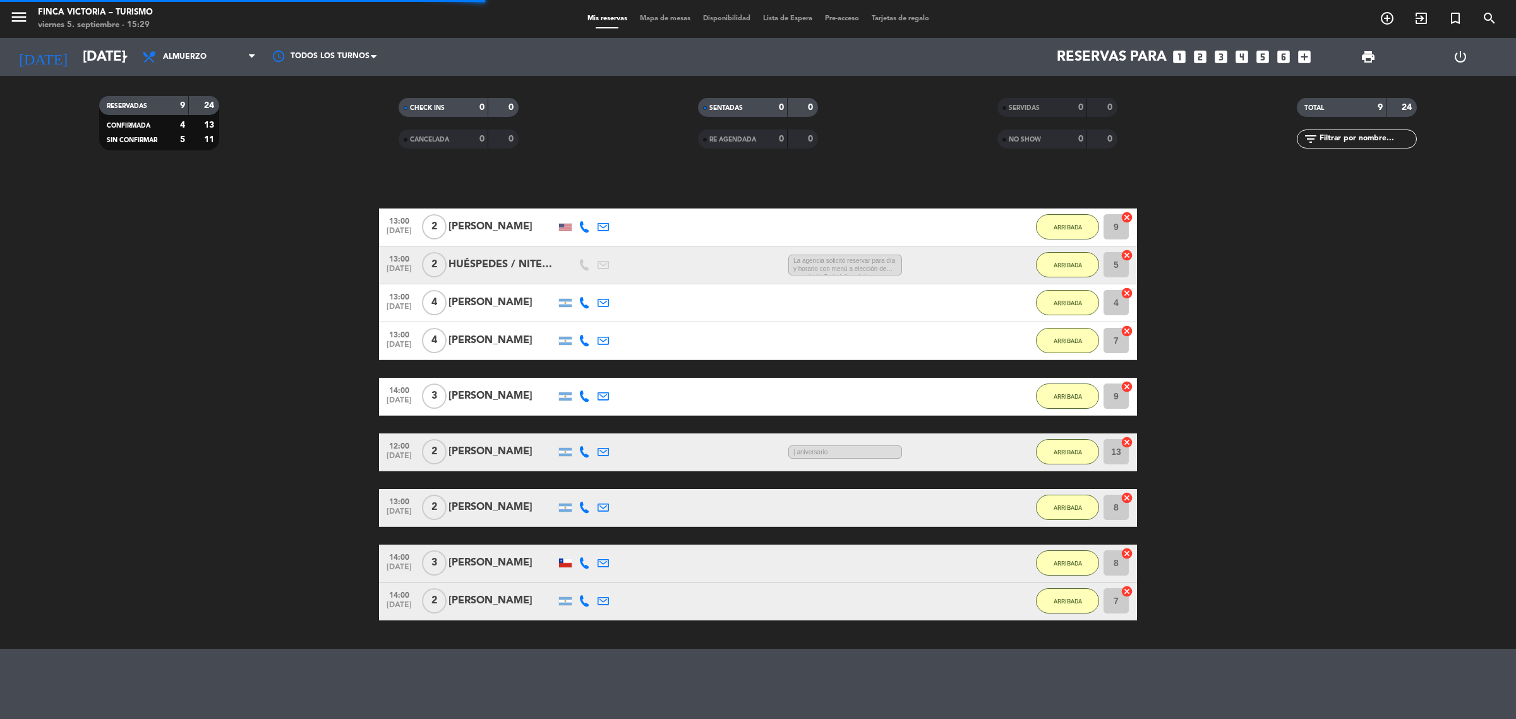
scroll to position [0, 0]
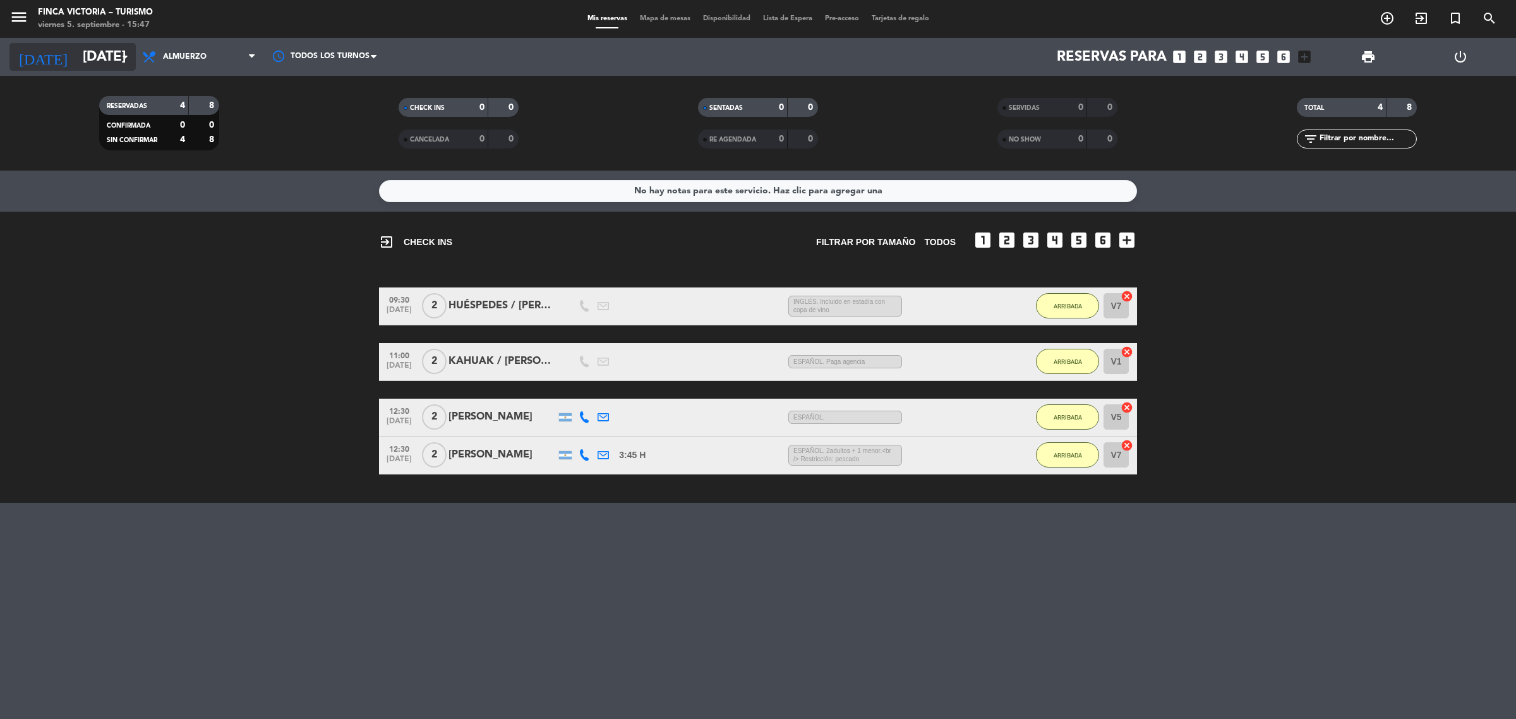
click at [80, 61] on input "[DATE]" at bounding box center [164, 57] width 176 height 28
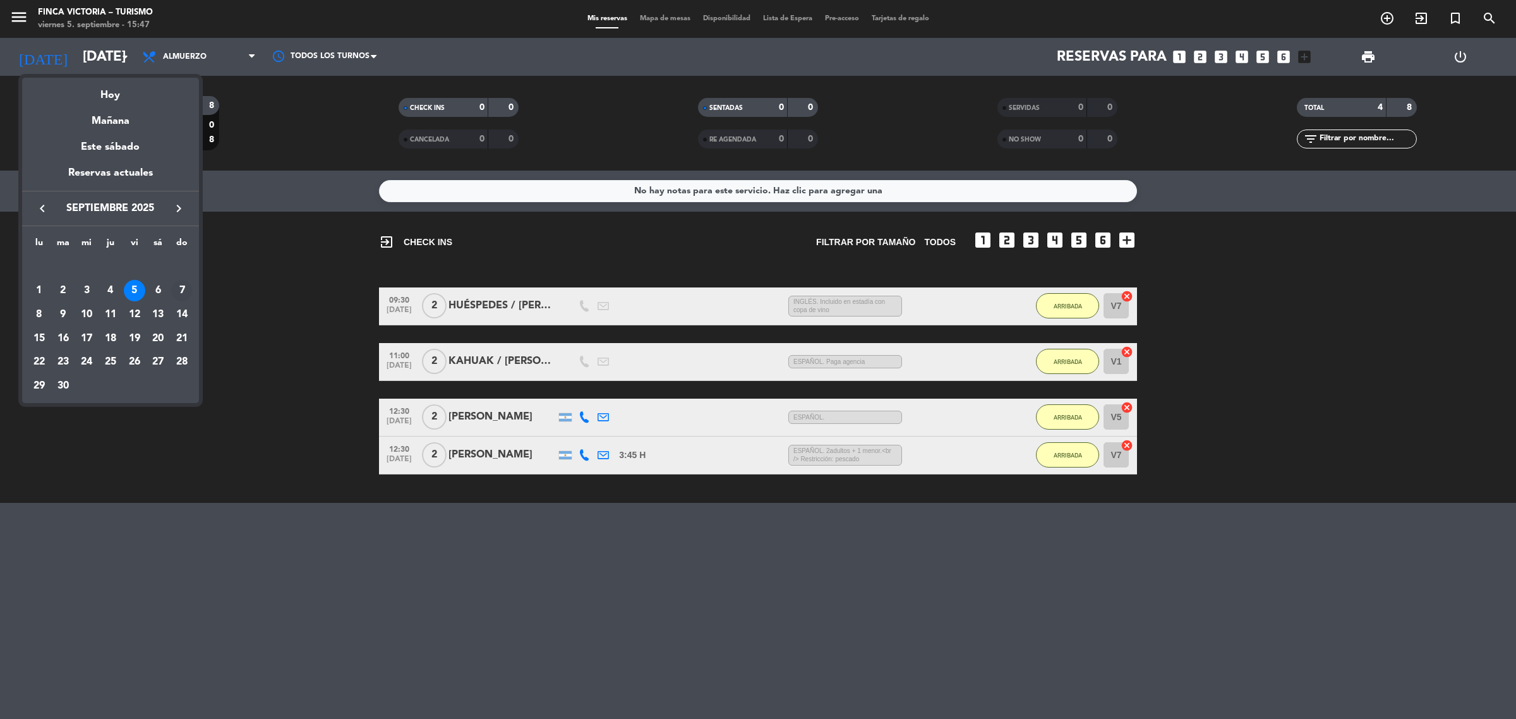
click at [184, 294] on div "7" at bounding box center [181, 290] width 21 height 21
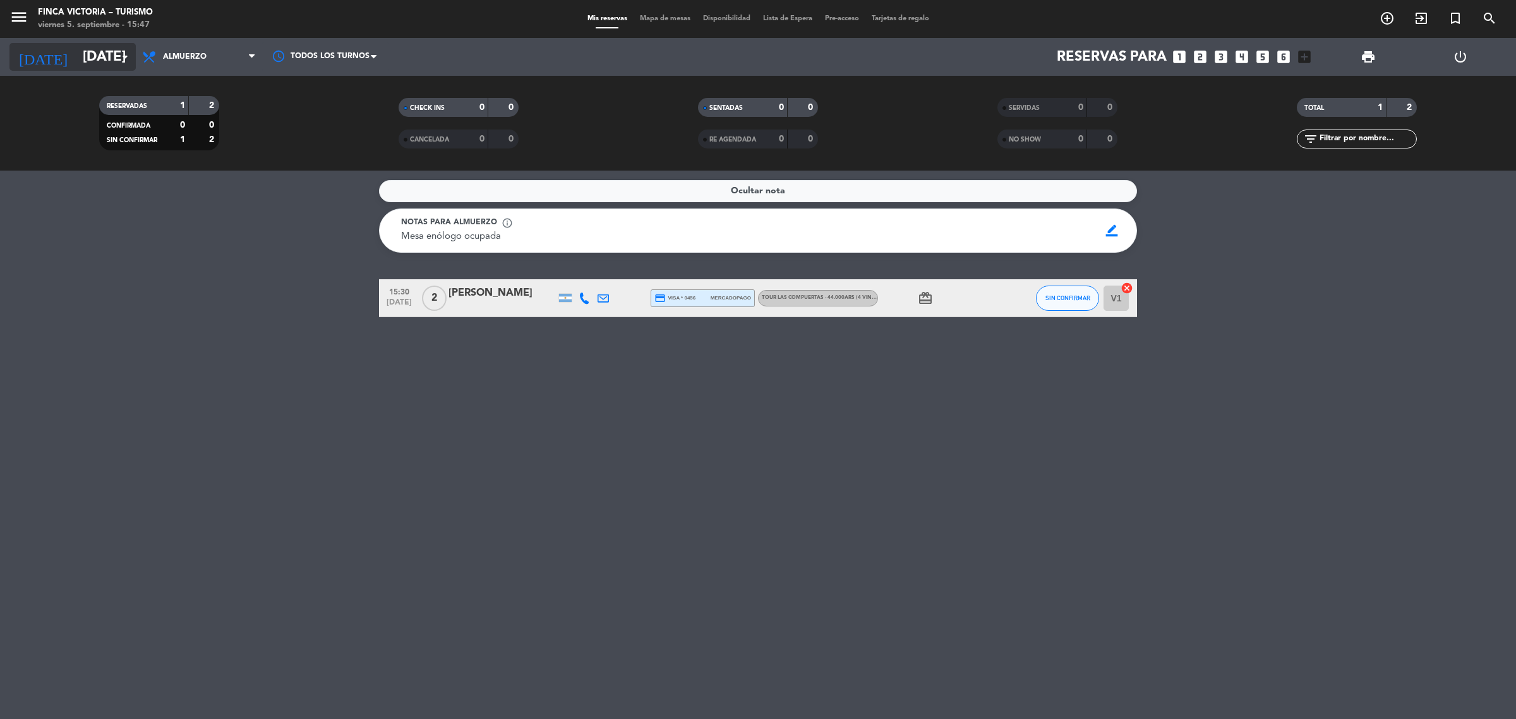
click at [121, 54] on icon "arrow_drop_down" at bounding box center [124, 56] width 15 height 15
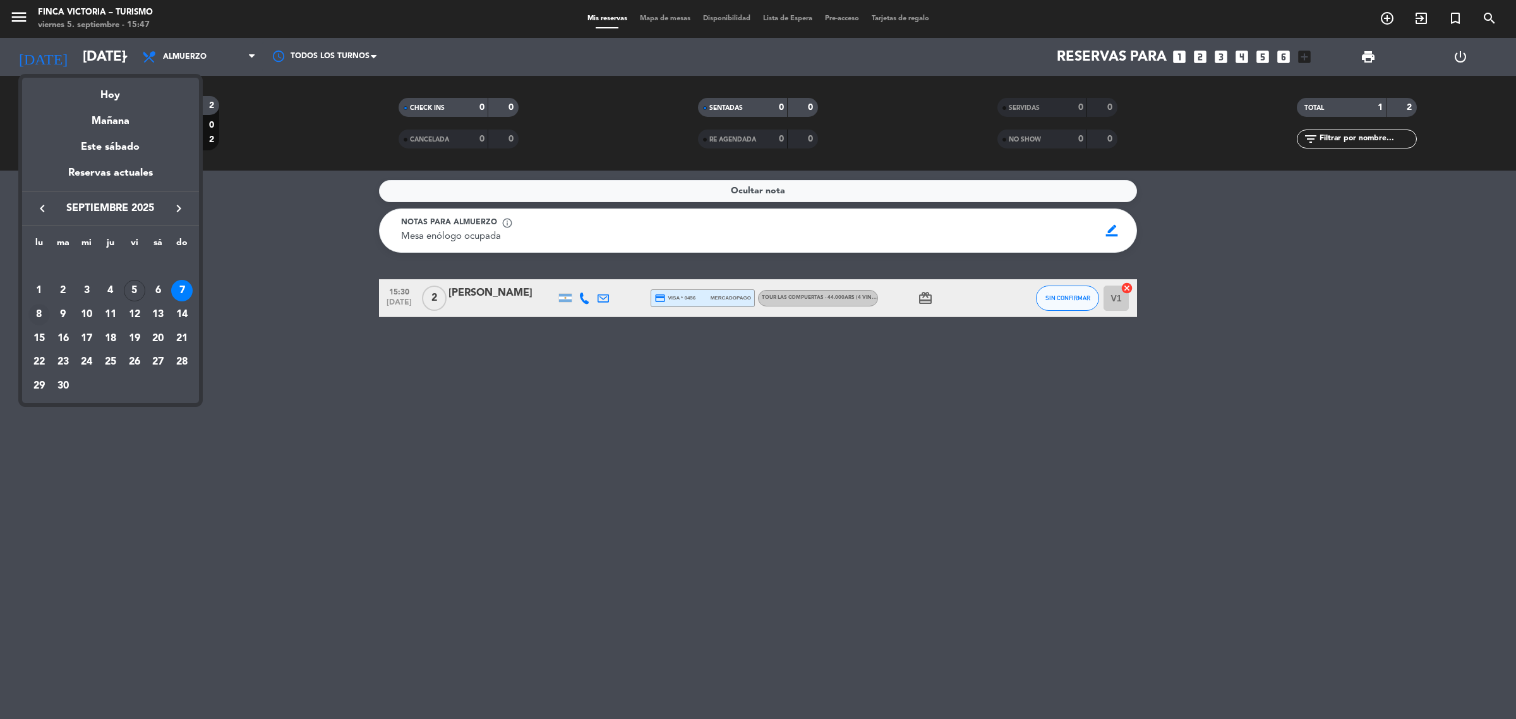
click at [37, 316] on div "8" at bounding box center [38, 314] width 21 height 21
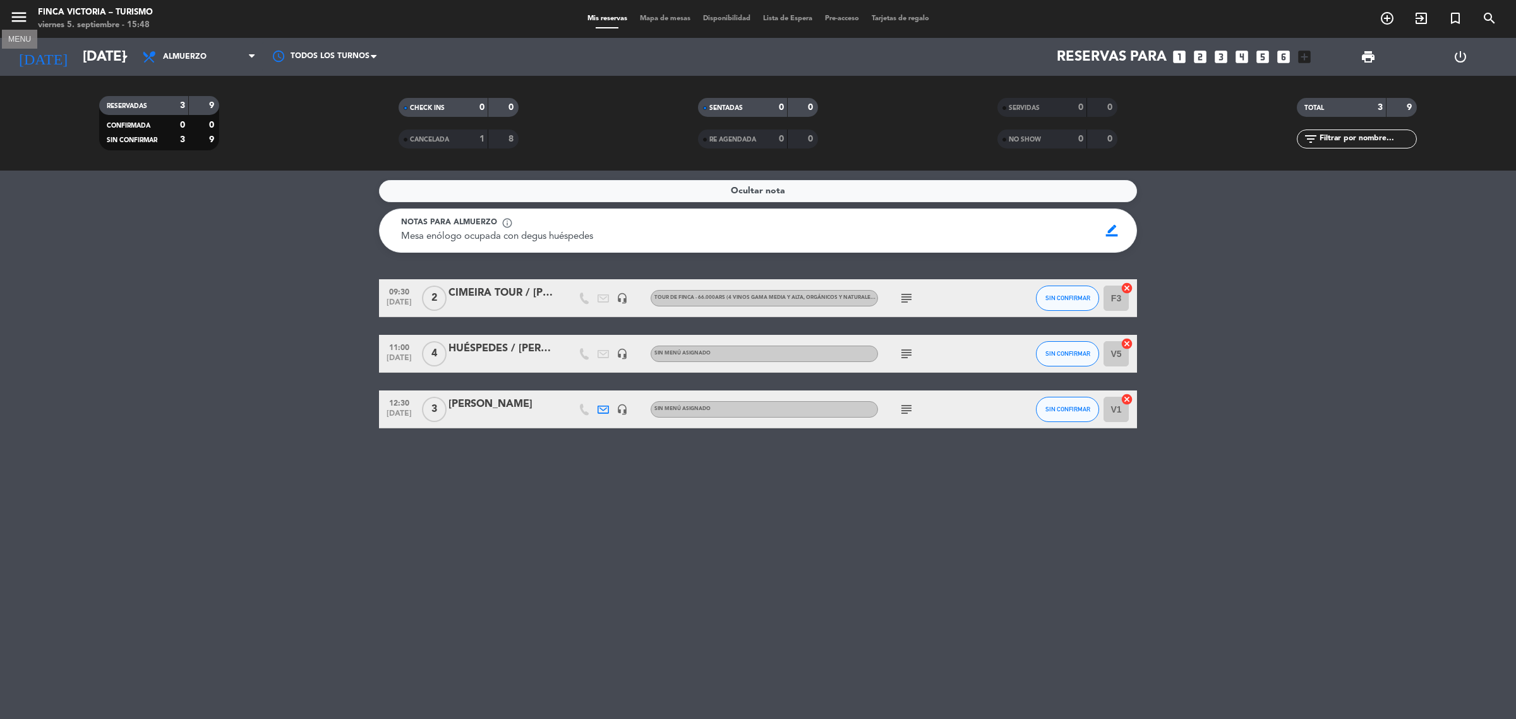
click at [11, 23] on icon "menu" at bounding box center [18, 17] width 19 height 19
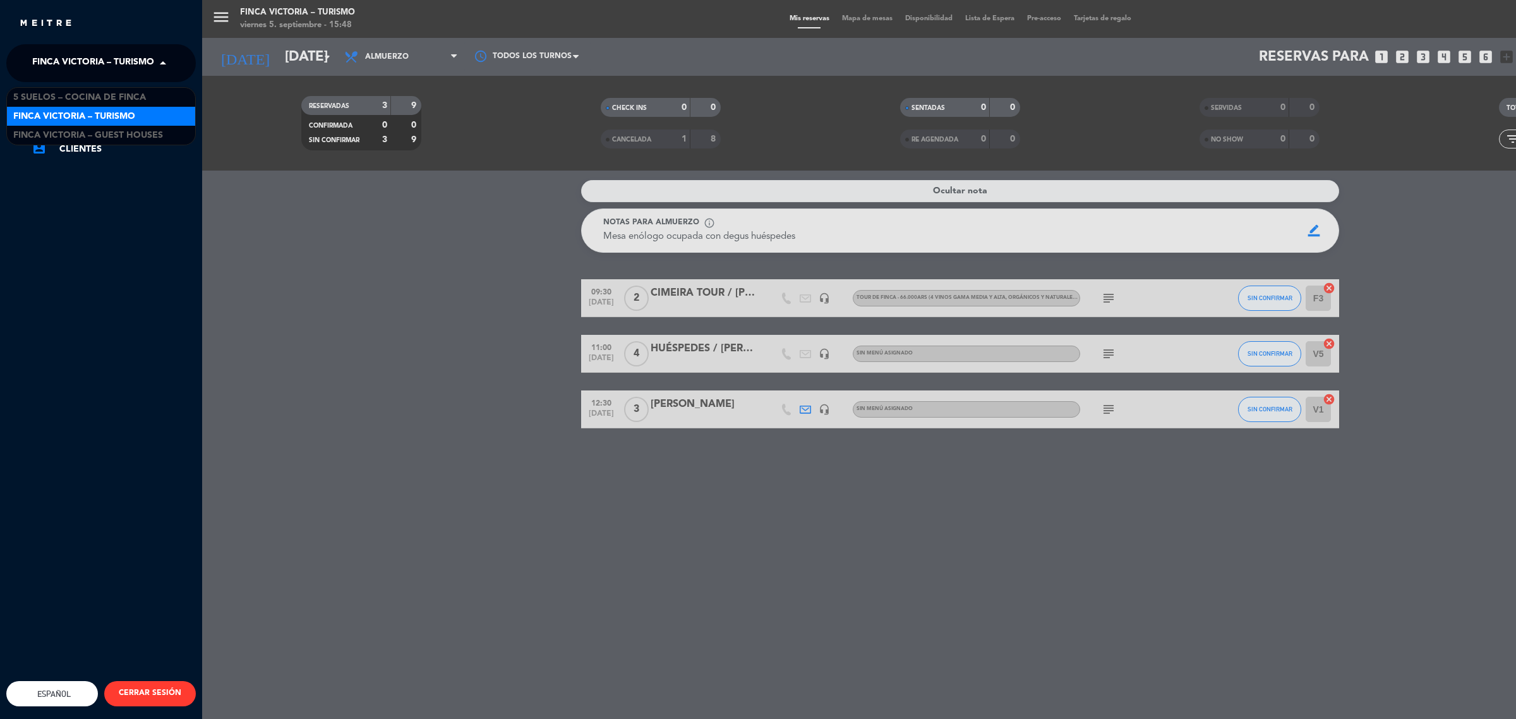
click at [111, 61] on span "FINCA VICTORIA – TURISMO" at bounding box center [93, 63] width 122 height 27
click at [258, 57] on div "menu FINCA VICTORIA – TURISMO [DATE] 5. septiembre - 15:48 Mis reservas Mapa de…" at bounding box center [960, 359] width 1516 height 719
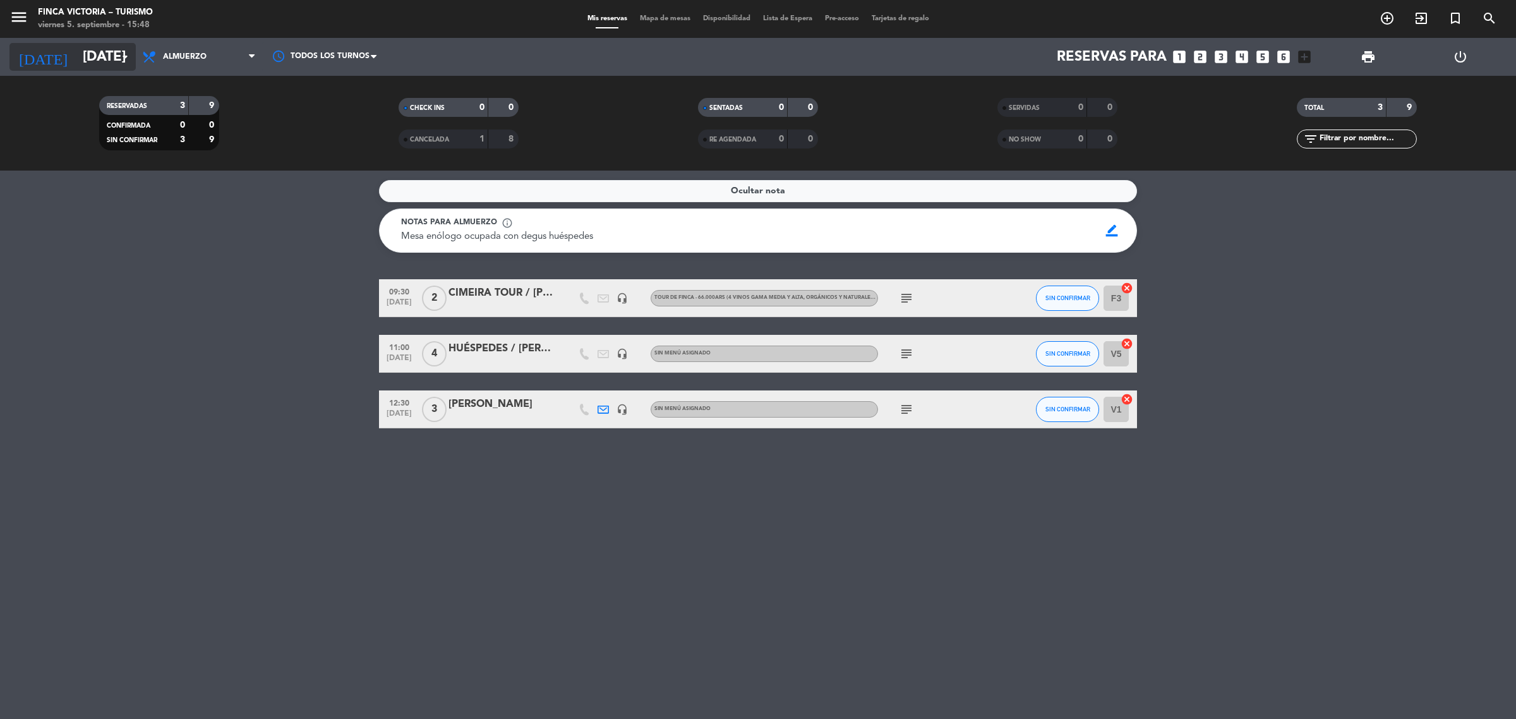
click at [76, 51] on input "[DATE]" at bounding box center [164, 57] width 176 height 28
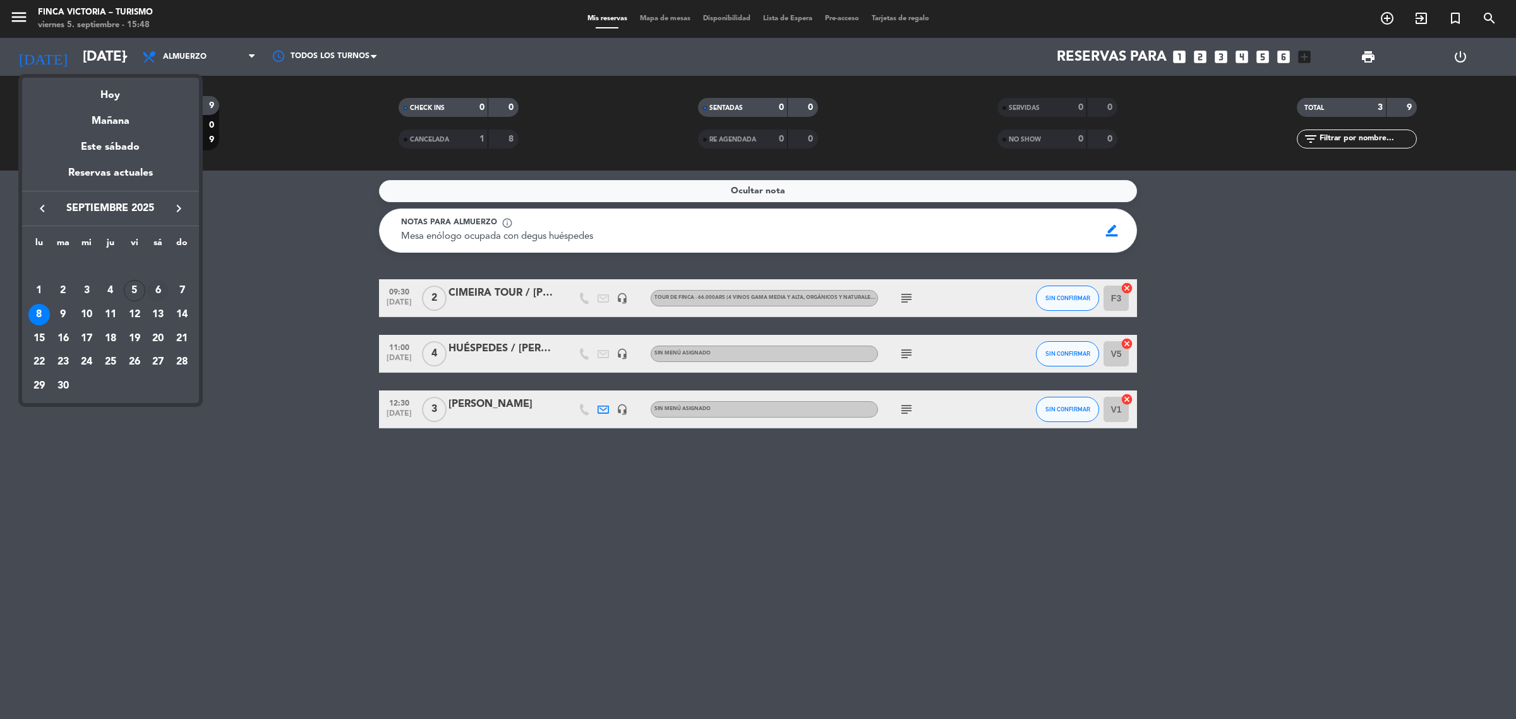
click at [149, 294] on div "6" at bounding box center [157, 290] width 21 height 21
type input "[DATE]"
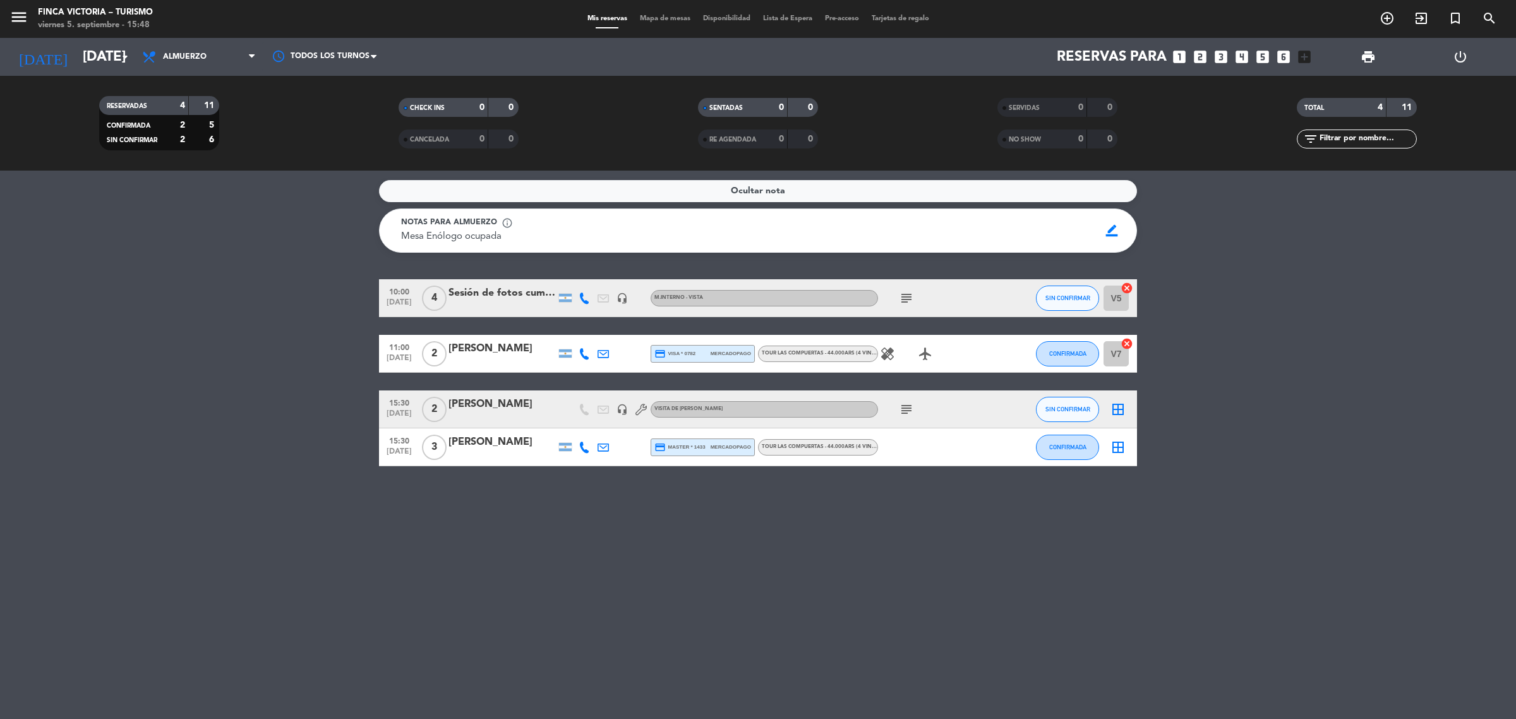
click at [876, 358] on div "TOUR LAS COMPUERTAS - 44.000ARS (4 vinos jóvenes y reserva mix de turruños y es…" at bounding box center [818, 353] width 120 height 16
click at [884, 358] on icon "healing" at bounding box center [887, 353] width 15 height 15
click at [926, 352] on icon "airplanemode_active" at bounding box center [925, 353] width 15 height 15
click at [319, 358] on bookings-row "10:00 [DATE] 4 Sesión de fotos cumpleaños de 15 headset_mic M.INTERNO - VISTA s…" at bounding box center [758, 372] width 1516 height 187
